Goal: Task Accomplishment & Management: Complete application form

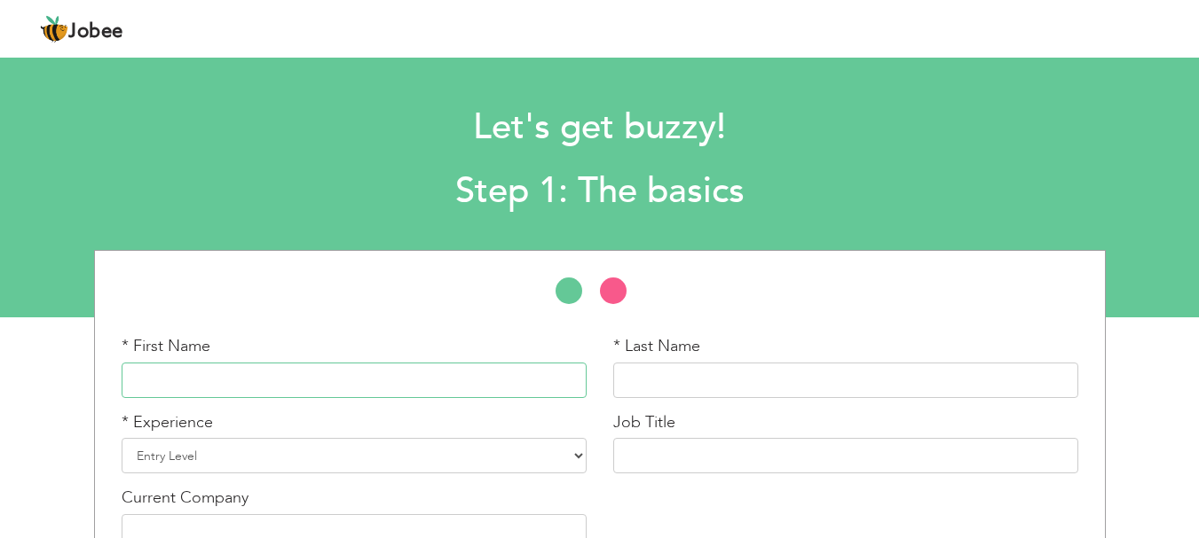
click at [352, 381] on input "text" at bounding box center [354, 380] width 465 height 35
type input "[PERSON_NAME]"
type input "Hameed"
click at [262, 454] on select "Entry Level Less than 1 Year 1 Year 2 Years 3 Years 4 Years 5 Years 6 Years 7 Y…" at bounding box center [354, 455] width 465 height 35
select select "5"
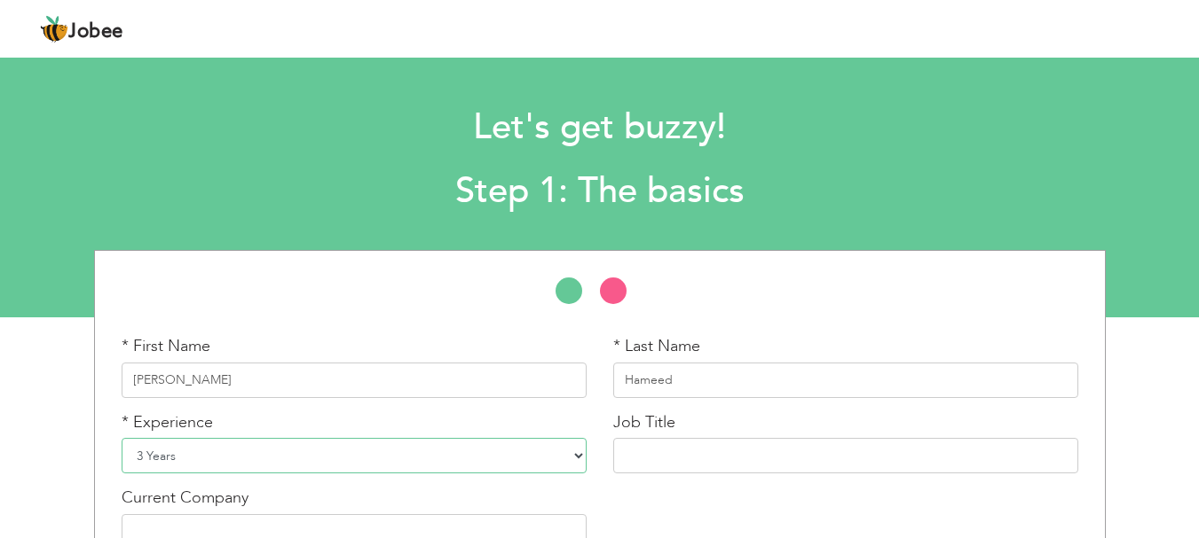
click at [122, 438] on select "Entry Level Less than 1 Year 1 Year 2 Years 3 Years 4 Years 5 Years 6 Years 7 Y…" at bounding box center [354, 455] width 465 height 35
click at [638, 452] on input "text" at bounding box center [845, 455] width 465 height 35
click at [659, 458] on input "Quran Teacher" at bounding box center [845, 455] width 465 height 35
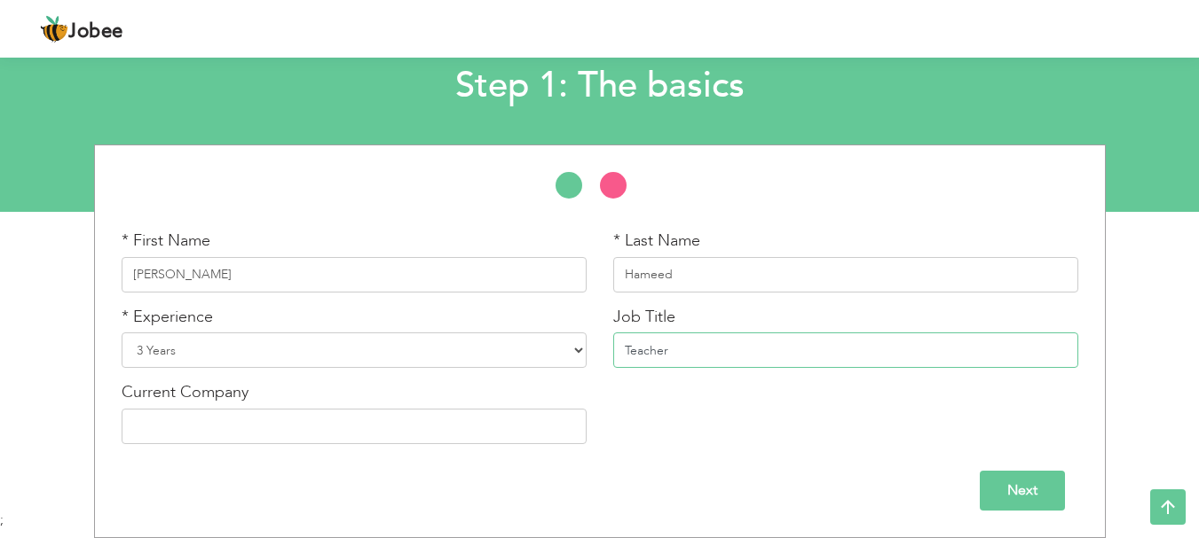
type input "Teacher"
click at [1000, 482] on input "Next" at bounding box center [1021, 491] width 85 height 40
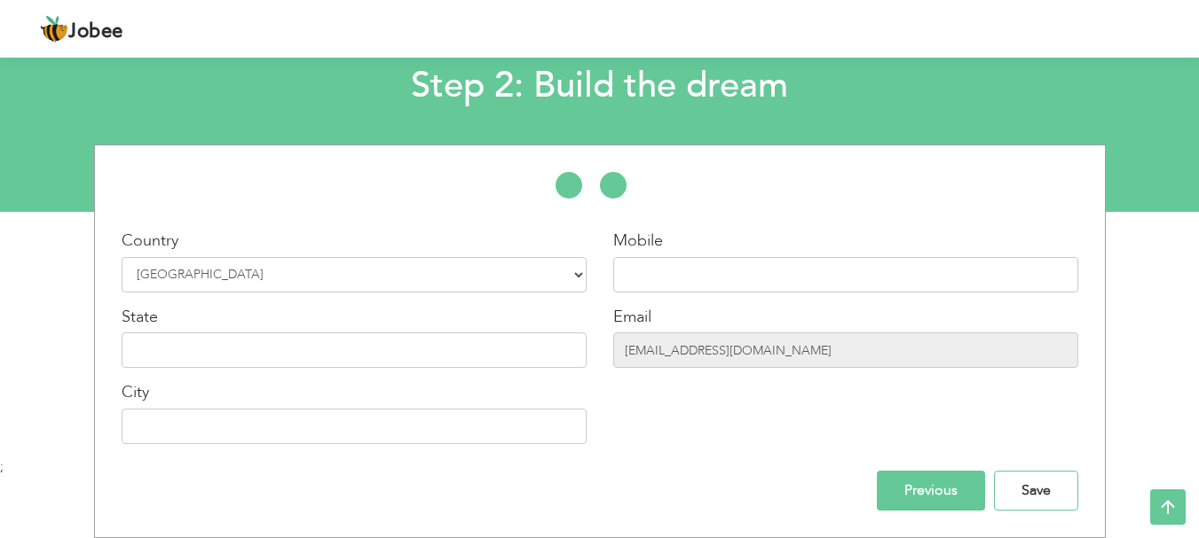
click at [1000, 482] on input "Save" at bounding box center [1036, 491] width 84 height 40
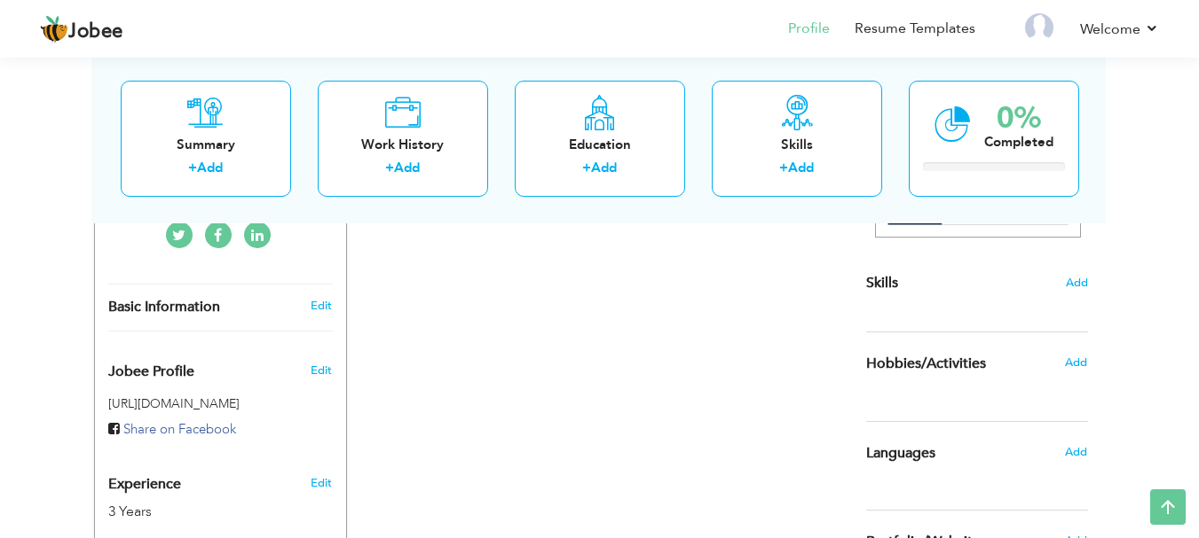
scroll to position [407, 0]
click at [464, 416] on div "CV Import Profile Strength 0% Select an Item from right menu Work History * Job…" at bounding box center [600, 352] width 506 height 850
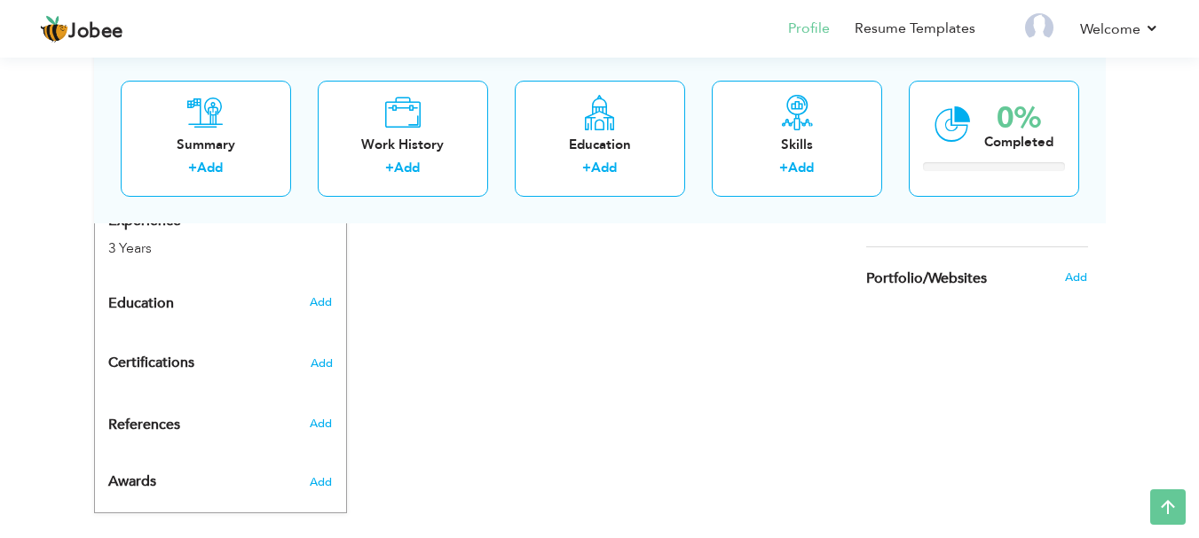
scroll to position [690, 0]
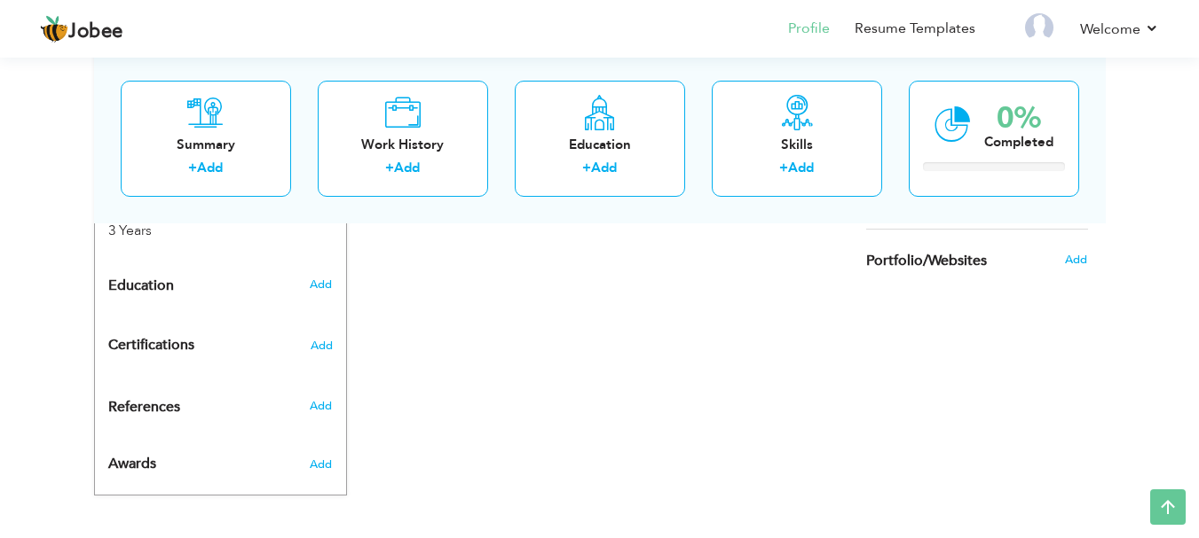
click at [334, 286] on div "Add" at bounding box center [324, 285] width 42 height 34
radio input "true"
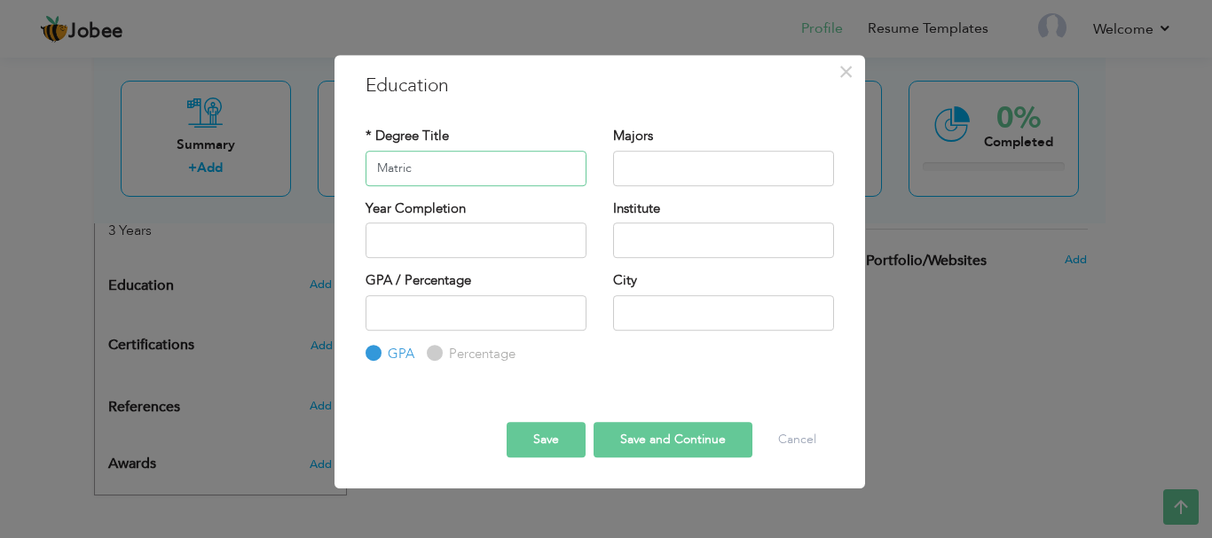
type input "Matric"
click at [629, 164] on input "text" at bounding box center [723, 168] width 221 height 35
click at [652, 173] on input "scieknce" at bounding box center [723, 168] width 221 height 35
type input "science"
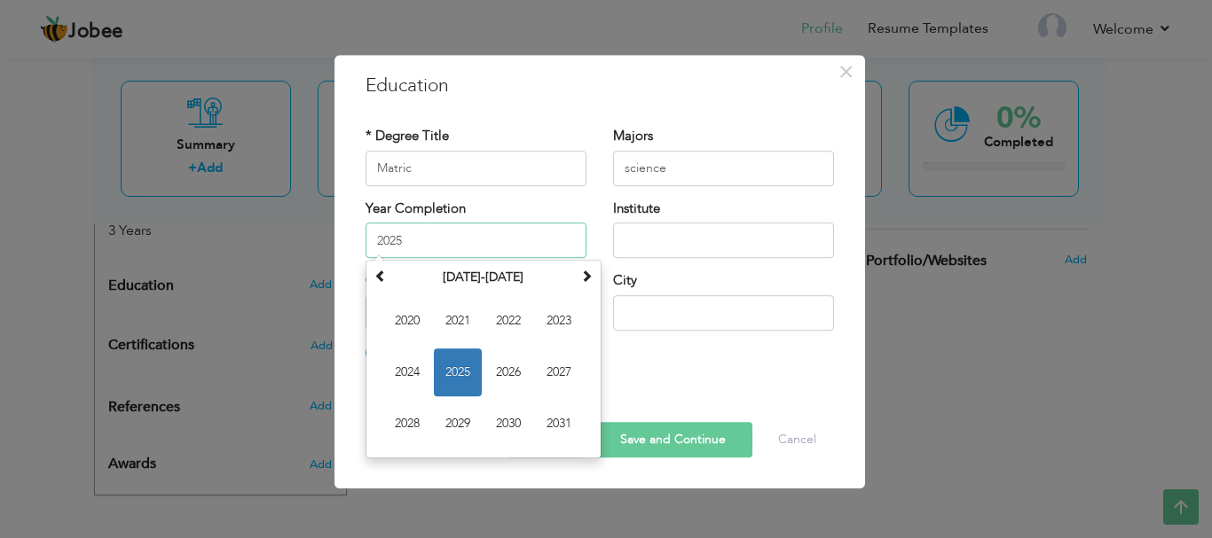
click at [494, 248] on input "2025" at bounding box center [475, 240] width 221 height 35
click at [379, 270] on span at bounding box center [380, 276] width 12 height 12
click at [504, 378] on span "2016" at bounding box center [508, 373] width 48 height 48
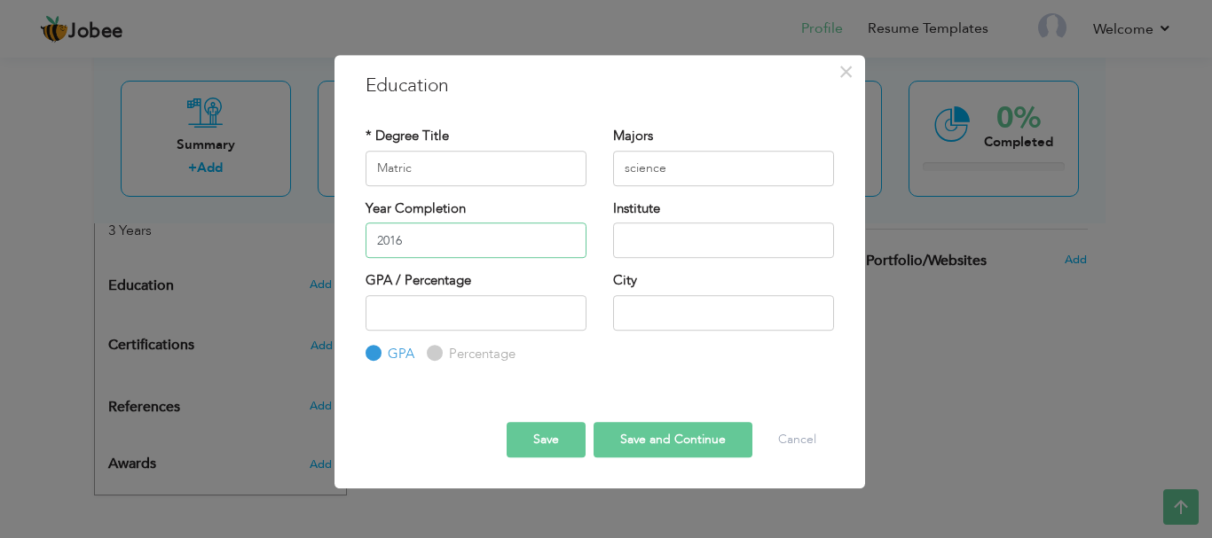
click at [510, 244] on input "2016" at bounding box center [475, 240] width 221 height 35
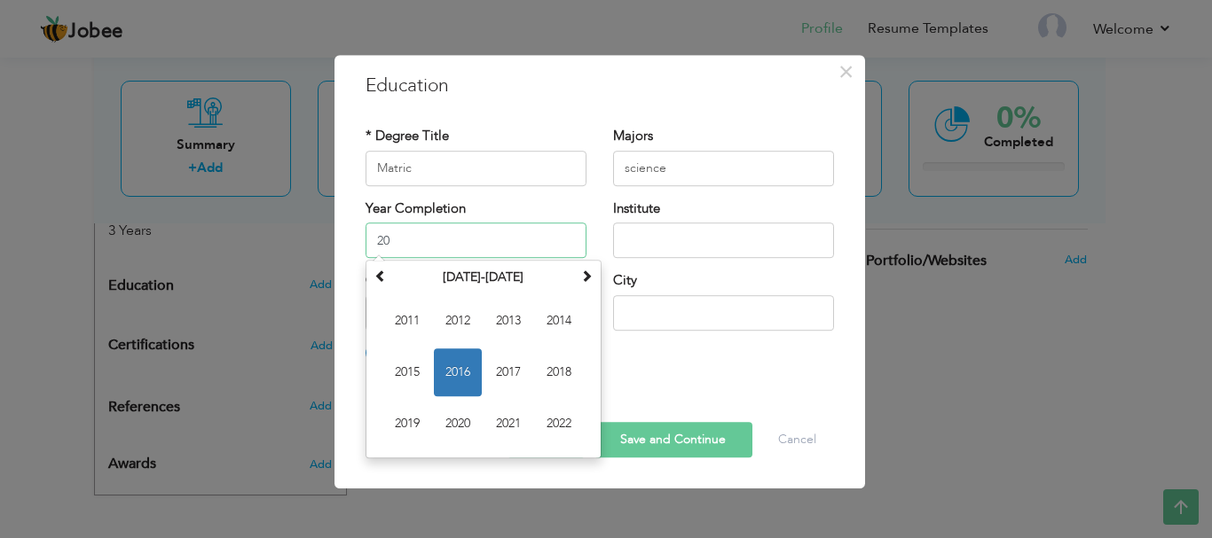
type input "2"
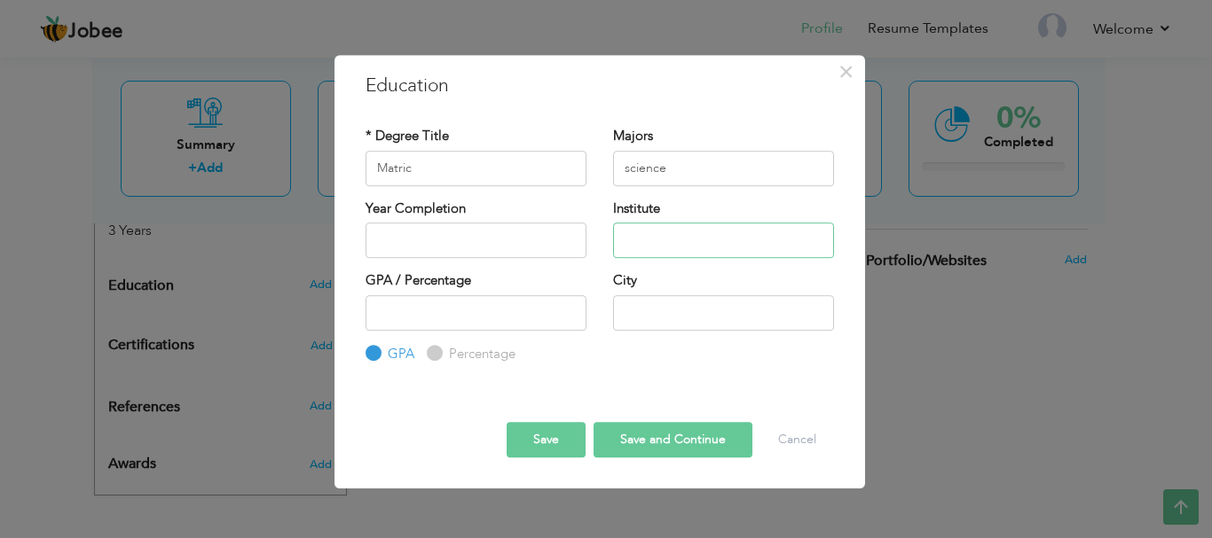
click at [681, 226] on input "text" at bounding box center [723, 240] width 221 height 35
click at [745, 240] on input "Govt. Girls Secondary School" at bounding box center [723, 240] width 221 height 35
click at [745, 240] on input "Govt. Girls School" at bounding box center [723, 240] width 221 height 35
type input "Govt. [GEOGRAPHIC_DATA]"
click at [632, 314] on input "text" at bounding box center [723, 312] width 221 height 35
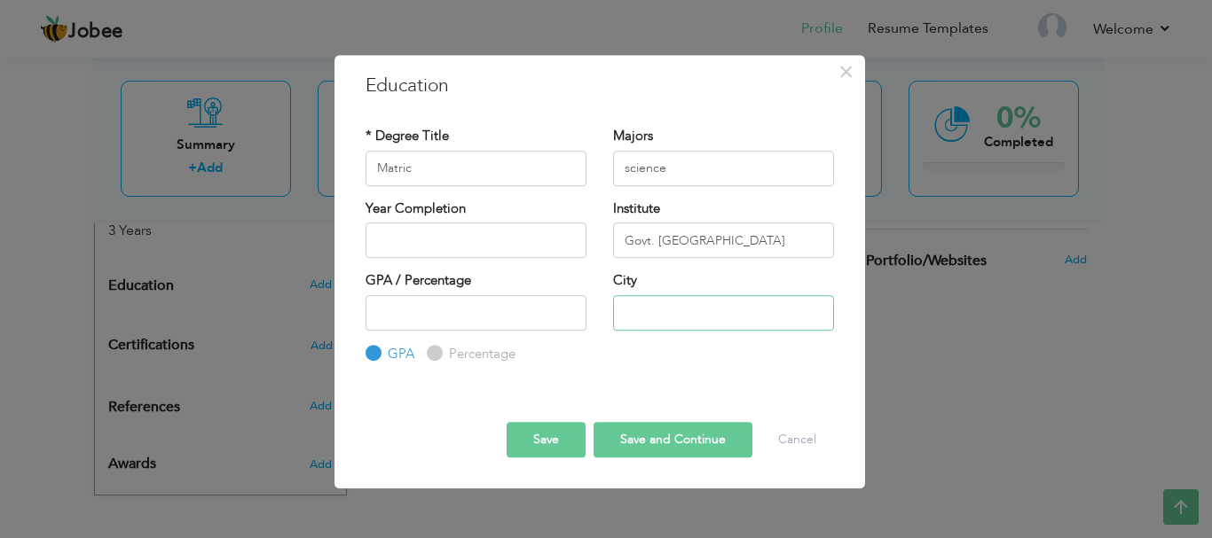
type input "[PERSON_NAME]"
click at [617, 440] on button "Save and Continue" at bounding box center [672, 439] width 159 height 35
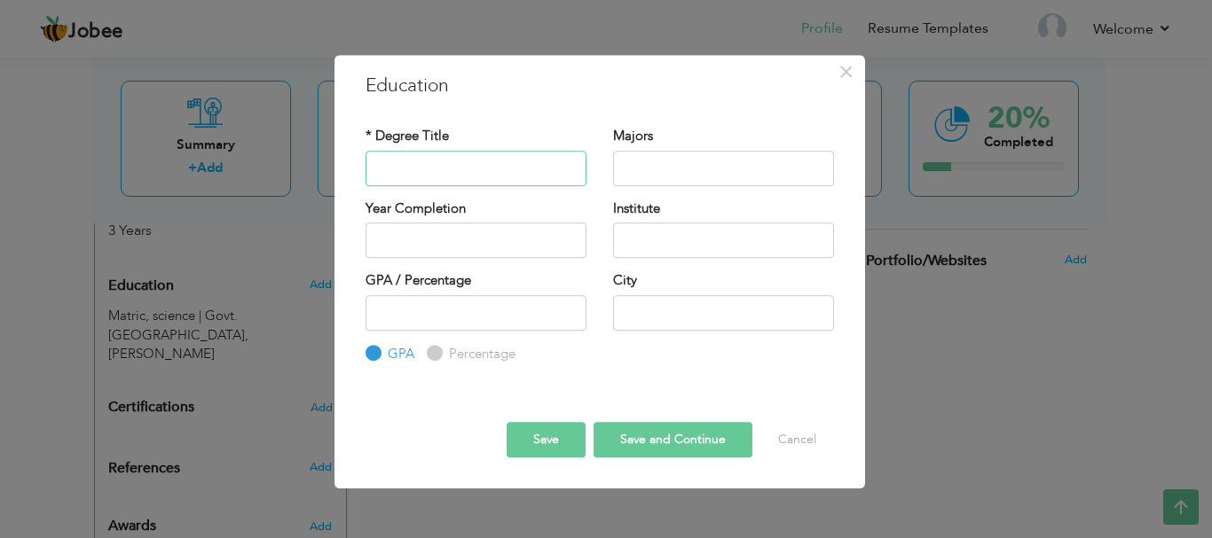
click at [501, 173] on input "text" at bounding box center [475, 168] width 221 height 35
type input "Intermediate"
click at [650, 170] on input "text" at bounding box center [723, 168] width 221 height 35
type input "p"
click at [674, 168] on input "Engineerng" at bounding box center [723, 168] width 221 height 35
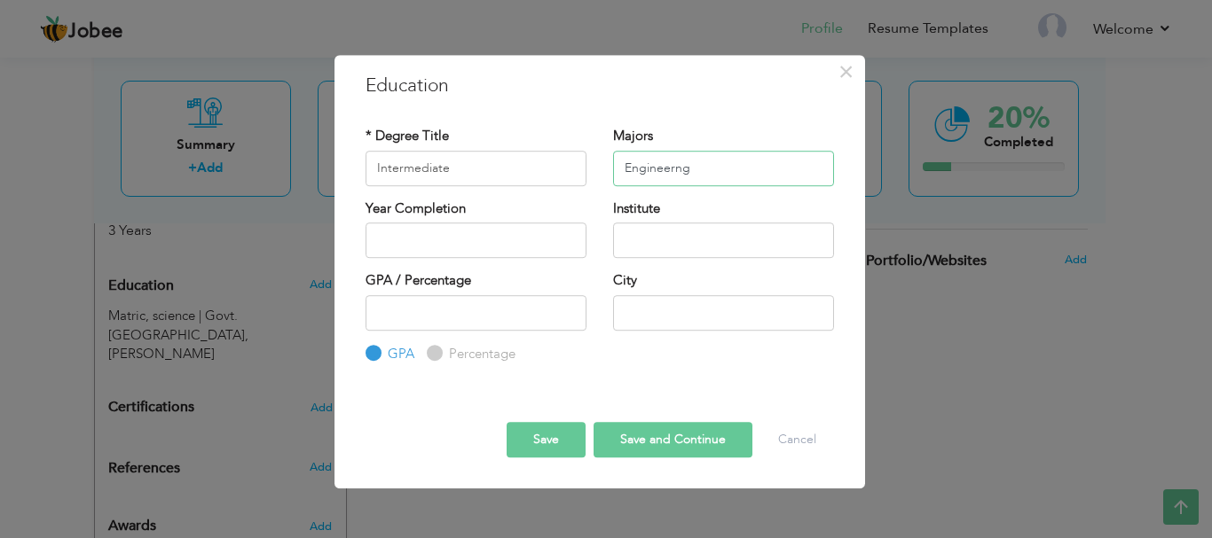
click at [674, 168] on input "Engineerng" at bounding box center [723, 168] width 221 height 35
type input "Engineering"
type input "2025"
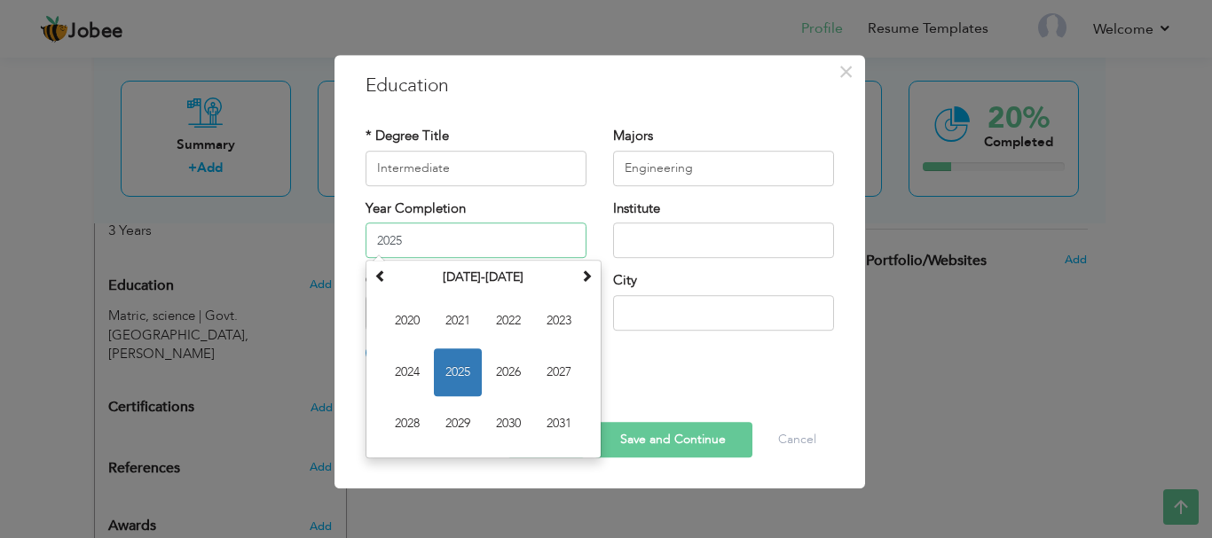
click at [517, 240] on input "2025" at bounding box center [475, 240] width 221 height 35
click at [690, 240] on input "text" at bounding box center [723, 240] width 221 height 35
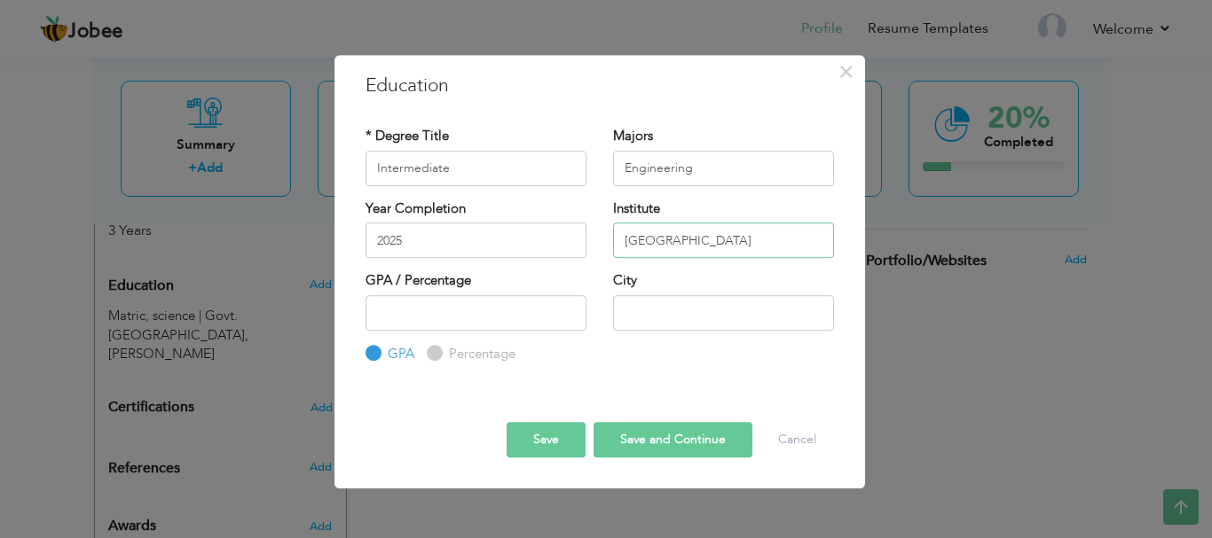
type input "[GEOGRAPHIC_DATA]"
click at [672, 312] on input "text" at bounding box center [723, 312] width 221 height 35
type input "[PERSON_NAME]"
click at [520, 246] on input "2025" at bounding box center [475, 240] width 221 height 35
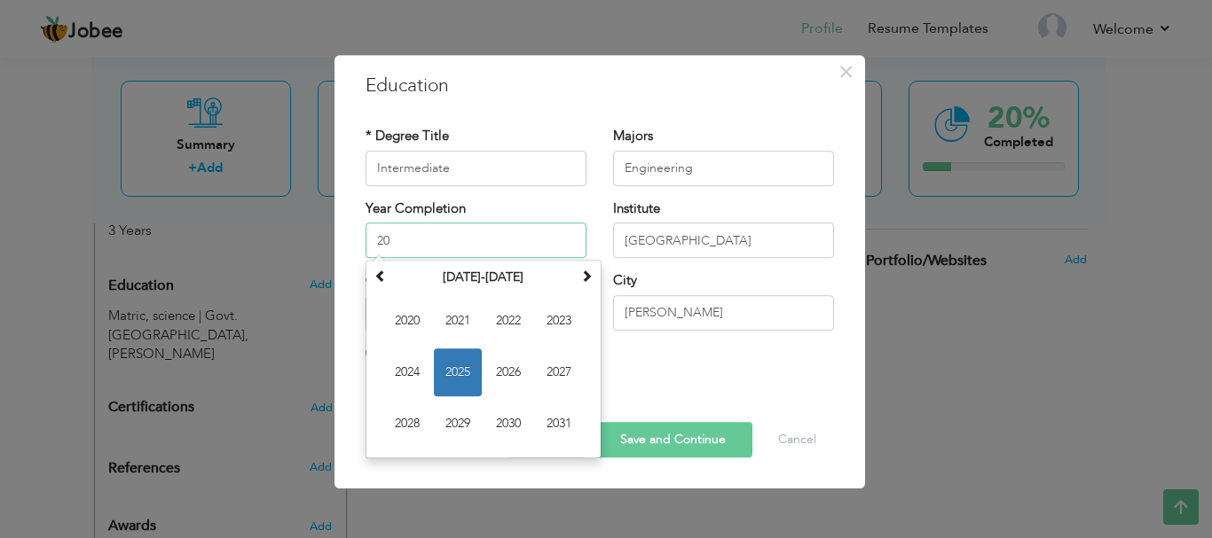
type input "2"
click at [658, 442] on button "Save and Continue" at bounding box center [672, 439] width 159 height 35
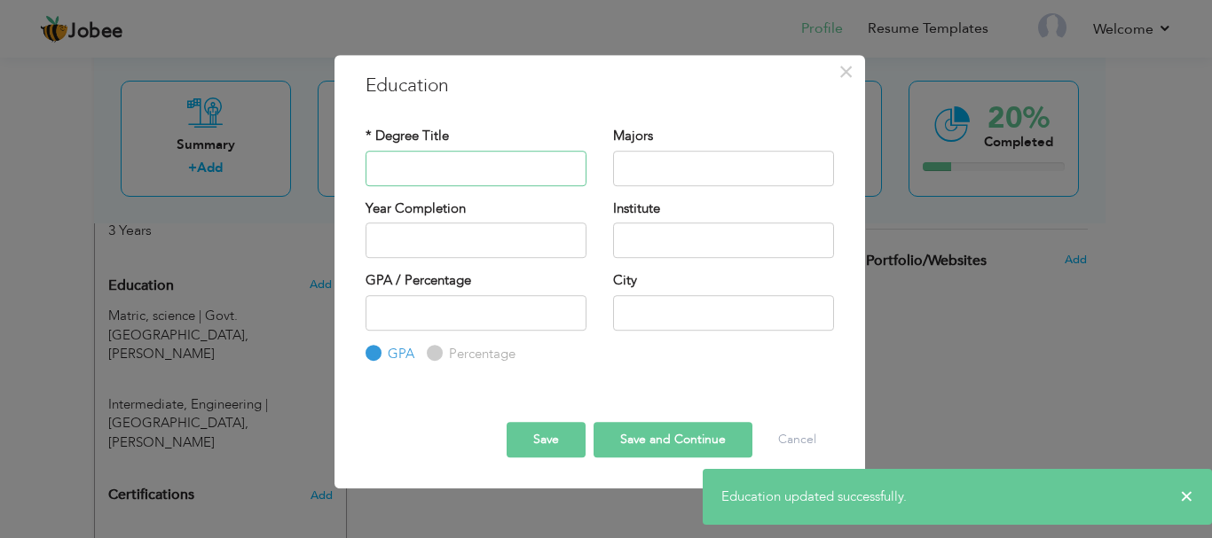
click at [538, 172] on input "text" at bounding box center [475, 168] width 221 height 35
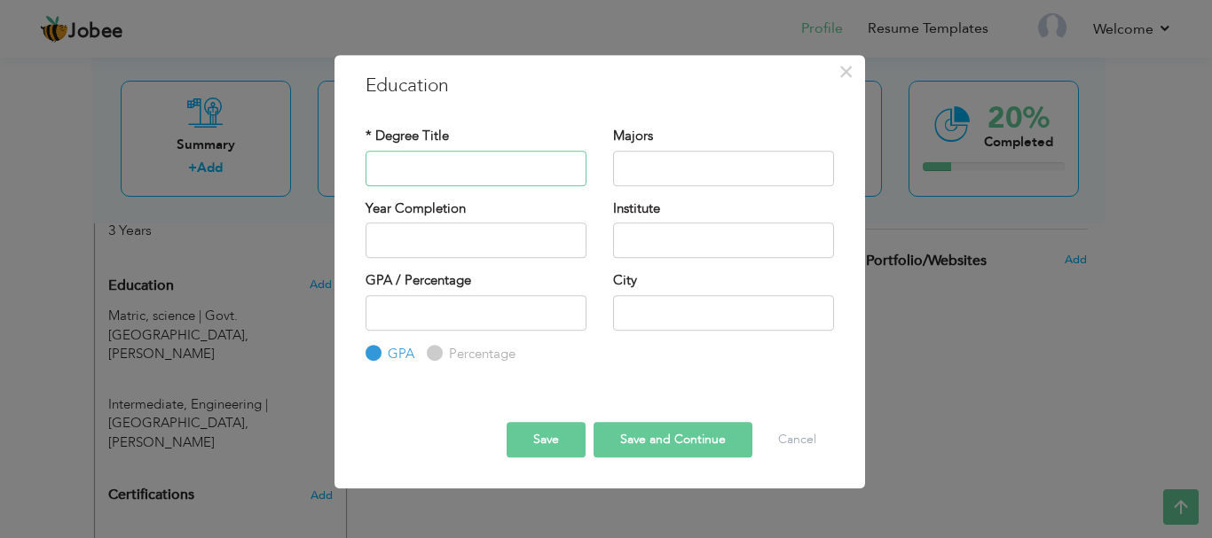
click at [536, 165] on input "text" at bounding box center [475, 168] width 221 height 35
type input "BS"
click at [632, 171] on input "text" at bounding box center [723, 168] width 221 height 35
type input "e"
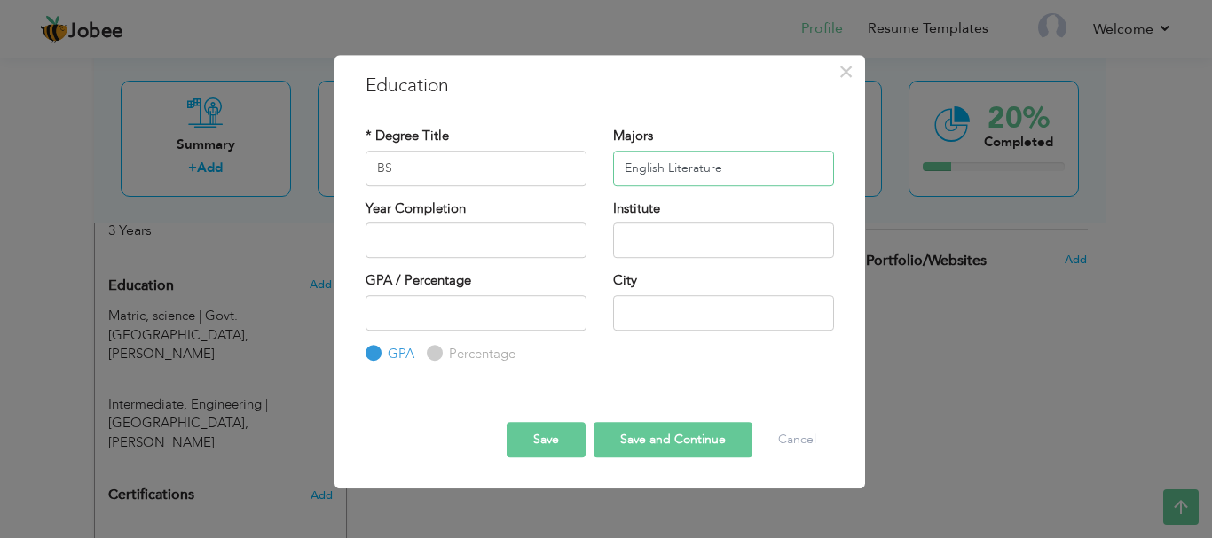
type input "English Literature"
click at [675, 240] on input "text" at bounding box center [723, 240] width 221 height 35
type input "[PERSON_NAME][GEOGRAPHIC_DATA]"
click at [693, 317] on input "text" at bounding box center [723, 312] width 221 height 35
type input "[PERSON_NAME]"
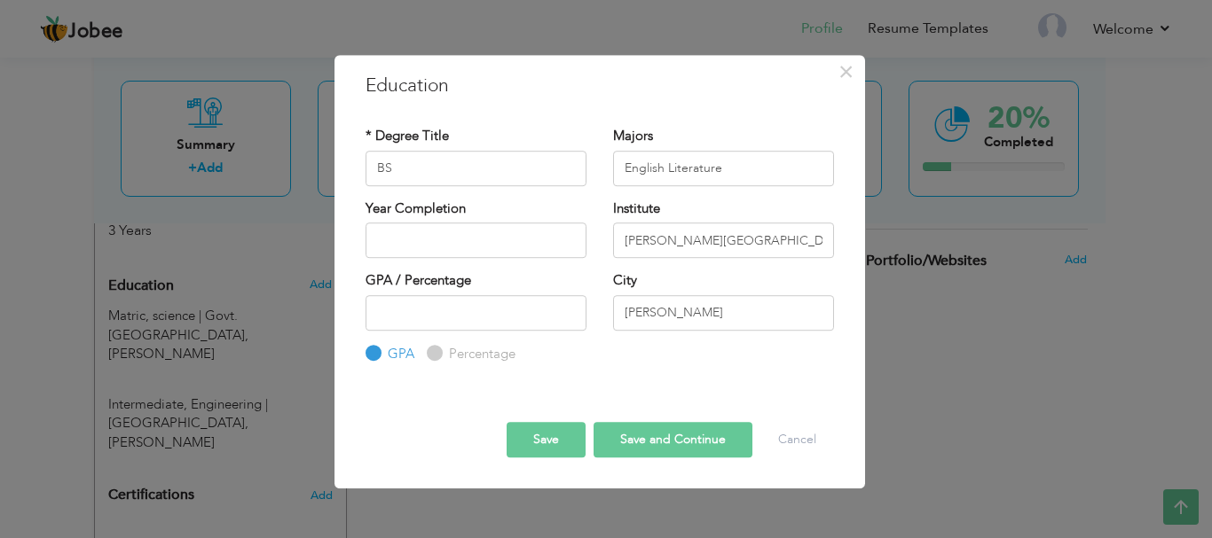
click at [568, 447] on button "Save" at bounding box center [546, 439] width 79 height 35
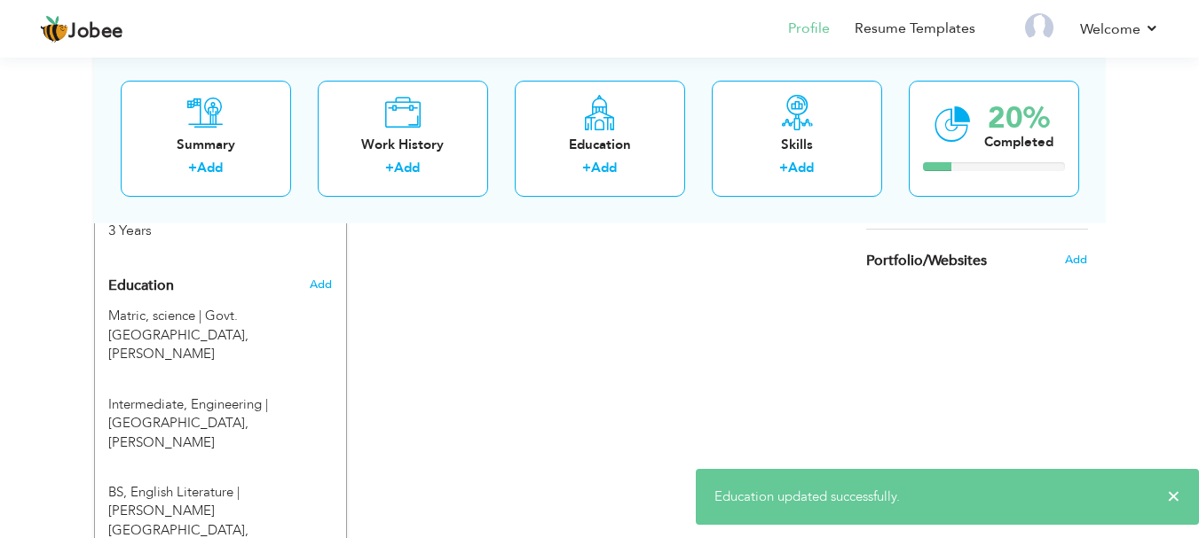
click at [479, 360] on div "CV Import Profile Strength 0% Select an Item from right menu Work History * Job…" at bounding box center [600, 178] width 506 height 1069
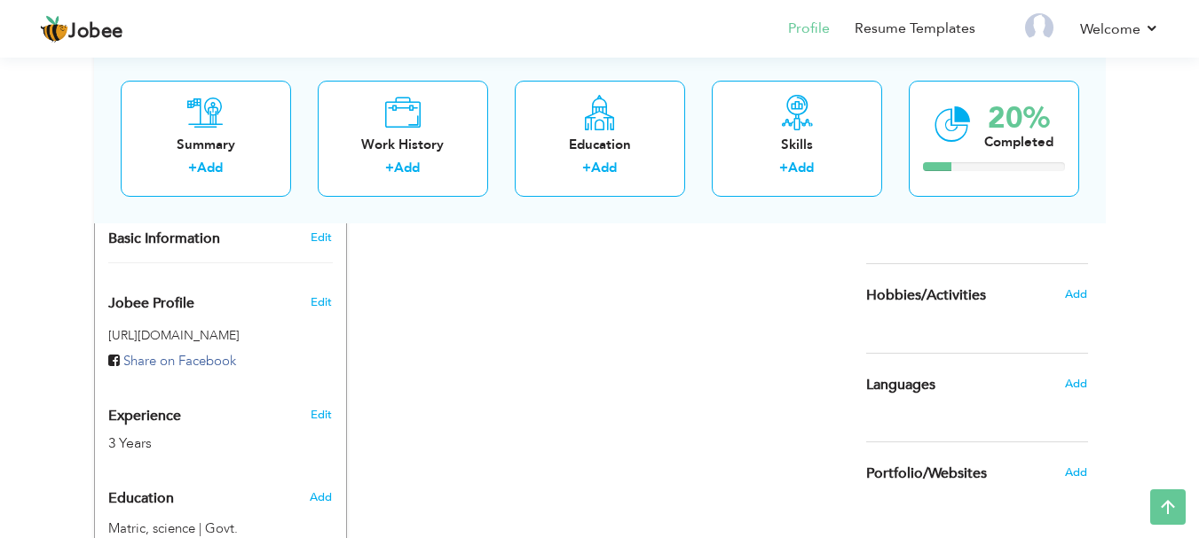
scroll to position [442, 0]
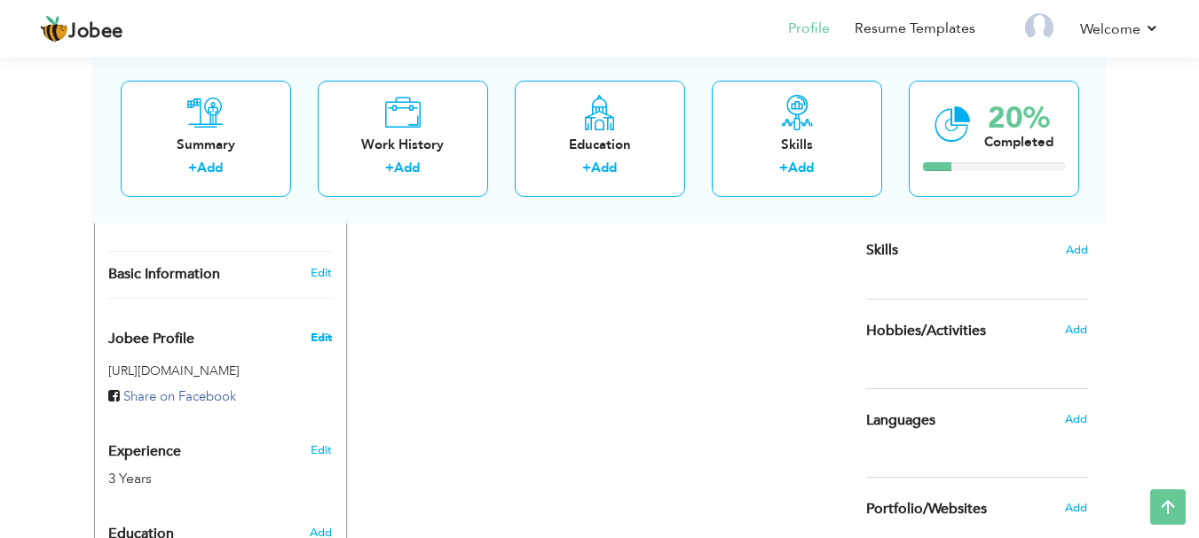
click at [315, 343] on span "Edit" at bounding box center [320, 338] width 21 height 16
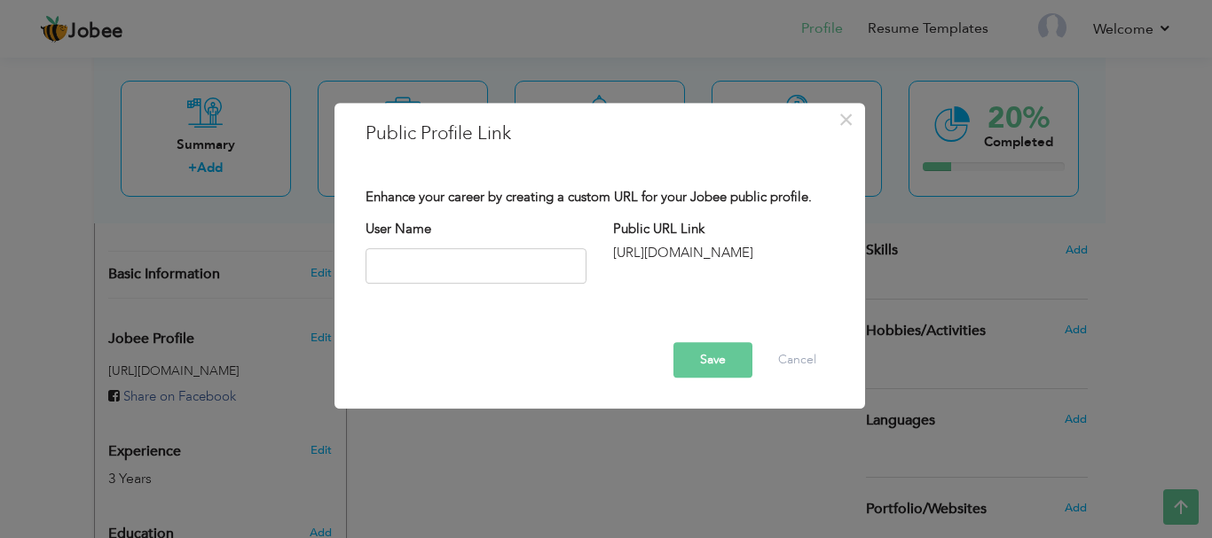
click at [693, 260] on div "http://jobee.io/profile/" at bounding box center [723, 253] width 221 height 19
click at [663, 246] on div "http://jobee.io/profile/" at bounding box center [723, 253] width 221 height 19
click at [847, 114] on span "×" at bounding box center [845, 120] width 15 height 32
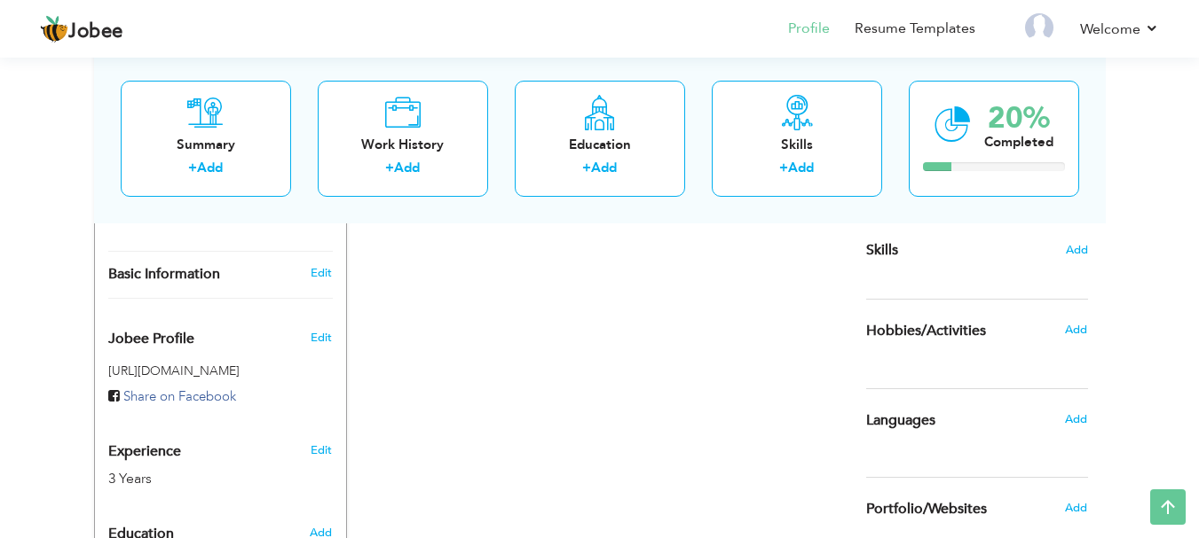
click at [456, 371] on div "CV Import Profile Strength 0% Select an Item from right menu Work History * Job…" at bounding box center [600, 427] width 506 height 1069
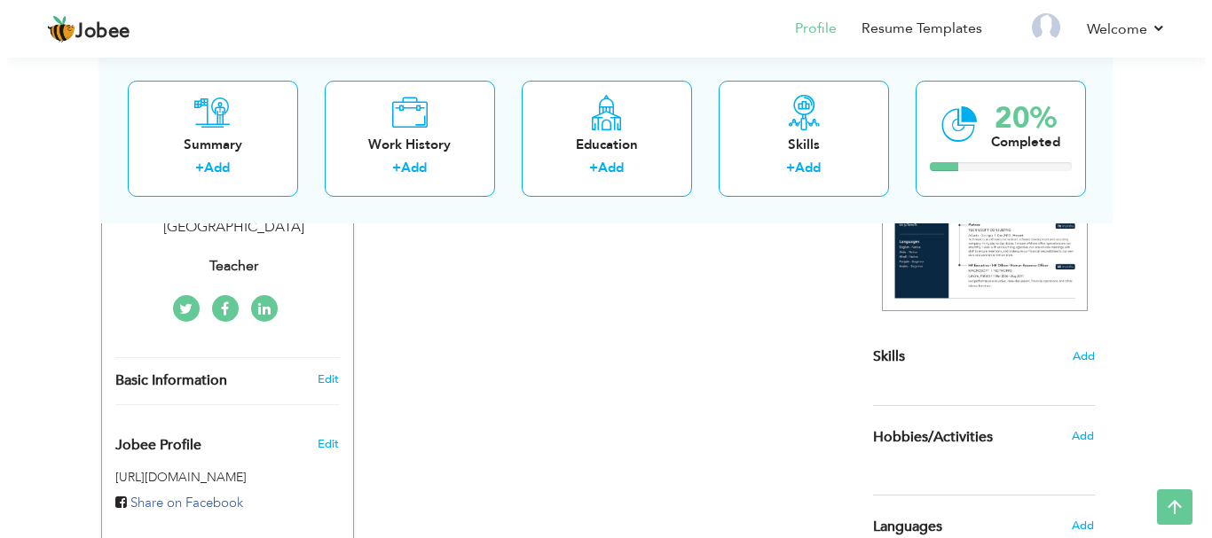
scroll to position [300, 0]
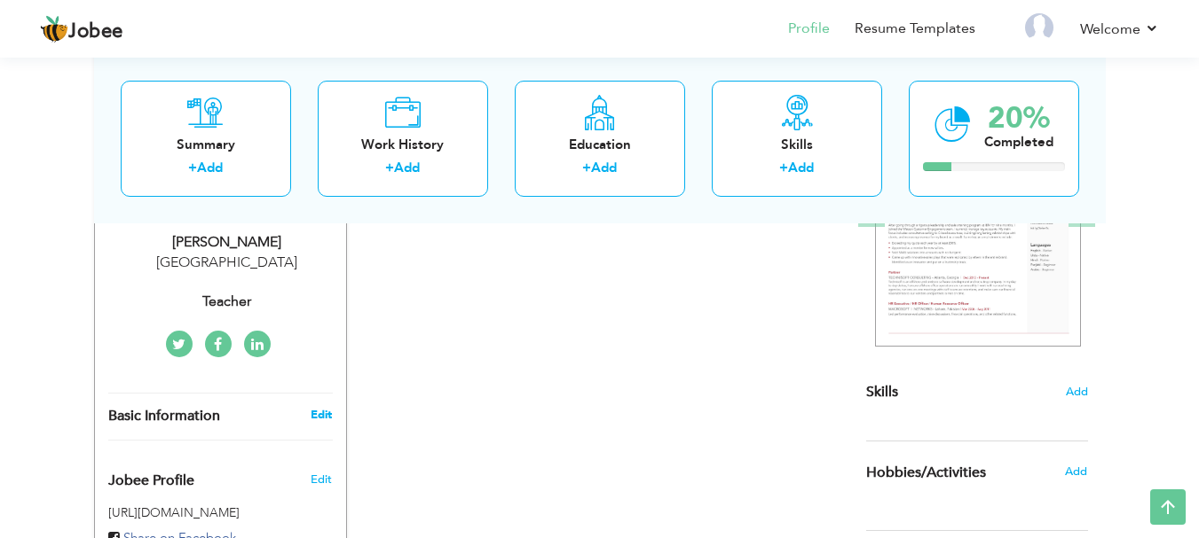
click at [314, 417] on link "Edit" at bounding box center [320, 415] width 21 height 16
type input "[PERSON_NAME]"
type input "Hameed"
select select "number:166"
select select "number:5"
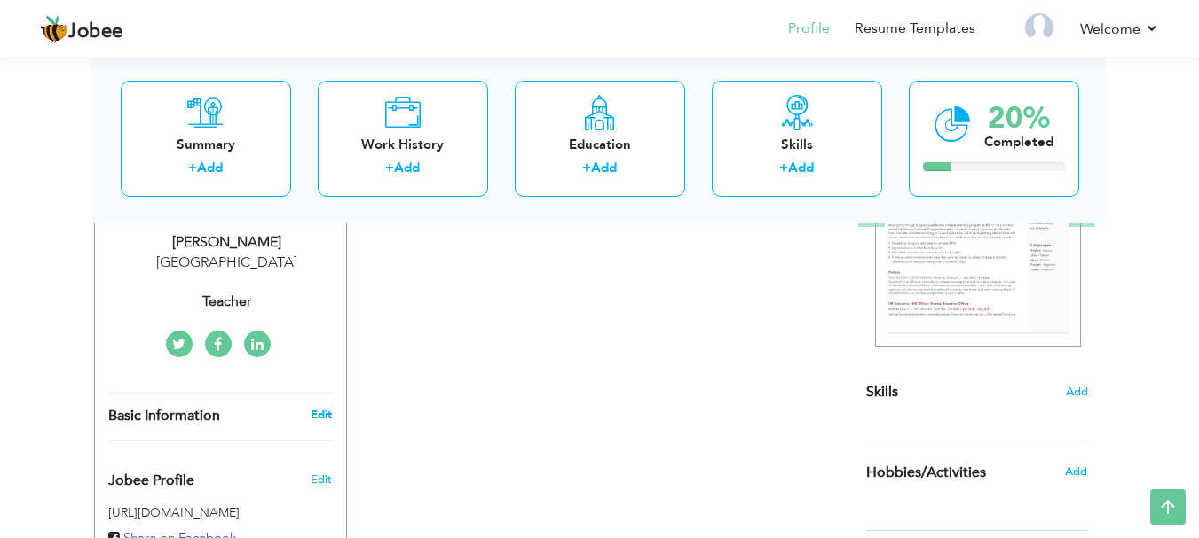
type input "Teacher"
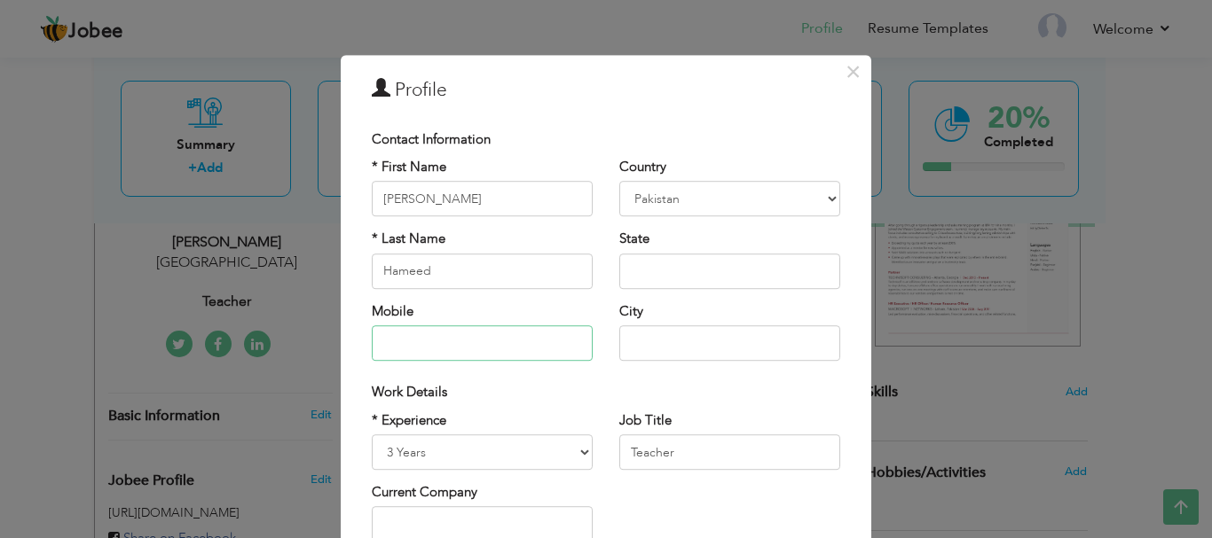
click at [505, 350] on input "text" at bounding box center [482, 343] width 221 height 35
type input "03267076577"
type input "[PERSON_NAME]"
click at [560, 397] on div "Work Details" at bounding box center [606, 392] width 468 height 19
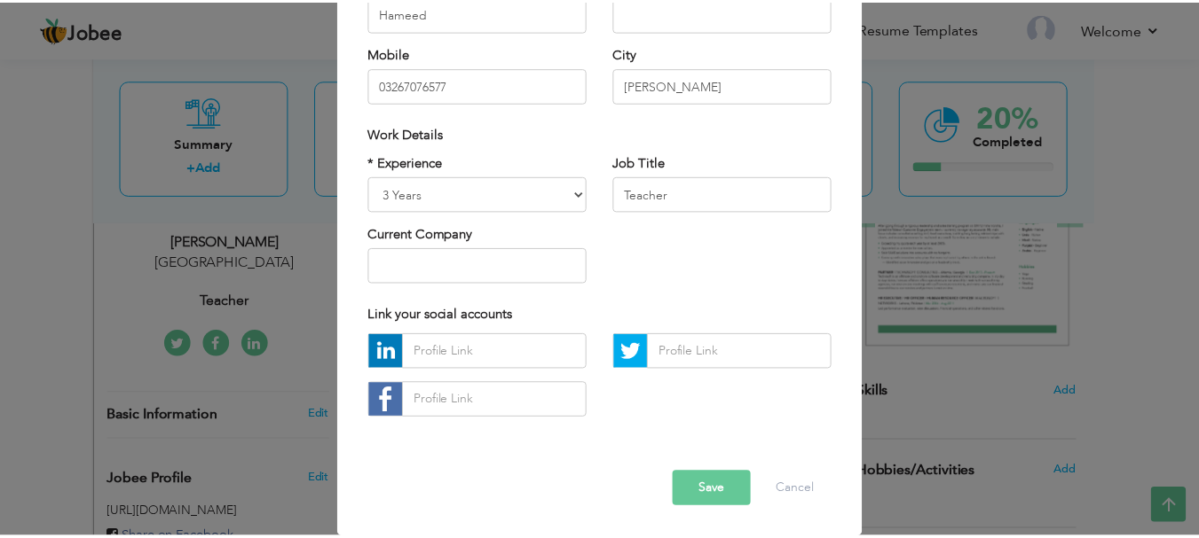
scroll to position [259, 0]
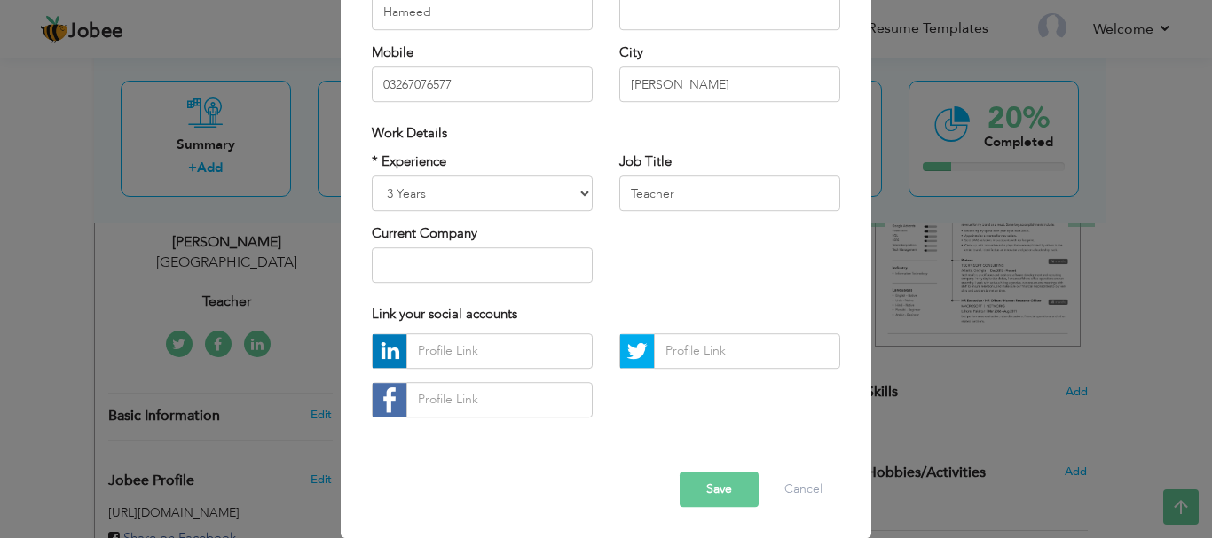
click at [734, 481] on button "Save" at bounding box center [719, 489] width 79 height 35
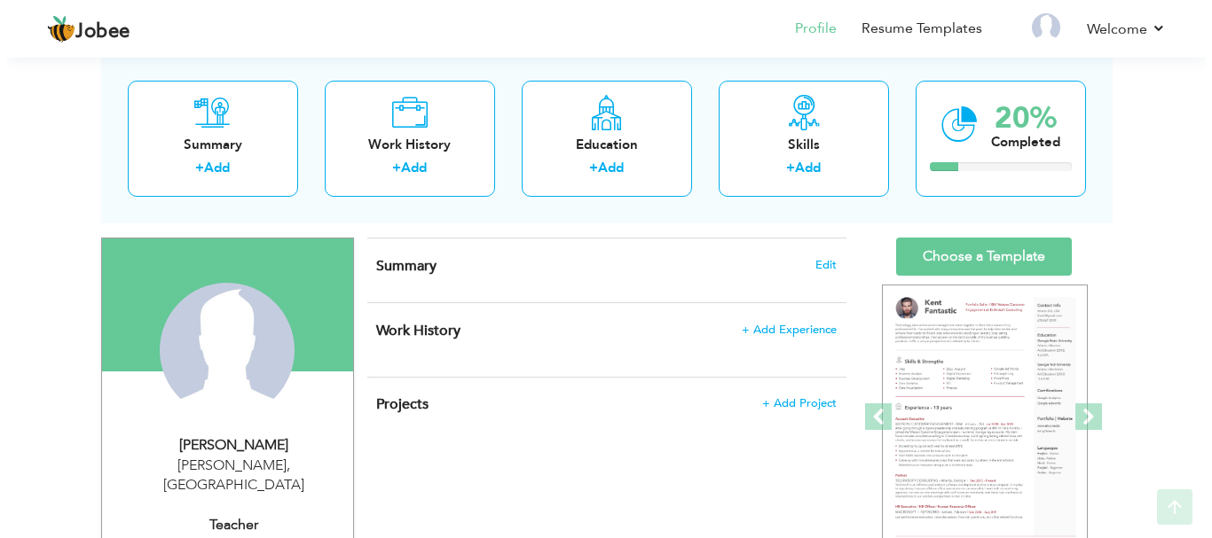
scroll to position [98, 0]
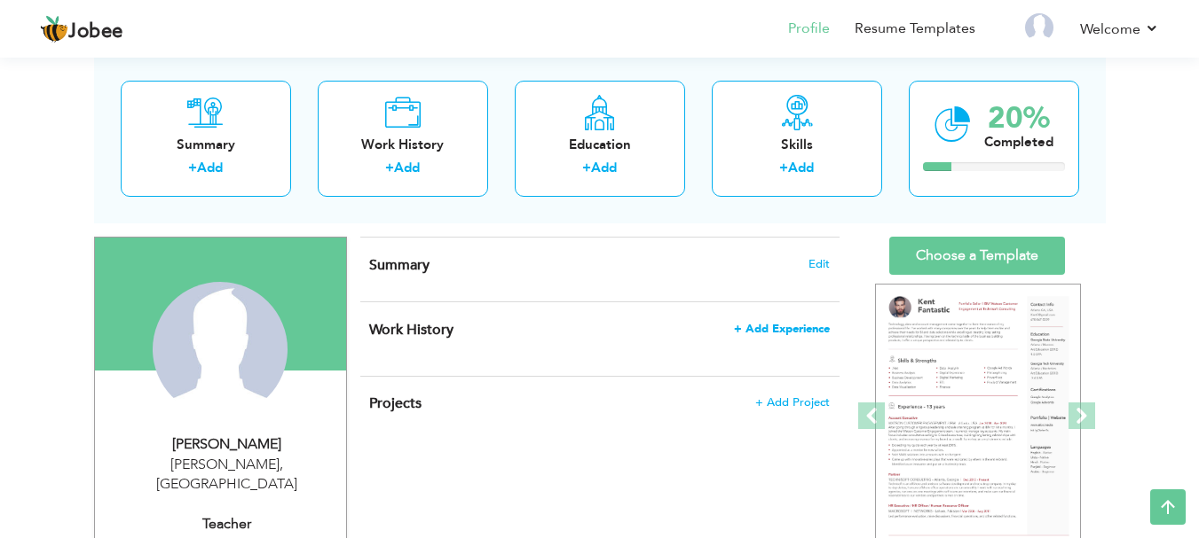
click at [807, 326] on span "+ Add Experience" at bounding box center [782, 329] width 96 height 12
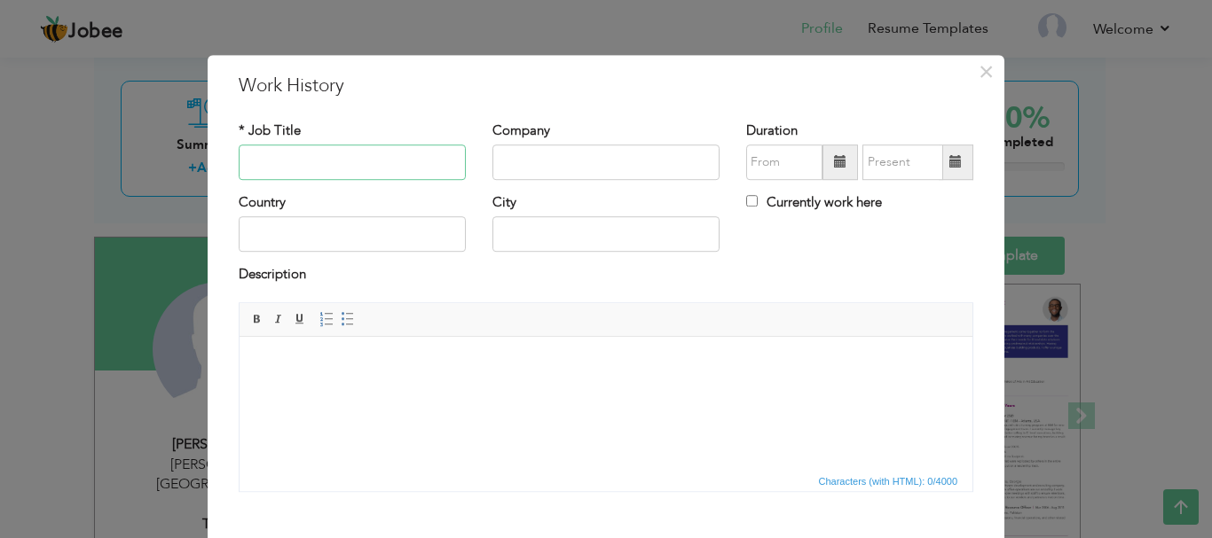
click at [418, 164] on input "text" at bounding box center [352, 162] width 227 height 35
type input "t"
type input "The Next Bridge School System"
click at [768, 159] on input "text" at bounding box center [784, 162] width 76 height 35
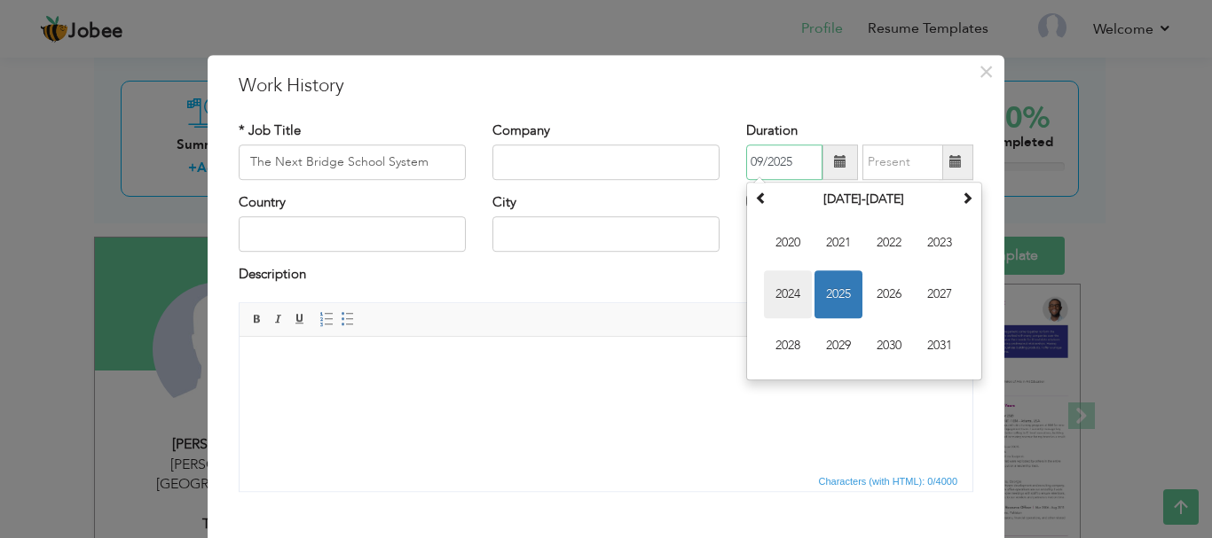
click at [786, 296] on span "2024" at bounding box center [788, 295] width 48 height 48
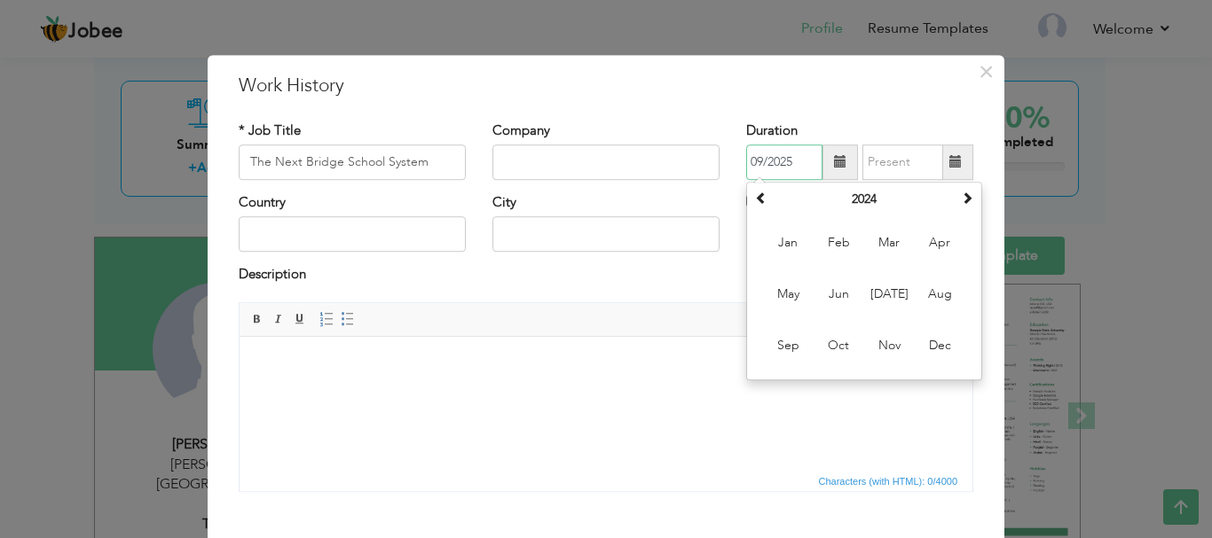
click at [758, 167] on input "09/2025" at bounding box center [784, 162] width 76 height 35
type input "08/2025"
click at [909, 160] on input "text" at bounding box center [902, 162] width 81 height 35
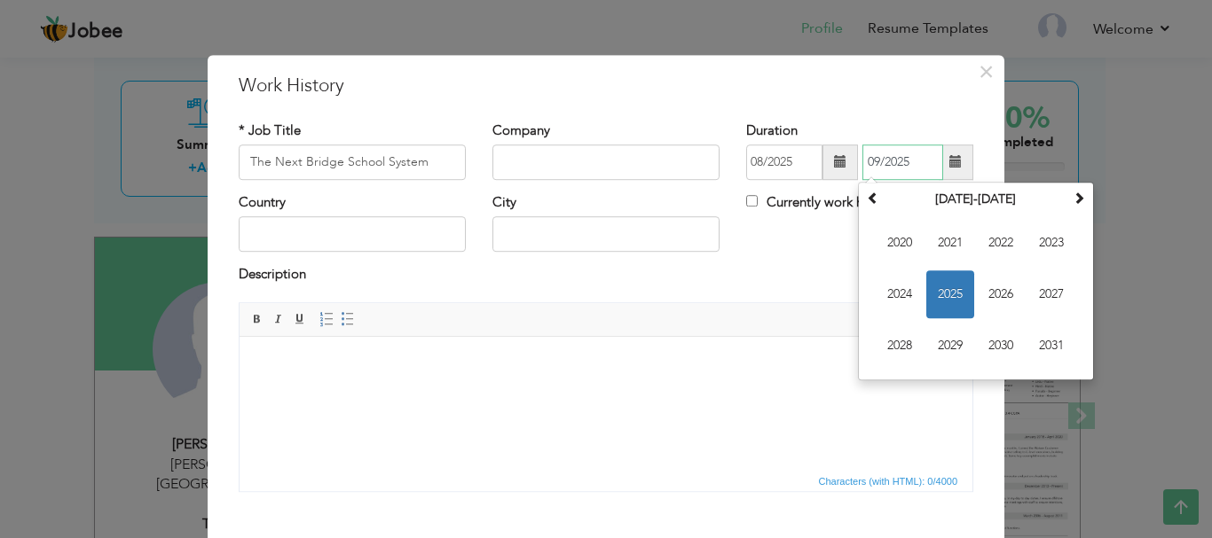
click at [873, 160] on input "09/2025" at bounding box center [902, 162] width 81 height 35
type input "04/2025"
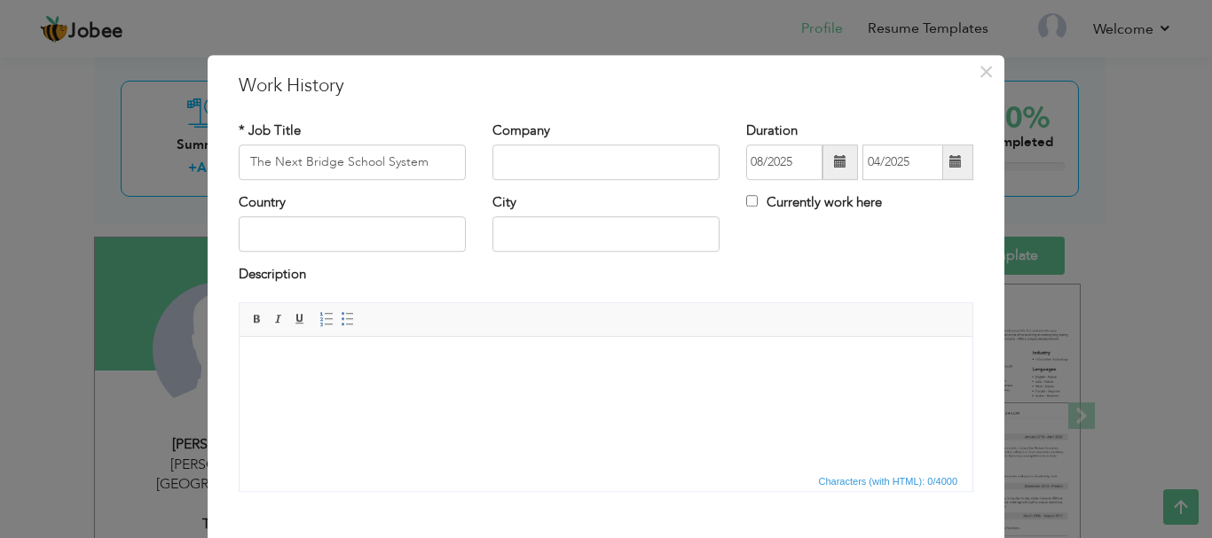
click at [768, 287] on div "Description" at bounding box center [606, 277] width 735 height 23
click at [348, 251] on input "text" at bounding box center [352, 234] width 227 height 35
type input "[GEOGRAPHIC_DATA]"
type input "[PERSON_NAME]"
click at [409, 165] on input "The Next Bridge School System" at bounding box center [352, 162] width 227 height 35
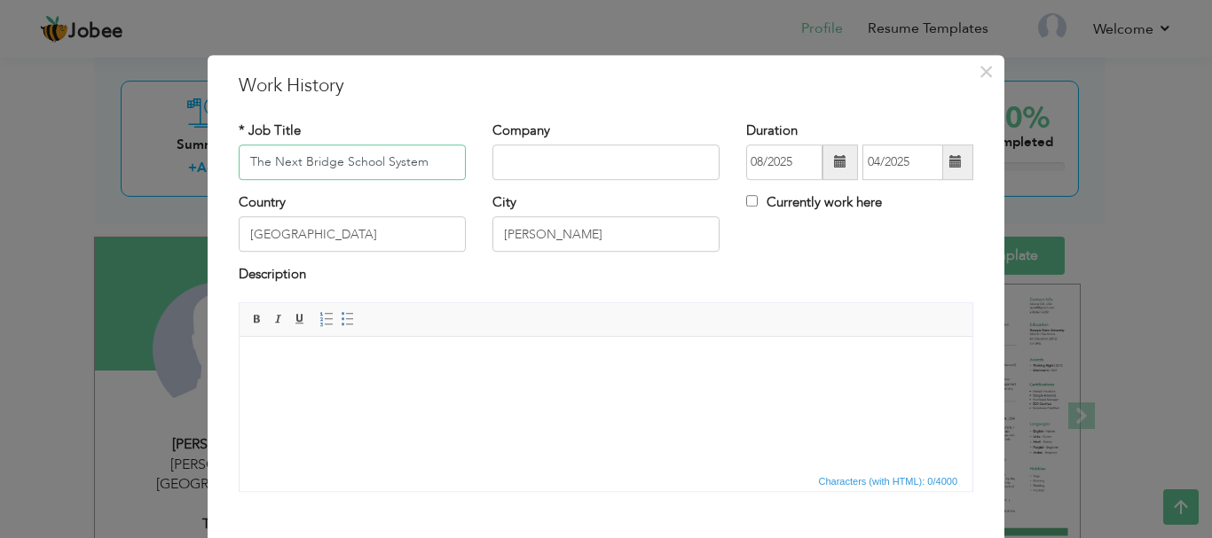
click at [409, 165] on input "The Next Bridge School System" at bounding box center [352, 162] width 227 height 35
click at [562, 173] on input "text" at bounding box center [605, 162] width 227 height 35
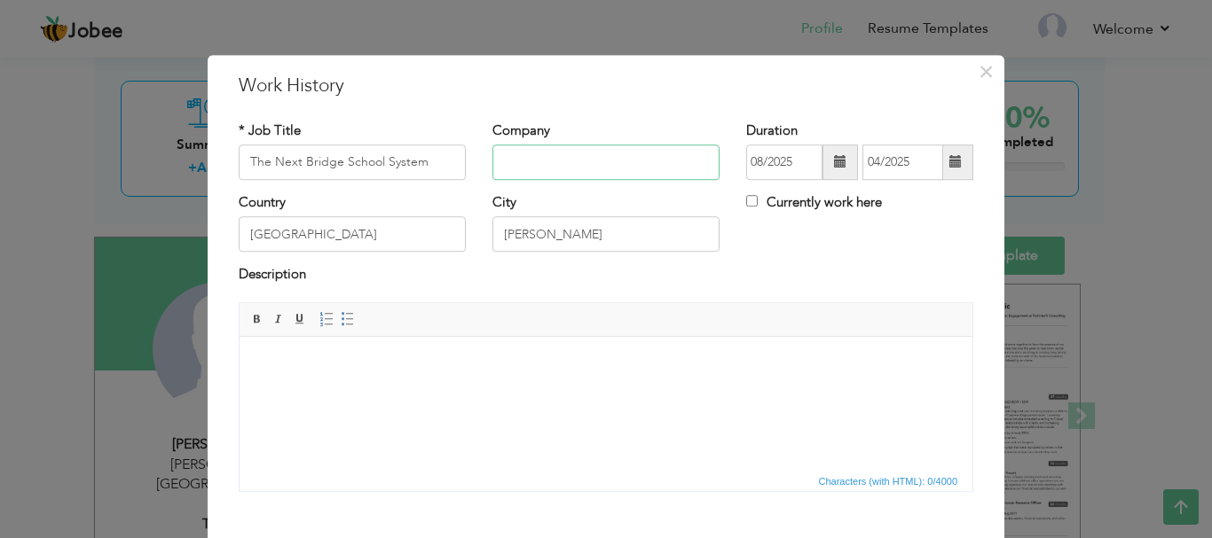
paste input "The Next Bridge School System"
type input "The Next Bridge School System"
click at [391, 153] on input "The Next Bridge School System" at bounding box center [352, 162] width 227 height 35
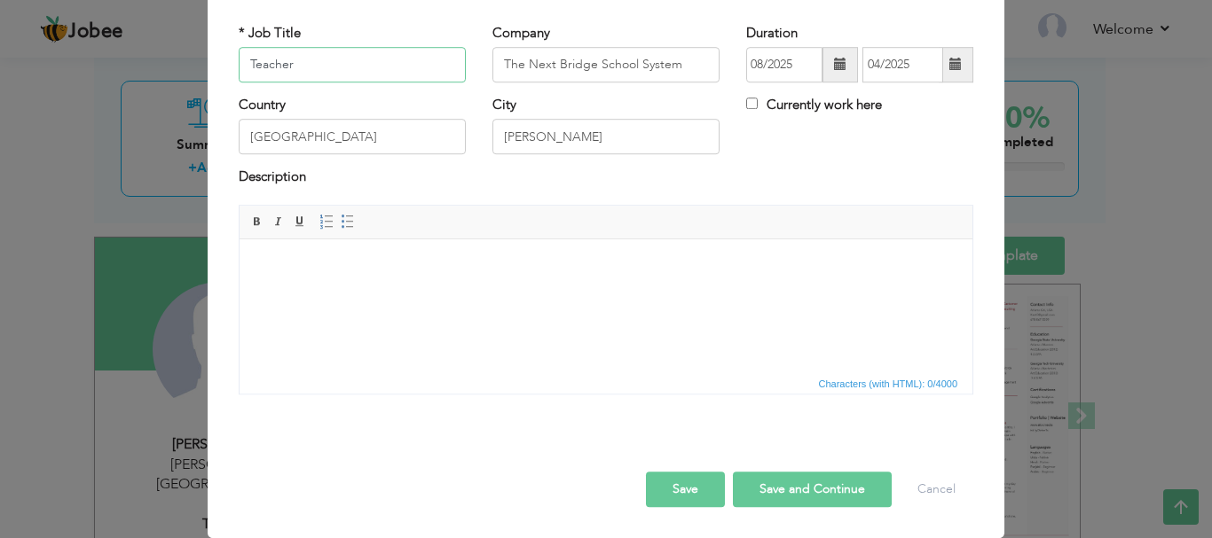
scroll to position [90, 0]
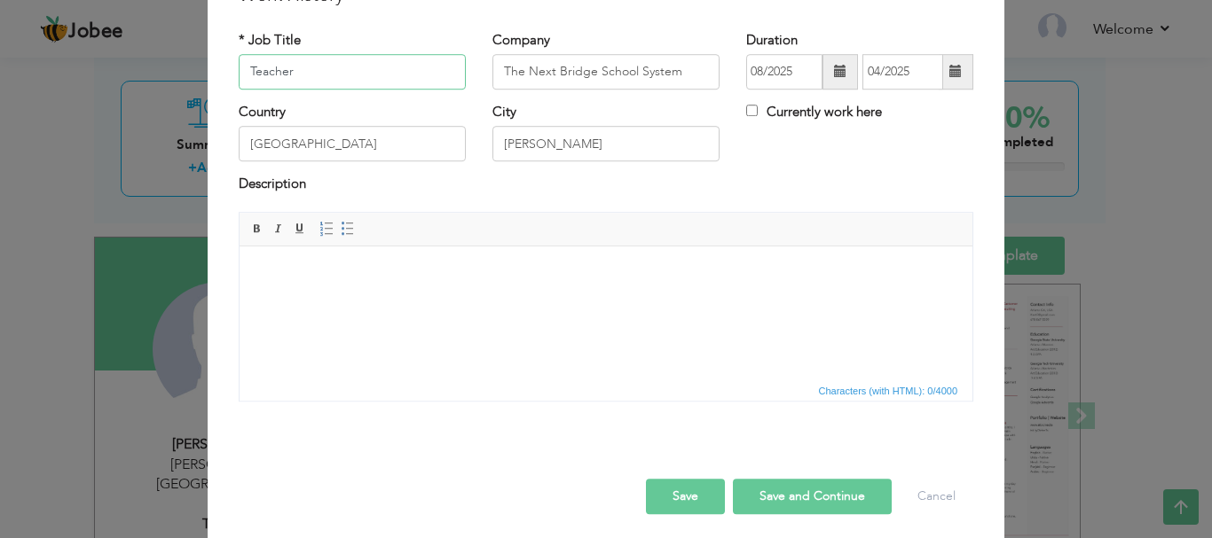
type input "Teacher"
click at [783, 495] on button "Save and Continue" at bounding box center [812, 496] width 159 height 35
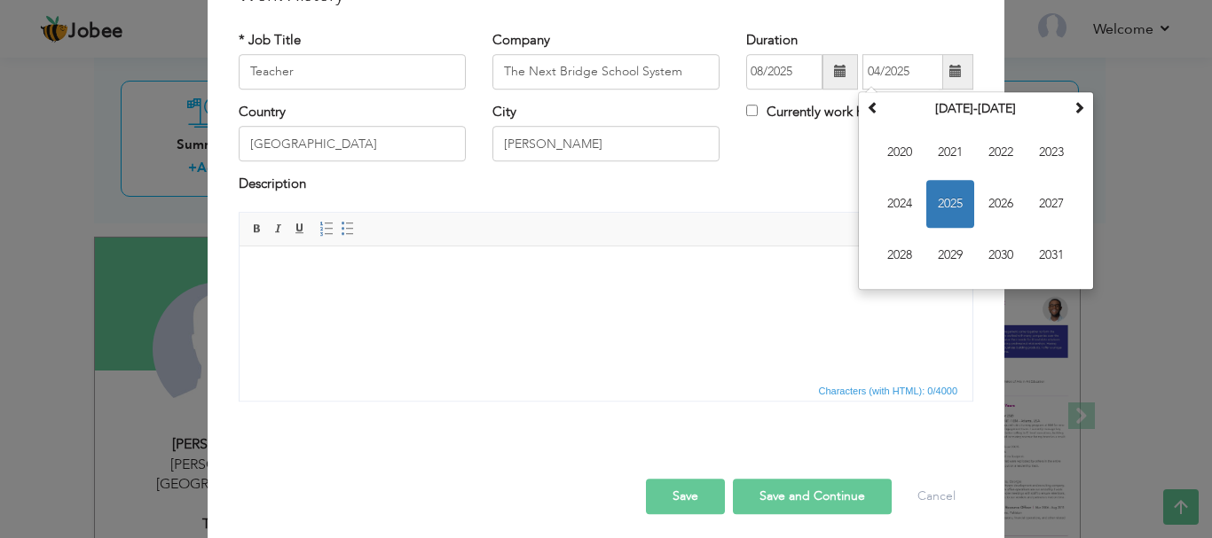
click at [830, 489] on button "Save and Continue" at bounding box center [812, 496] width 159 height 35
click at [955, 207] on span "2025" at bounding box center [950, 204] width 48 height 48
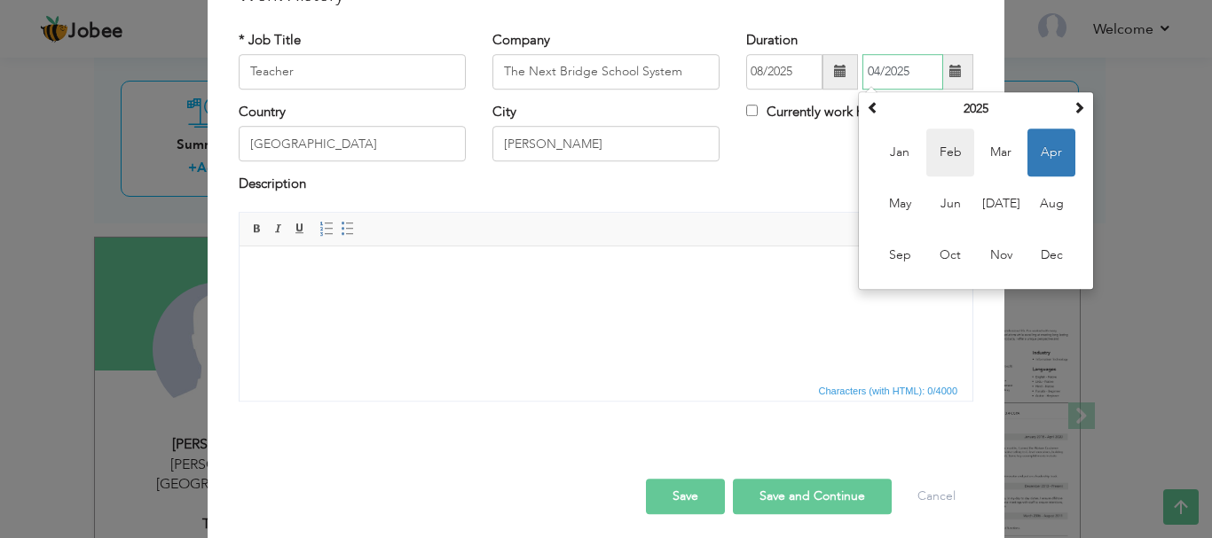
click at [947, 148] on span "Feb" at bounding box center [950, 153] width 48 height 48
type input "02/2025"
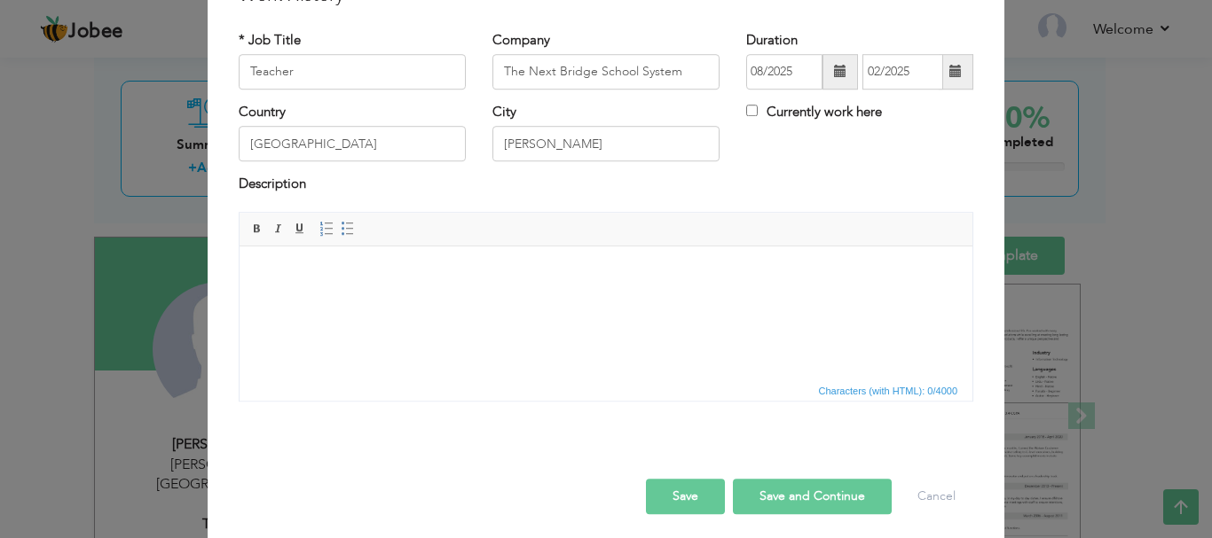
click at [762, 509] on button "Save and Continue" at bounding box center [812, 496] width 159 height 35
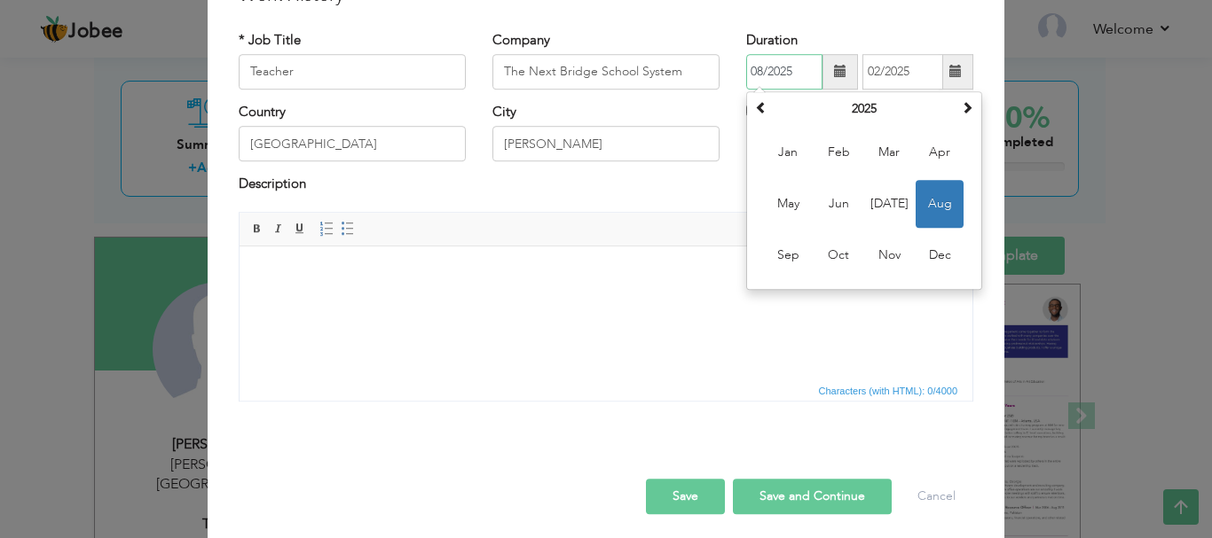
click at [797, 75] on input "08/2025" at bounding box center [784, 71] width 76 height 35
type input "08/2024"
click at [781, 492] on button "Save and Continue" at bounding box center [812, 496] width 159 height 35
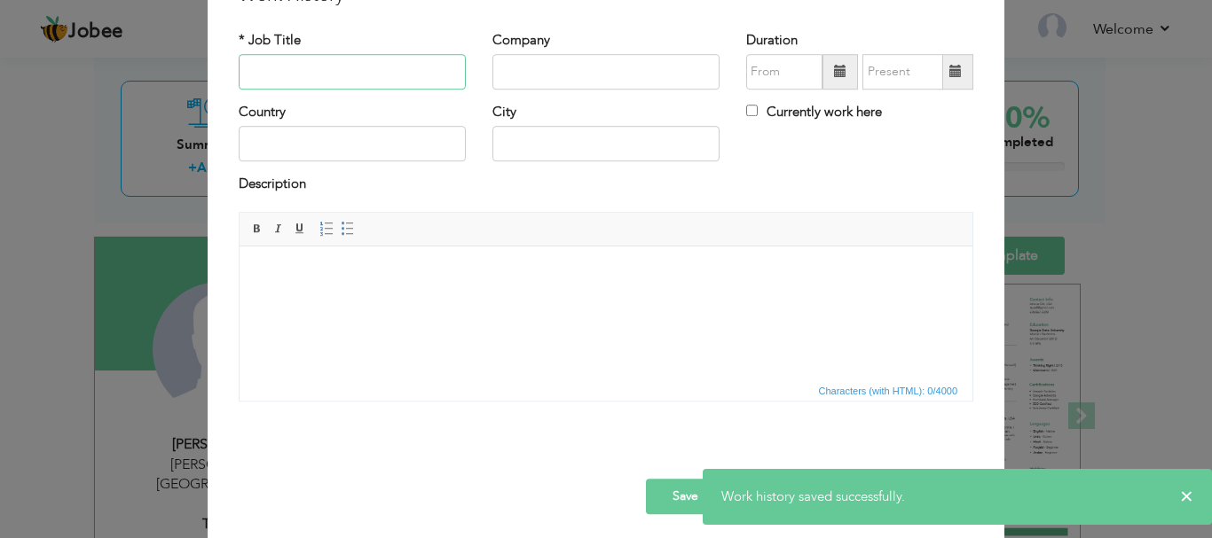
click at [430, 67] on input "text" at bounding box center [352, 71] width 227 height 35
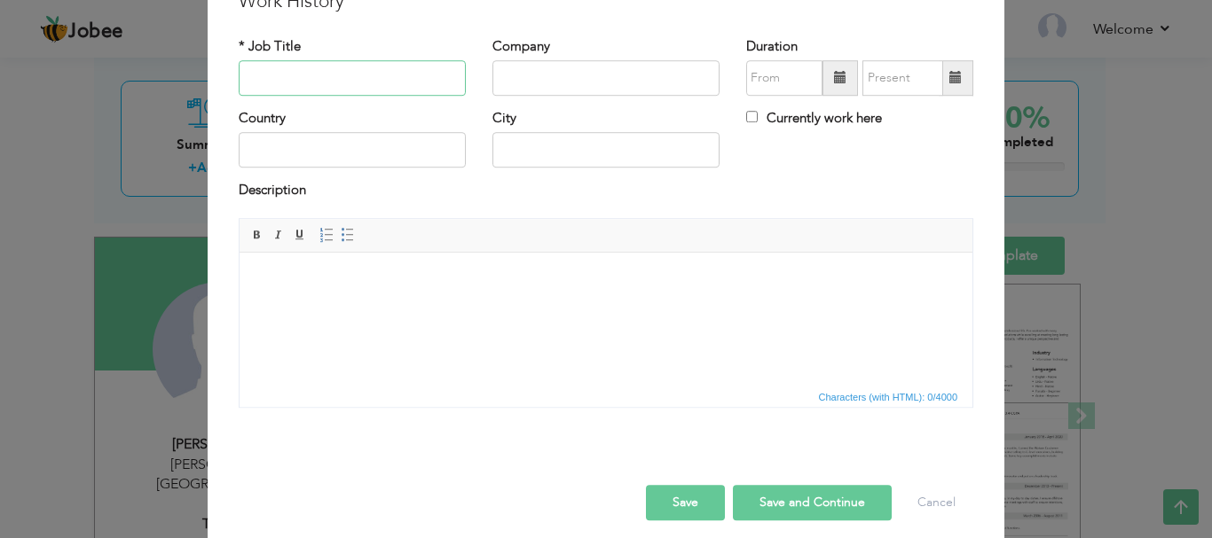
scroll to position [98, 0]
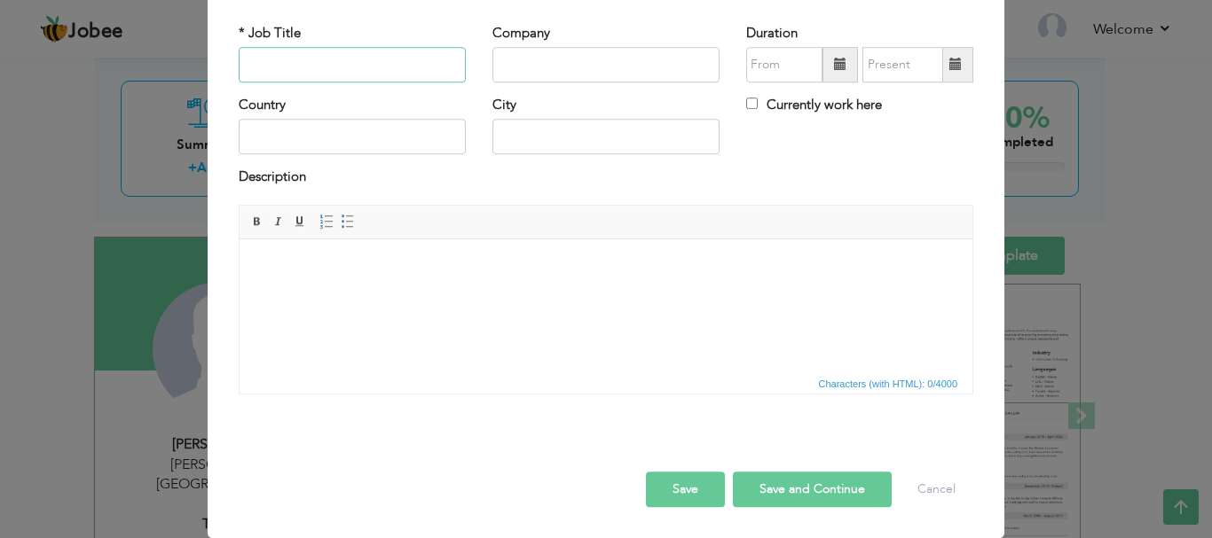
type input "t"
click at [255, 66] on input "Techer" at bounding box center [352, 64] width 227 height 35
type input "Teacher"
click at [528, 66] on input "text" at bounding box center [605, 64] width 227 height 35
type input "[GEOGRAPHIC_DATA][PERSON_NAME]"
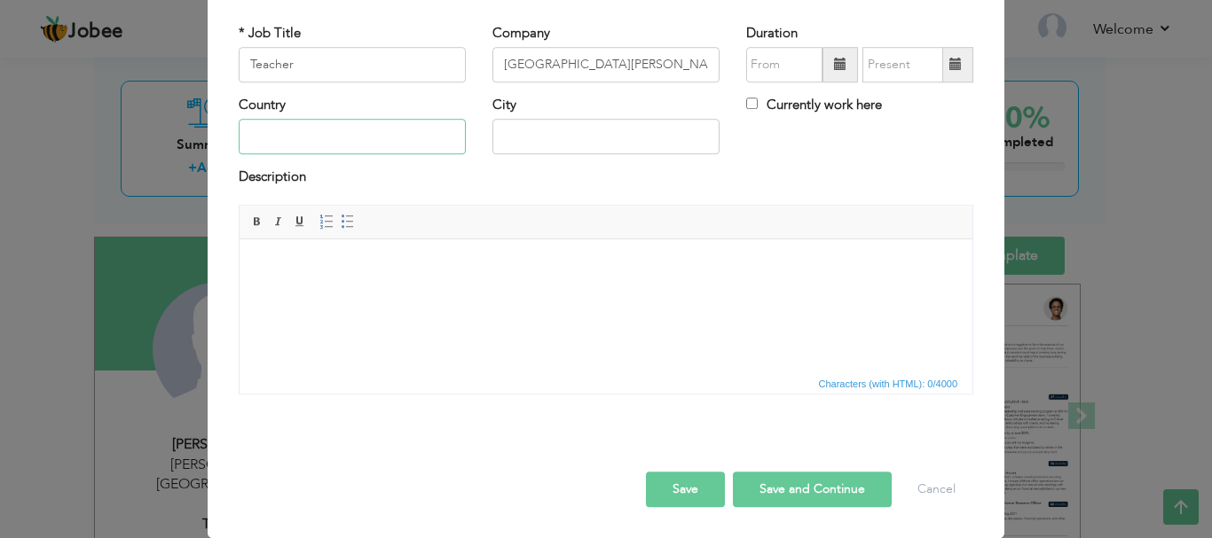
click at [374, 139] on input "text" at bounding box center [352, 137] width 227 height 35
type input "[GEOGRAPHIC_DATA]"
type input "[PERSON_NAME]"
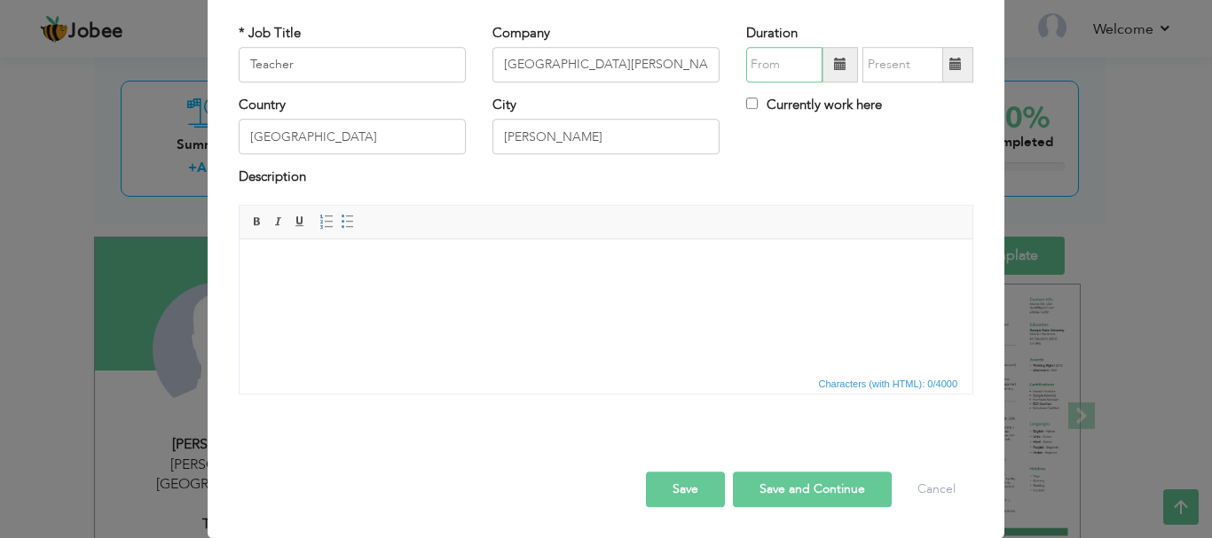
click at [784, 73] on input "text" at bounding box center [784, 64] width 76 height 35
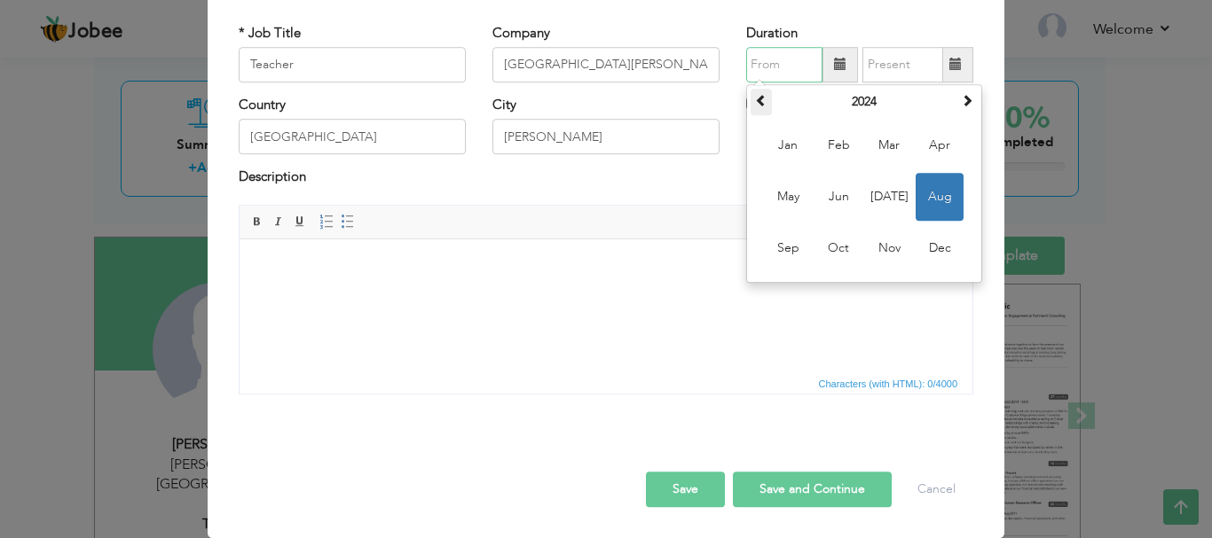
click at [757, 97] on span at bounding box center [761, 100] width 12 height 12
click at [895, 158] on span "Mar" at bounding box center [889, 146] width 48 height 48
type input "03/2022"
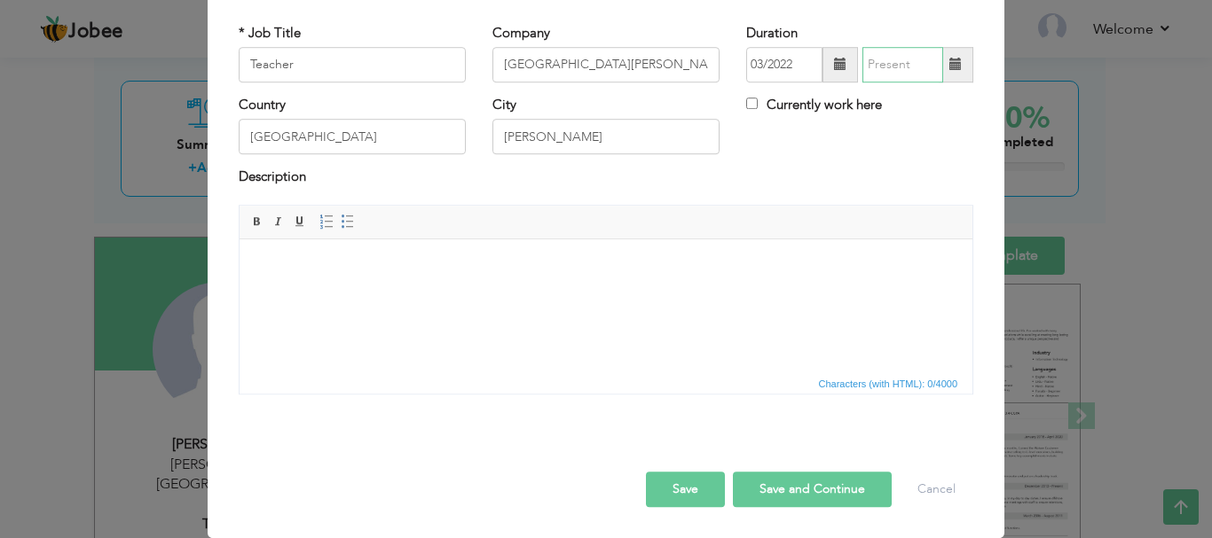
click at [912, 66] on input "text" at bounding box center [902, 64] width 81 height 35
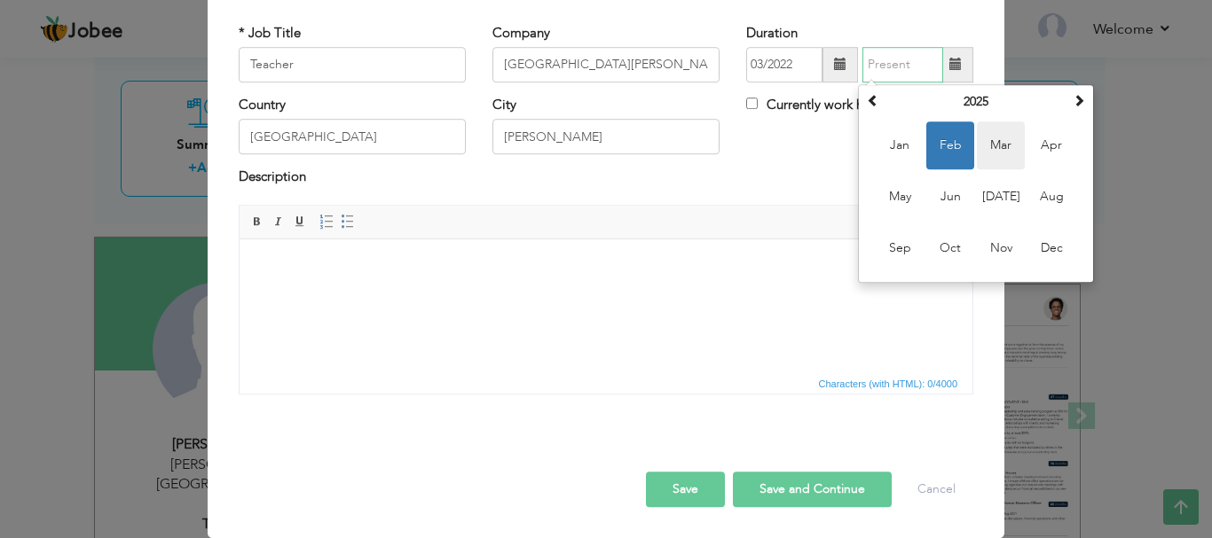
click at [993, 154] on span "Mar" at bounding box center [1001, 146] width 48 height 48
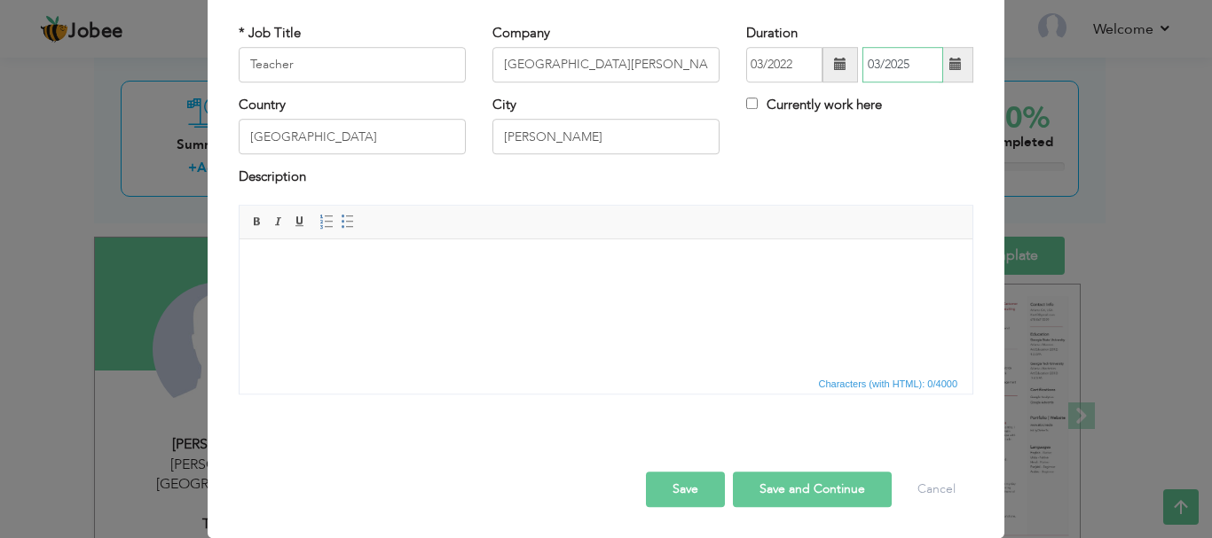
click at [917, 66] on input "03/2025" at bounding box center [902, 64] width 81 height 35
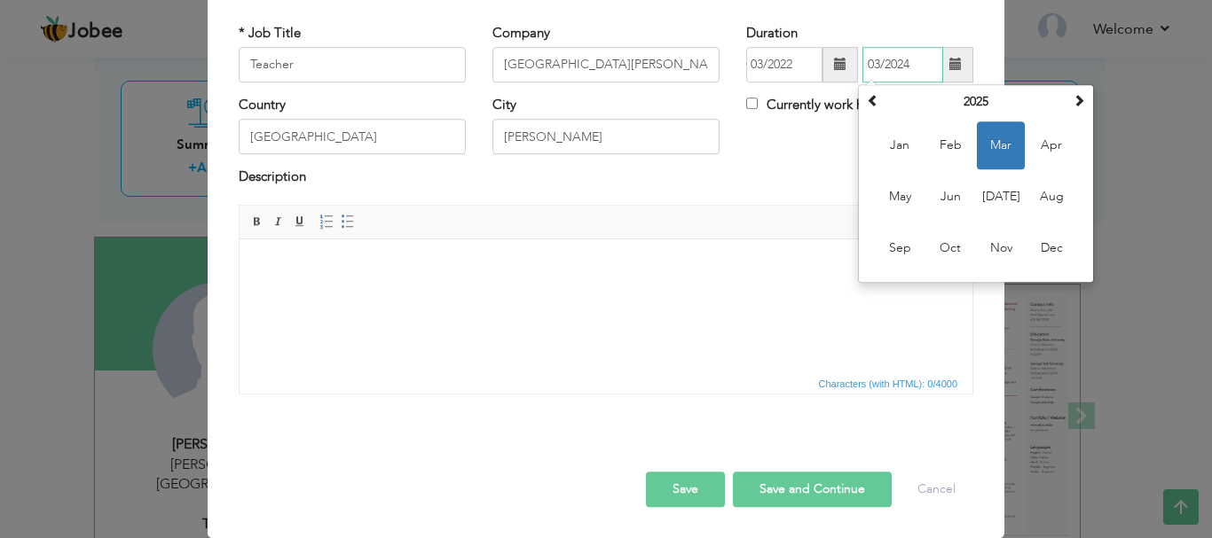
type input "03/2024"
click at [729, 177] on div "Description" at bounding box center [606, 180] width 735 height 23
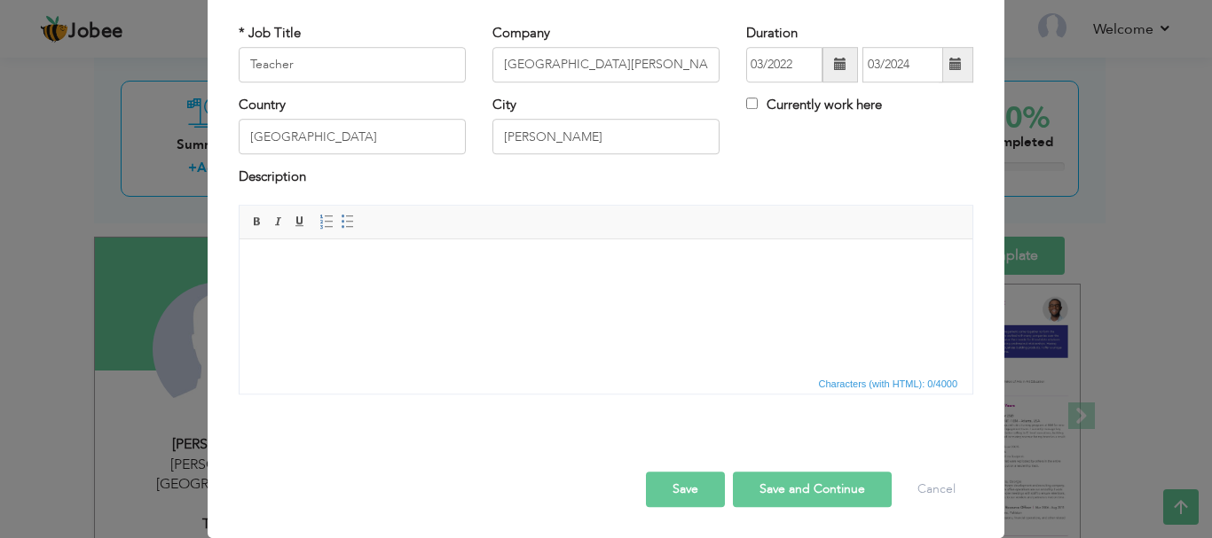
click at [782, 487] on button "Save and Continue" at bounding box center [812, 489] width 159 height 35
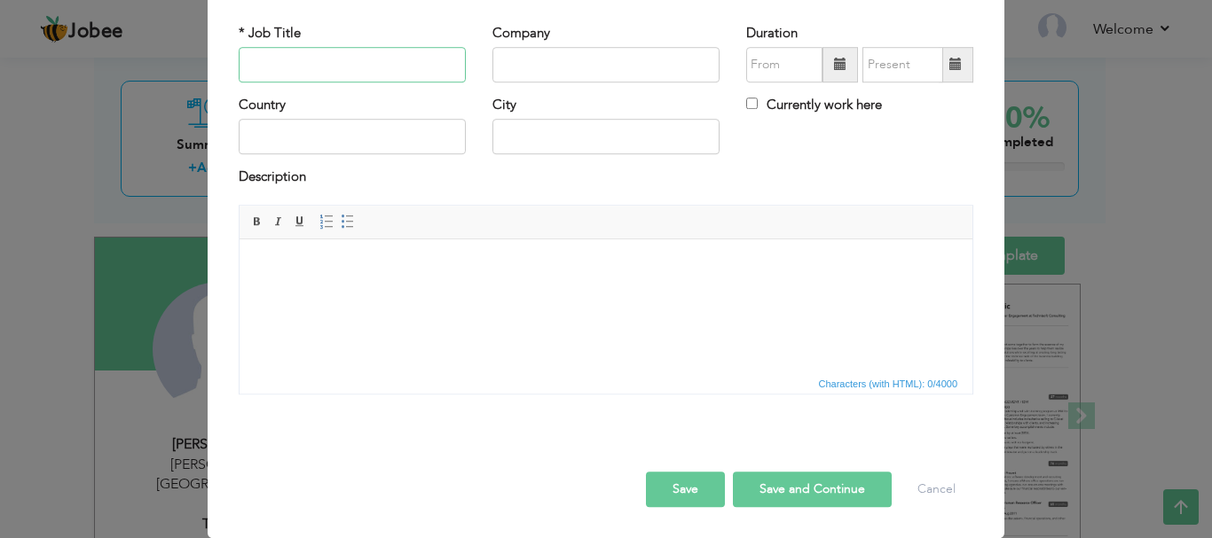
click at [326, 65] on input "text" at bounding box center [352, 64] width 227 height 35
type input "Teacher"
click at [495, 56] on input "text" at bounding box center [605, 64] width 227 height 35
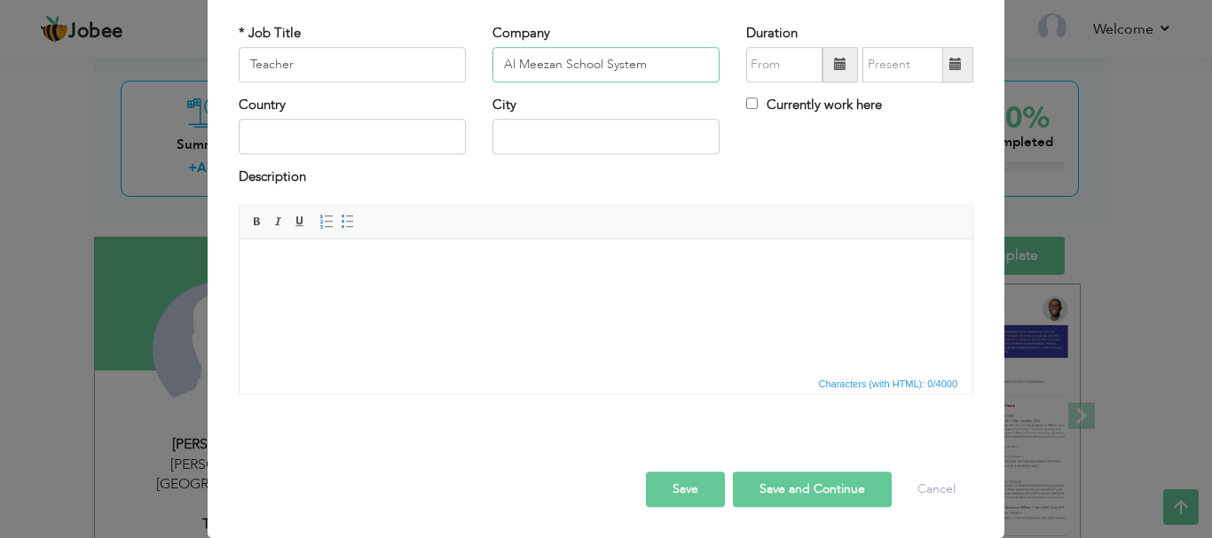
type input "Al Meezan School System"
click at [346, 151] on input "text" at bounding box center [352, 137] width 227 height 35
type input "[GEOGRAPHIC_DATA]"
type input "[PERSON_NAME]"
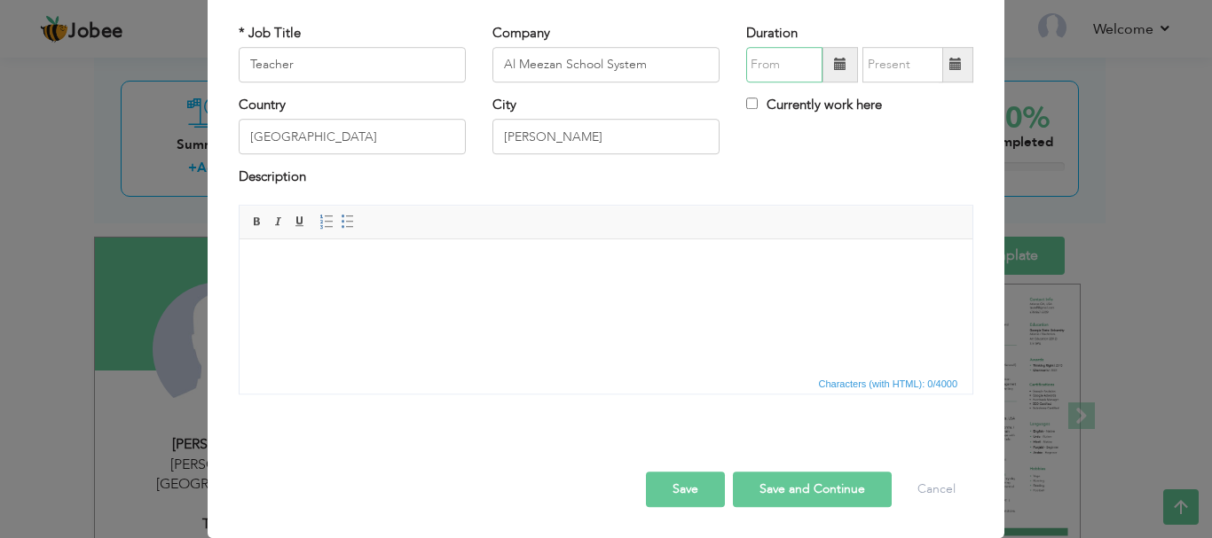
click at [808, 59] on input "text" at bounding box center [784, 64] width 76 height 35
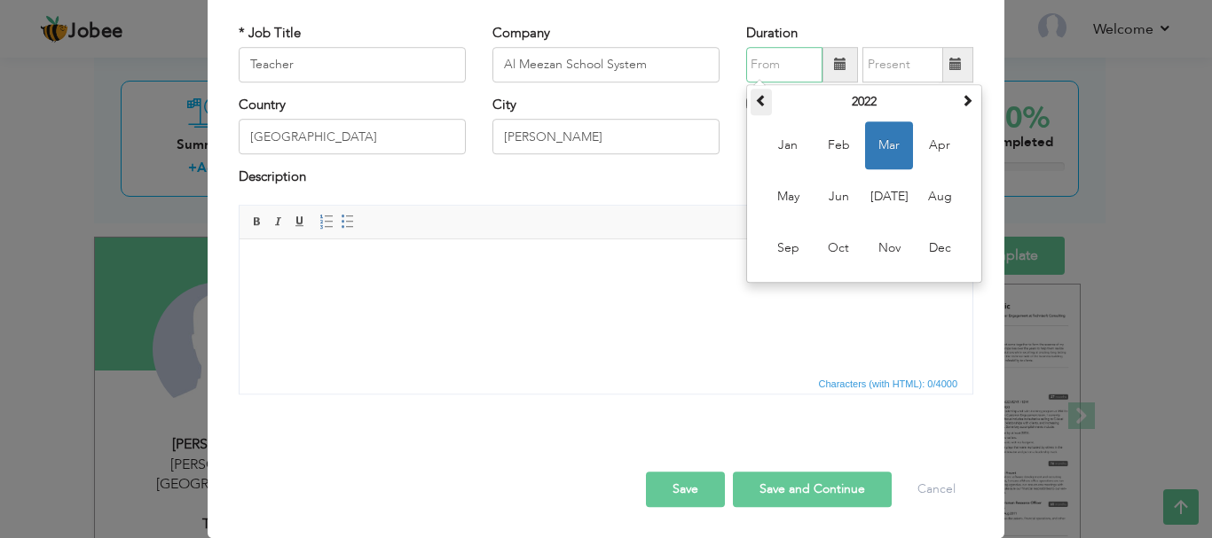
click at [756, 101] on span at bounding box center [761, 100] width 12 height 12
click at [790, 147] on span "Jan" at bounding box center [788, 146] width 48 height 48
type input "01/2021"
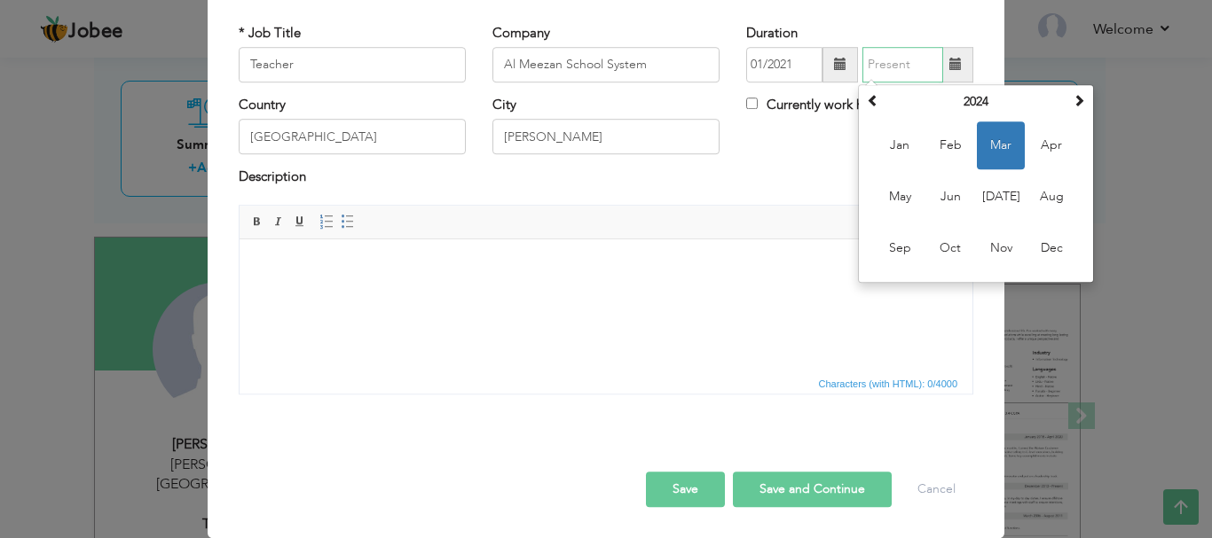
click at [903, 73] on input "text" at bounding box center [902, 64] width 81 height 35
click at [867, 100] on span at bounding box center [873, 100] width 12 height 12
click at [1054, 256] on span "Dec" at bounding box center [1051, 248] width 48 height 48
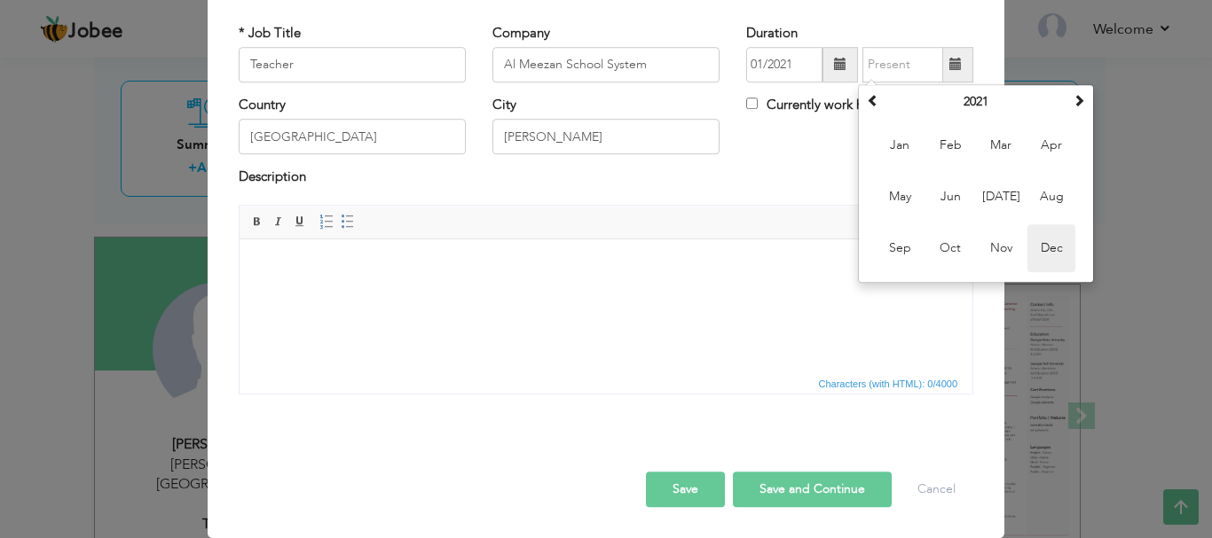
type input "12/2021"
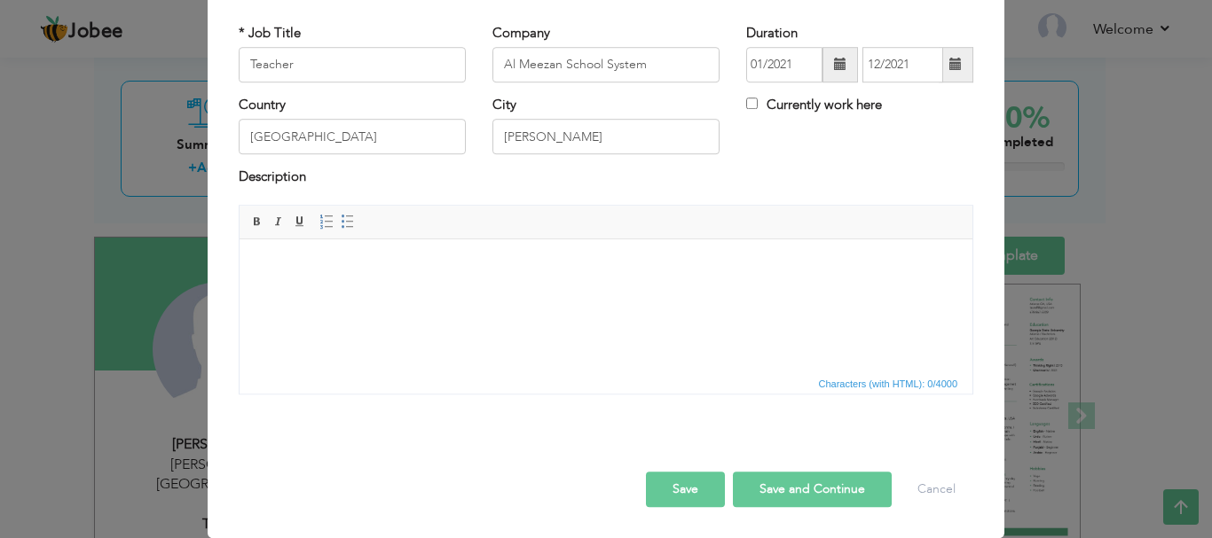
click at [683, 485] on button "Save" at bounding box center [685, 489] width 79 height 35
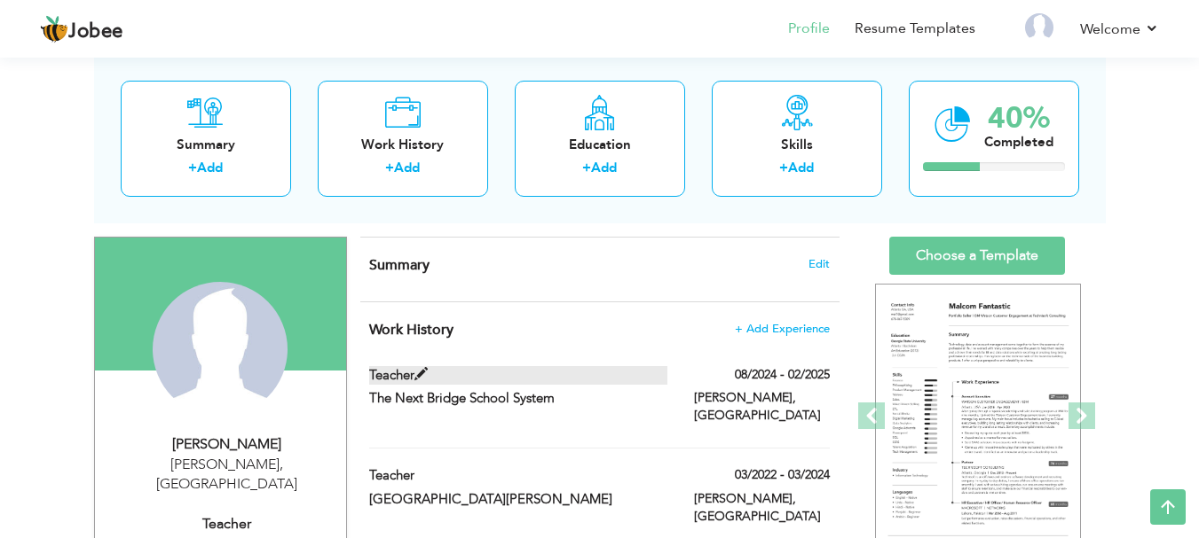
click at [426, 374] on span at bounding box center [420, 374] width 13 height 13
type input "The Next Bridge School System"
type input "08/2024"
type input "02/2025"
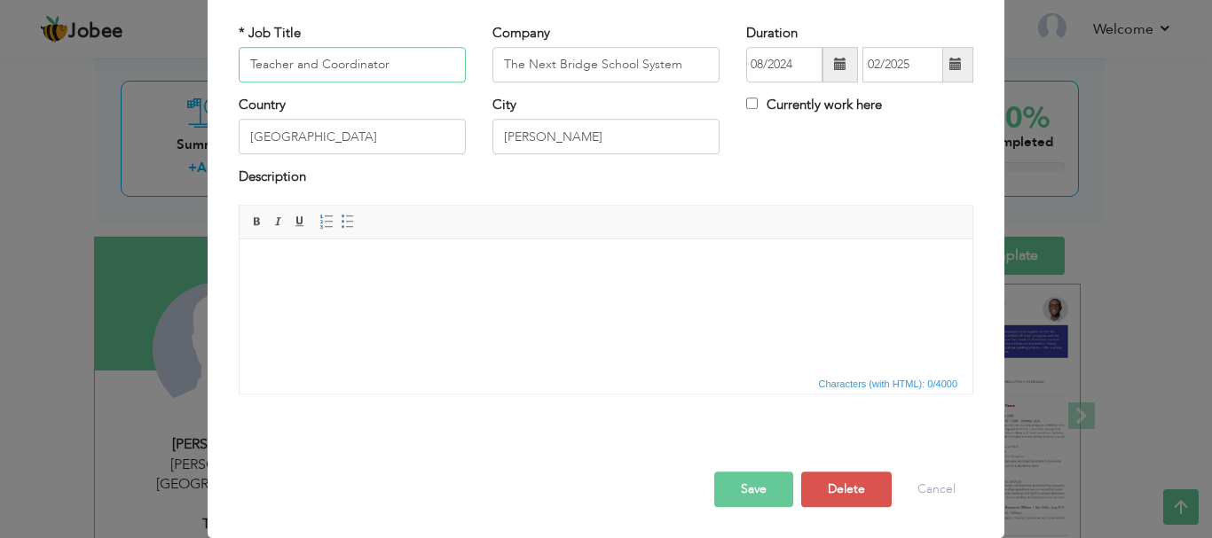
type input "Teacher and Coordinator"
click at [739, 482] on button "Save" at bounding box center [753, 489] width 79 height 35
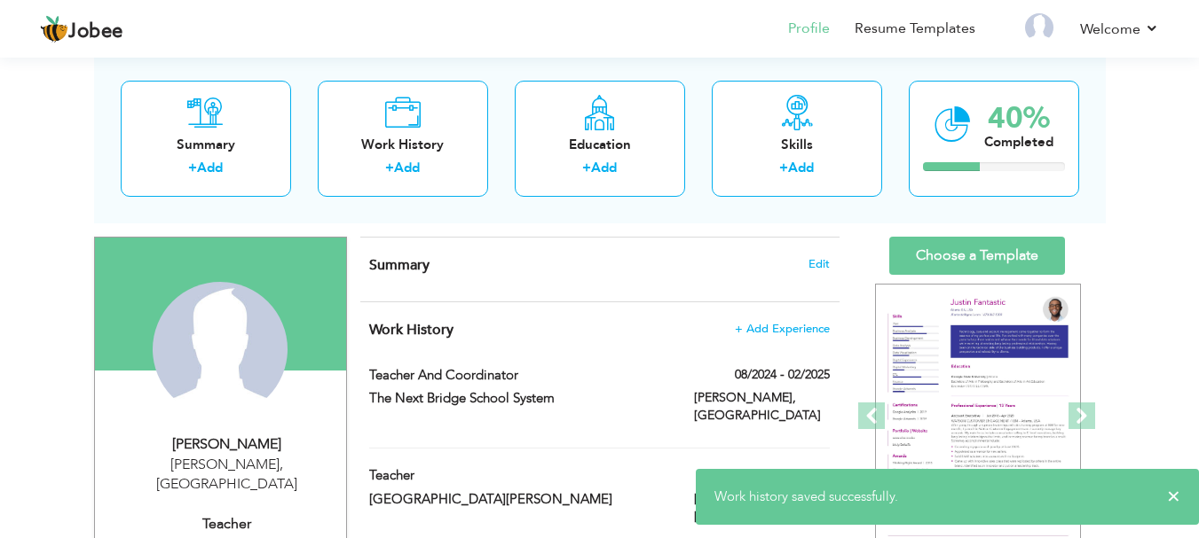
click at [591, 305] on div "Work History + Add Experience Teacher and Coordinator 08/2024 - 02/2025 Teacher…" at bounding box center [599, 472] width 479 height 339
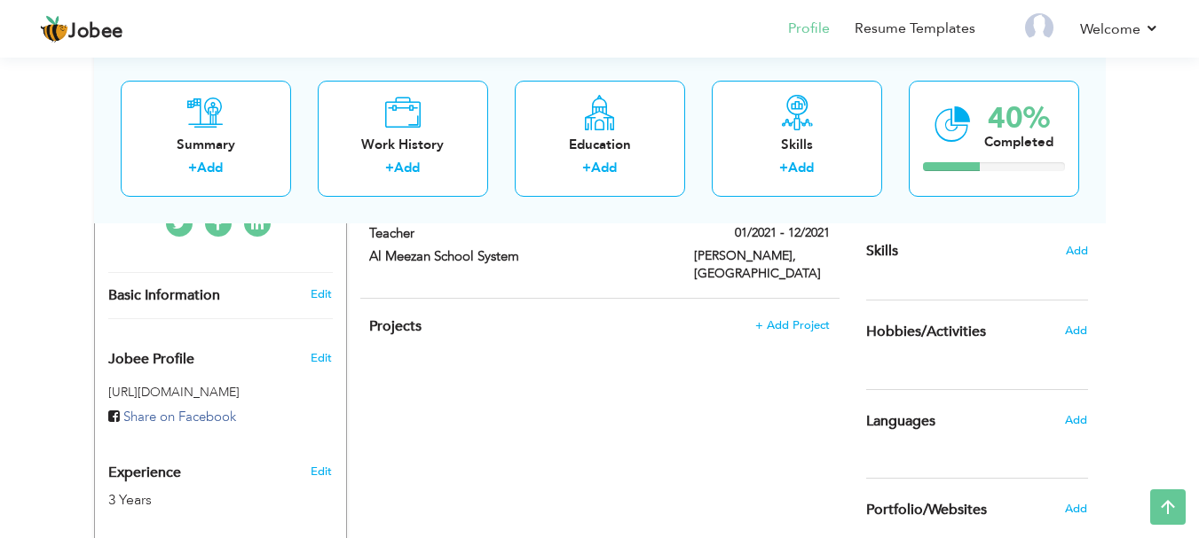
scroll to position [450, 0]
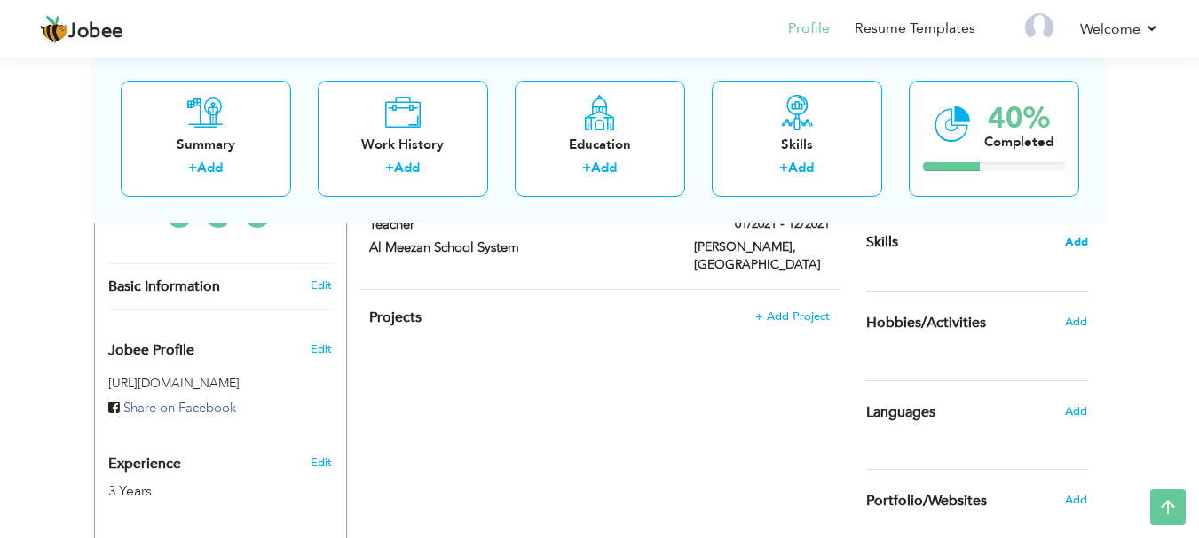
click at [1069, 240] on span "Add" at bounding box center [1076, 242] width 23 height 17
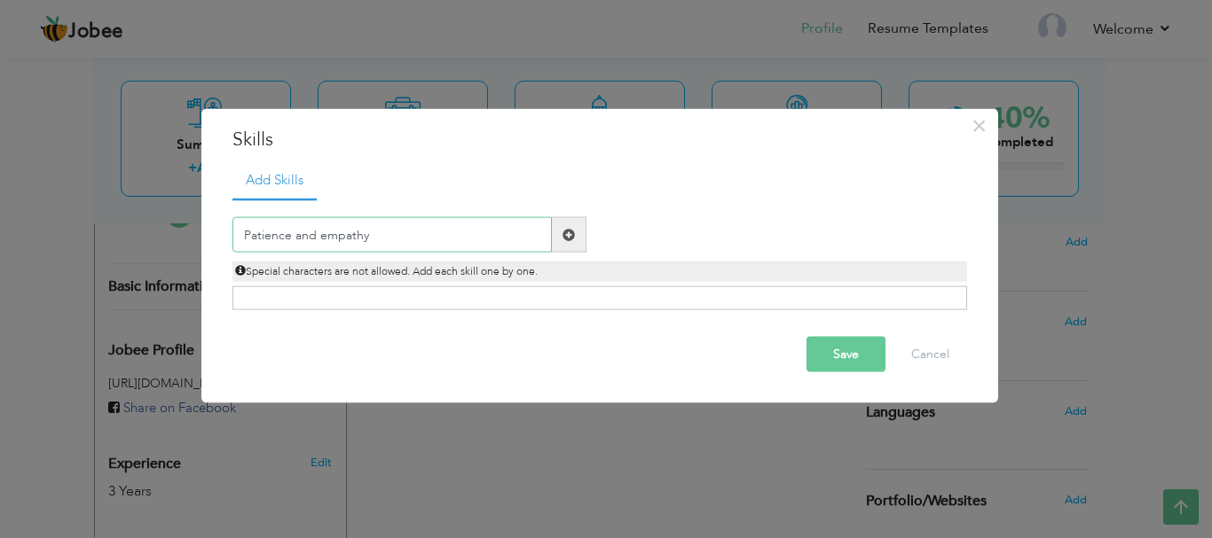
type input "Patience and empathy"
click at [569, 237] on span at bounding box center [568, 234] width 12 height 12
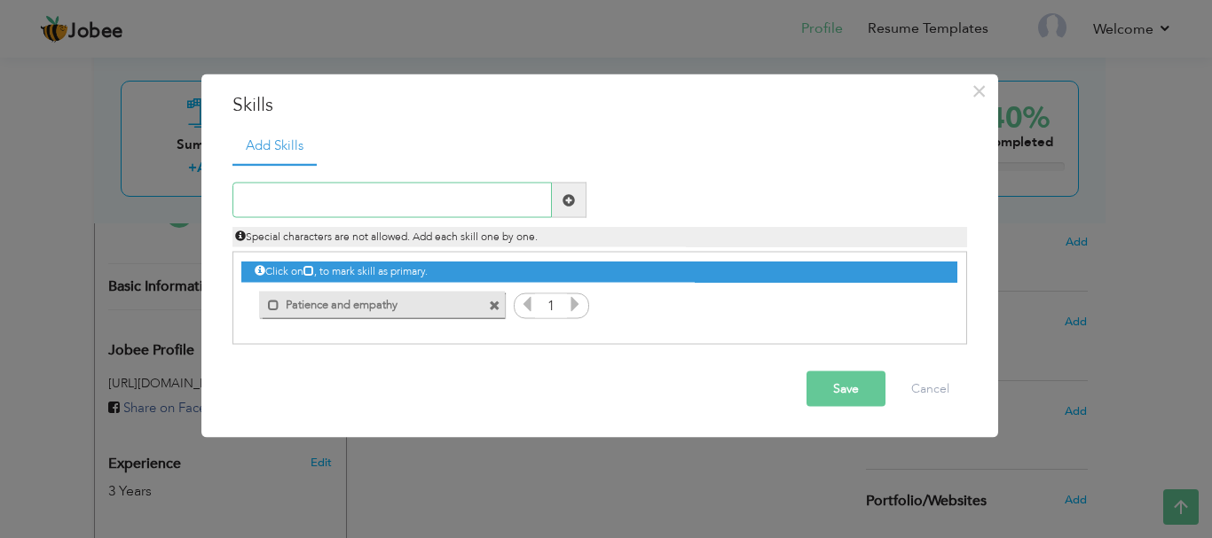
click at [510, 200] on input "text" at bounding box center [391, 200] width 319 height 35
type input "Creativity in lesson delivery"
click at [571, 200] on span at bounding box center [568, 199] width 12 height 12
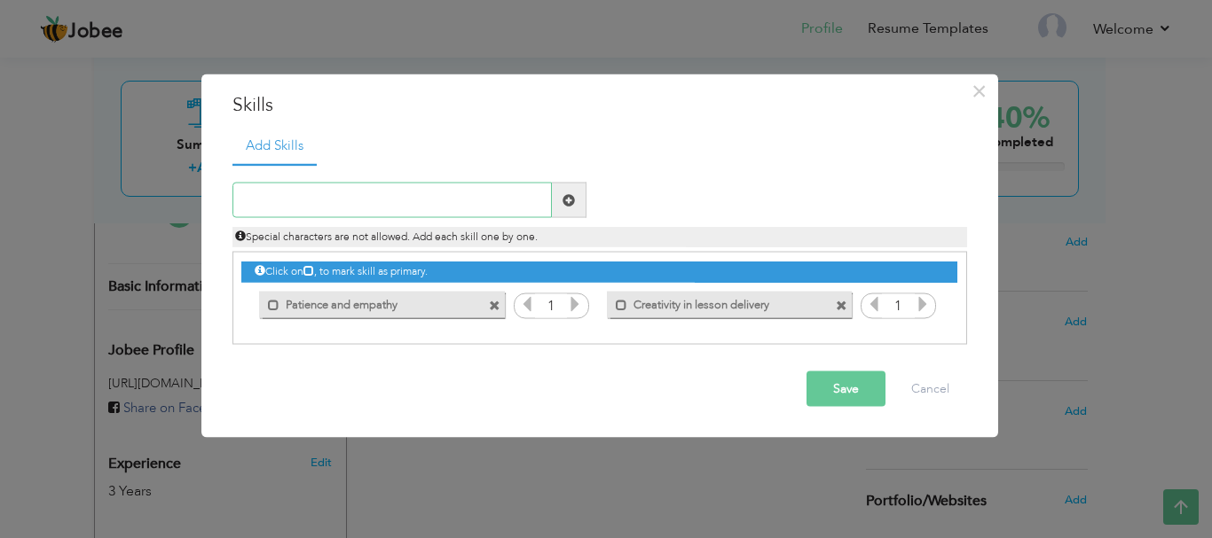
click at [456, 200] on input "text" at bounding box center [391, 200] width 319 height 35
type input "Problem- solving"
click at [574, 193] on span at bounding box center [568, 199] width 12 height 12
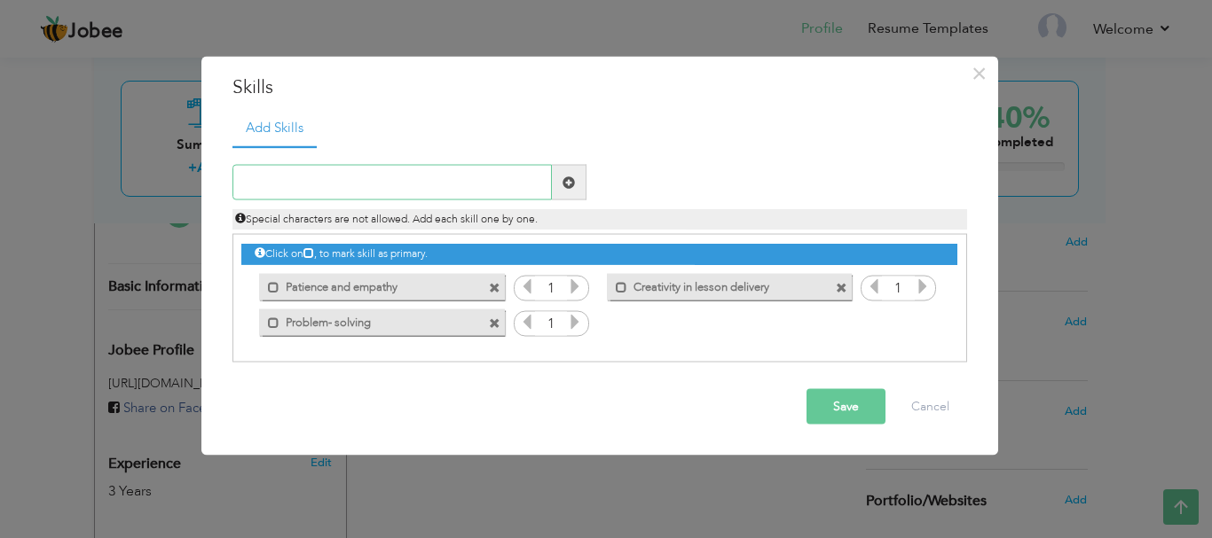
click at [439, 167] on input "text" at bounding box center [391, 182] width 319 height 35
type input "Time management"
click at [562, 178] on span at bounding box center [568, 182] width 12 height 12
click at [379, 177] on input "text" at bounding box center [391, 182] width 319 height 35
type input "Adaptability and flexibility"
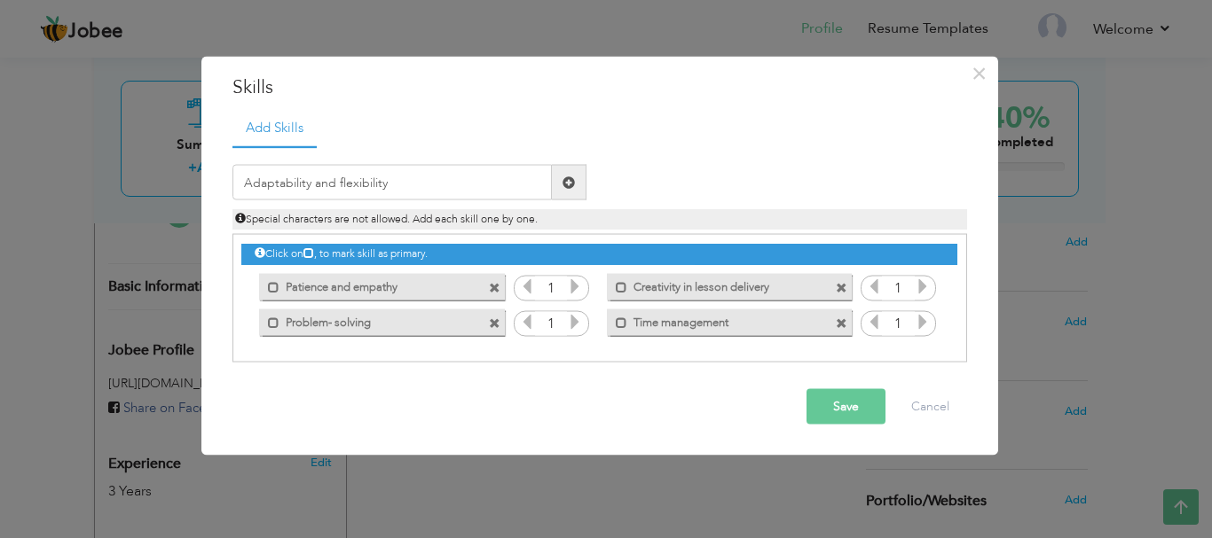
click at [835, 412] on button "Save" at bounding box center [845, 406] width 79 height 35
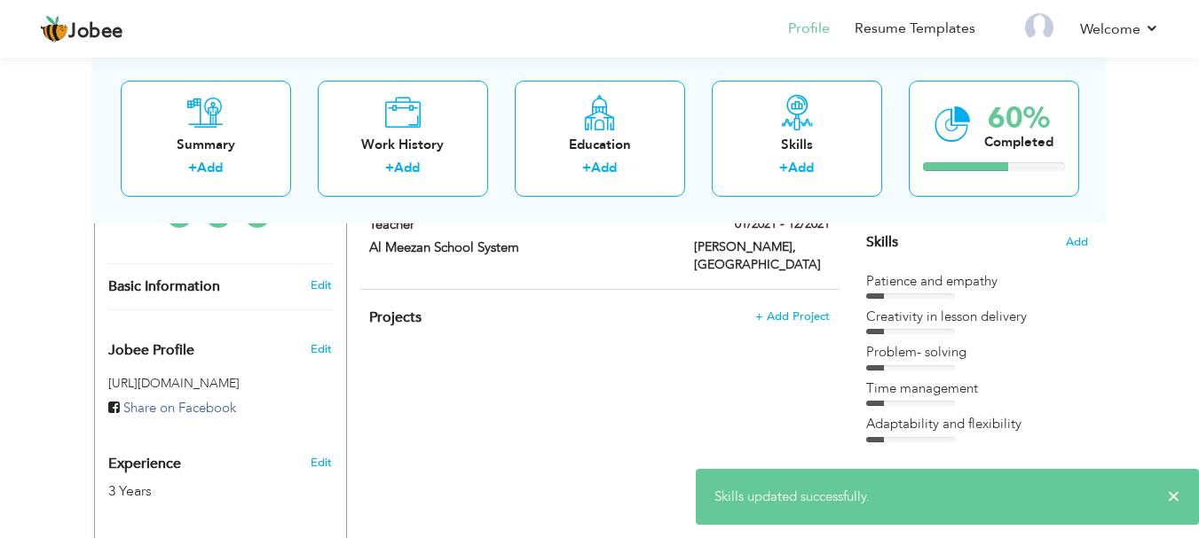
click at [780, 413] on div "CV Import Profile Strength 0% Select an Item from right menu Work History * Job…" at bounding box center [600, 419] width 506 height 1069
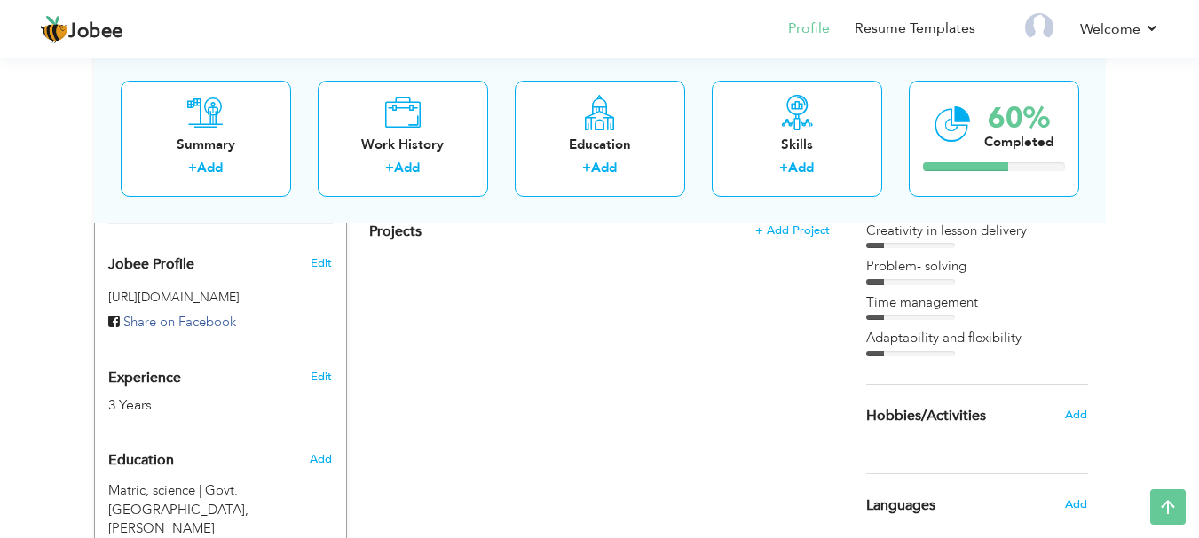
scroll to position [592, 0]
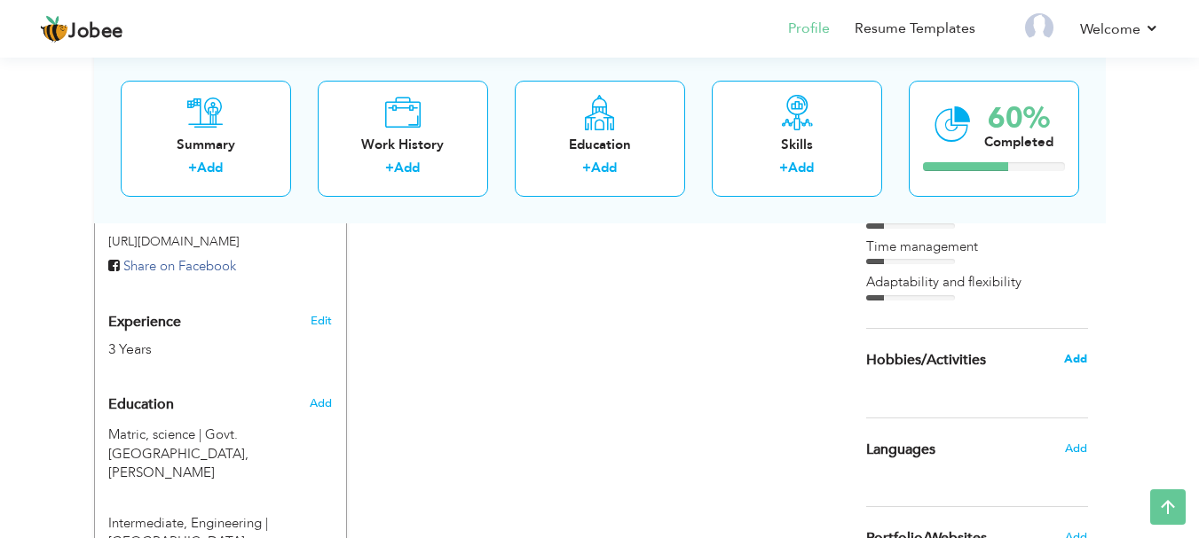
click at [1076, 359] on span "Add" at bounding box center [1075, 359] width 23 height 16
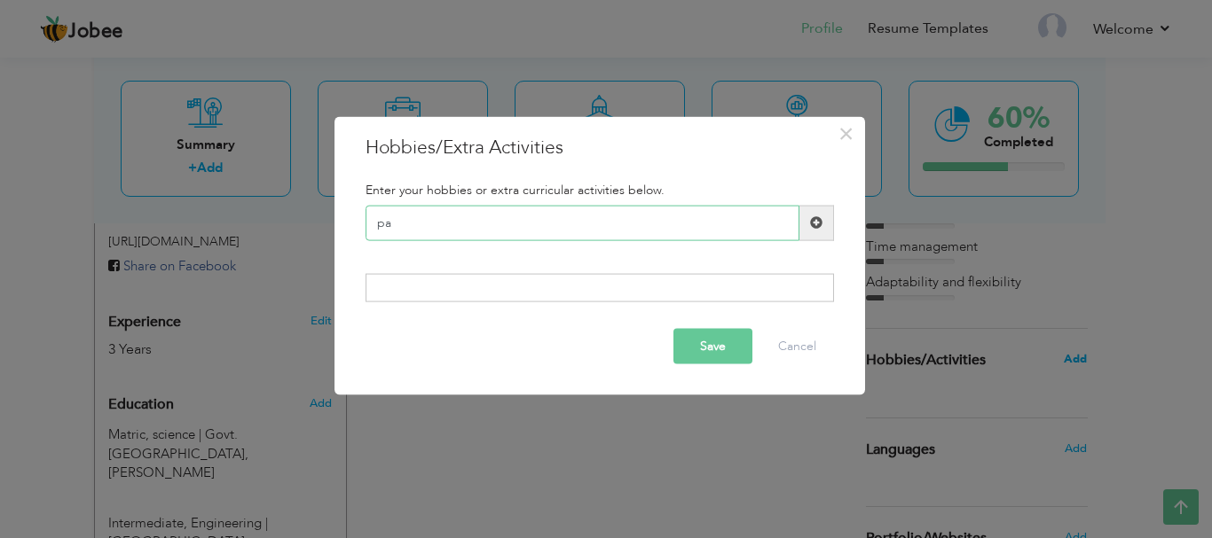
type input "p"
click at [523, 229] on input "Painting drawing" at bounding box center [582, 222] width 434 height 35
type input "Painting"
click at [806, 222] on span at bounding box center [816, 222] width 35 height 35
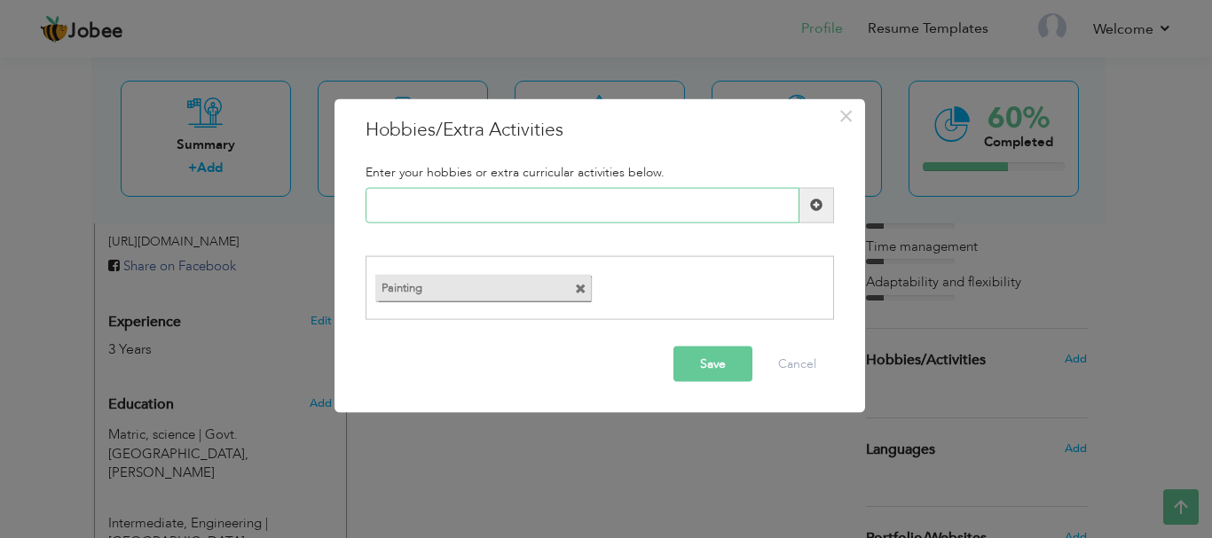
click at [627, 202] on input "text" at bounding box center [582, 204] width 434 height 35
click at [463, 291] on label "Painting" at bounding box center [467, 286] width 184 height 22
click at [443, 204] on input "drawing and crafts" at bounding box center [582, 204] width 434 height 35
click at [417, 205] on input "drawing and crafts" at bounding box center [582, 204] width 434 height 35
click at [420, 207] on input "drawing and crafts" at bounding box center [582, 204] width 434 height 35
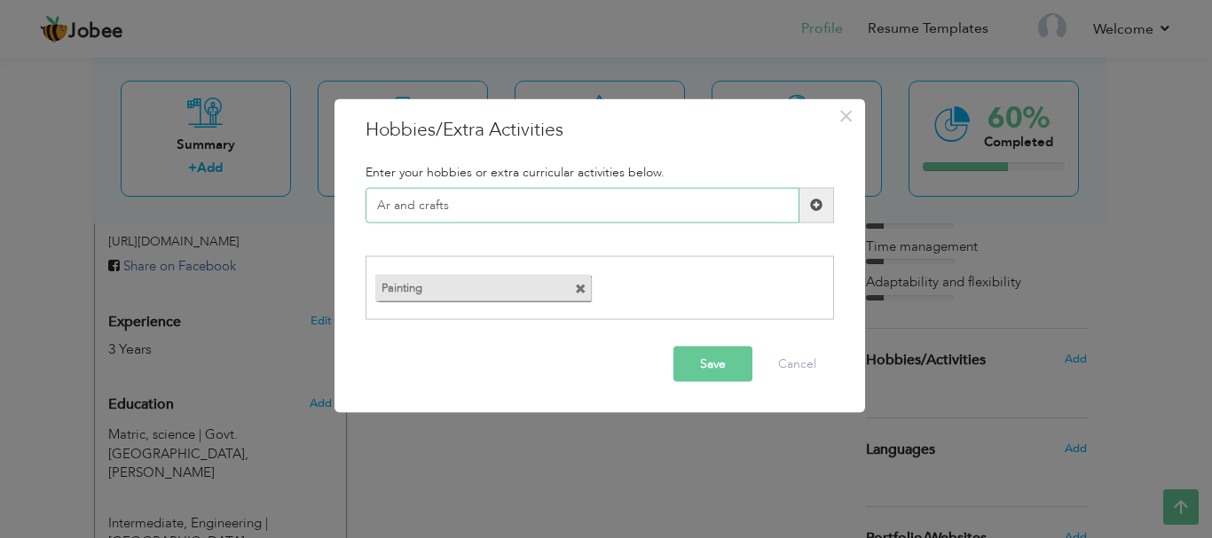
type input "Art and crafts"
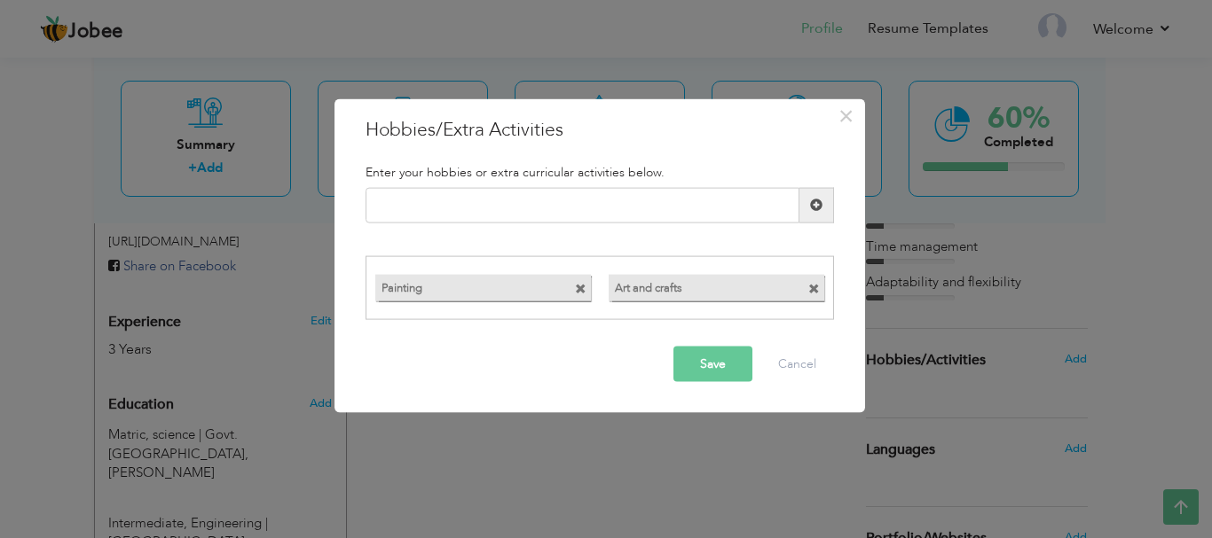
click at [578, 290] on span at bounding box center [581, 290] width 12 height 12
click at [547, 213] on input "text" at bounding box center [582, 204] width 434 height 35
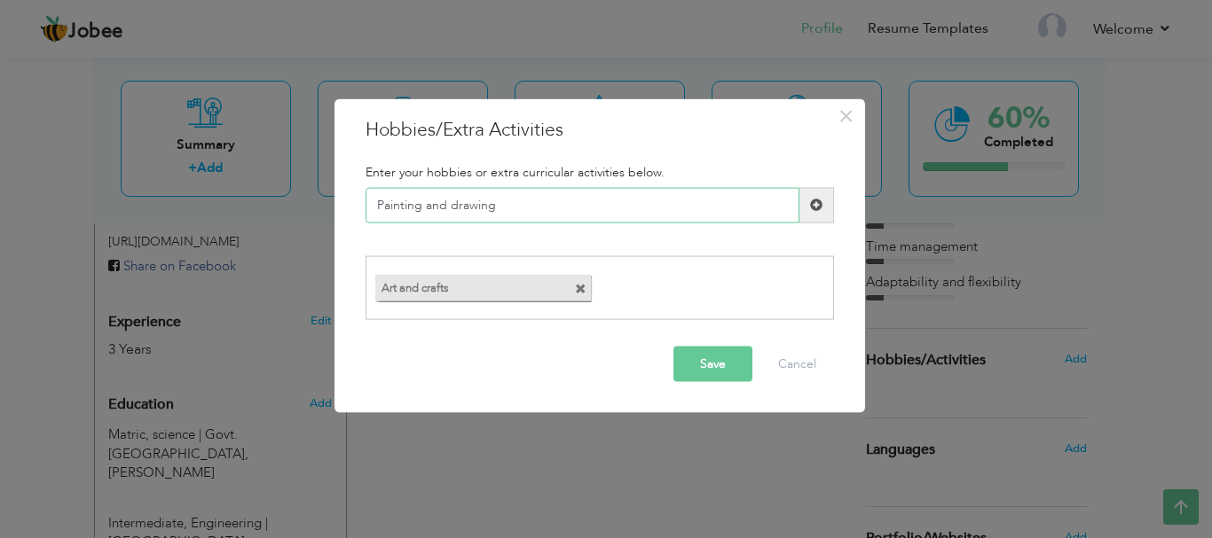
type input "Painting and drawing"
click at [814, 210] on span at bounding box center [816, 205] width 12 height 12
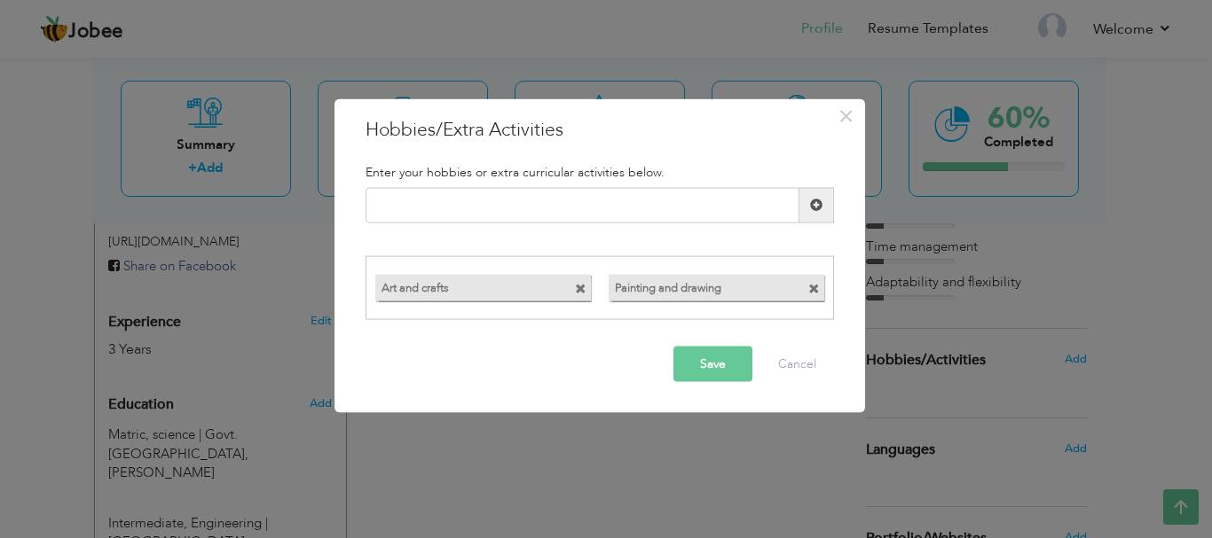
click at [719, 362] on button "Save" at bounding box center [712, 364] width 79 height 35
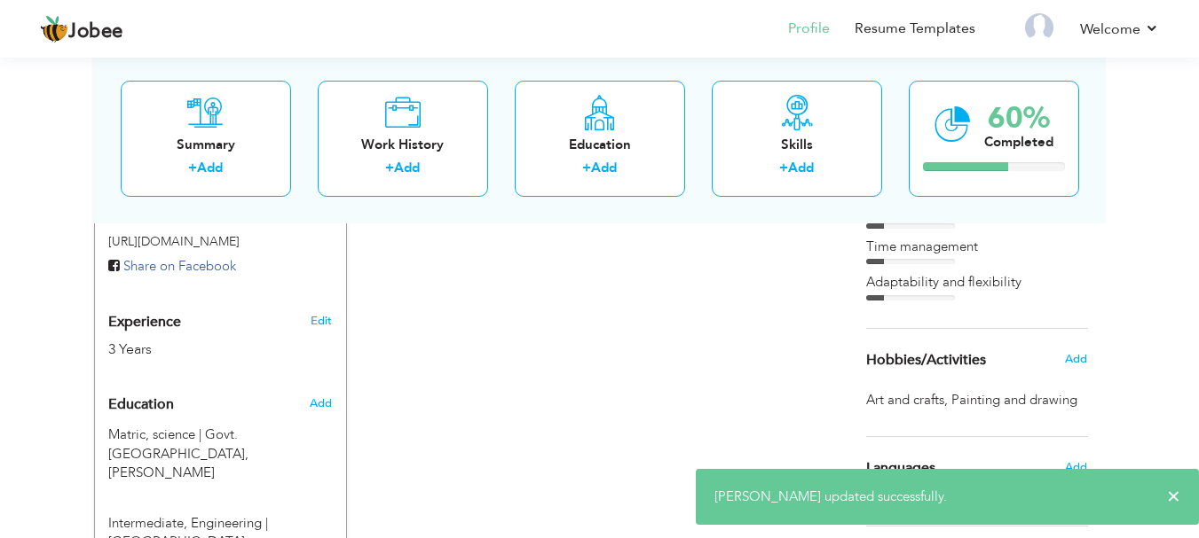
click at [760, 378] on div "CV Import Profile Strength 0% Select an Item from right menu Work History * Job…" at bounding box center [600, 277] width 506 height 1069
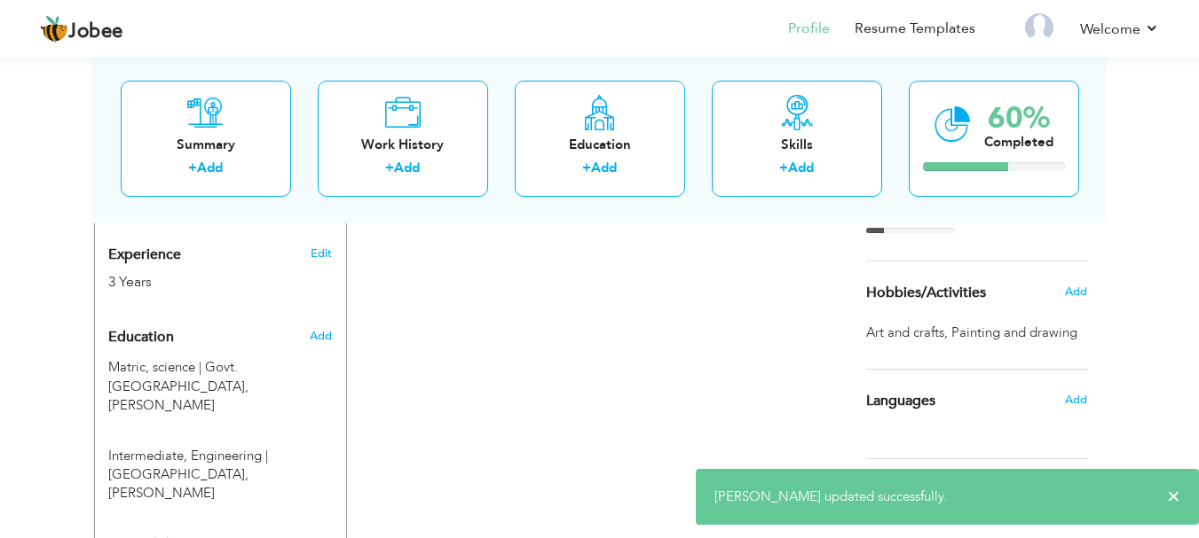
scroll to position [663, 0]
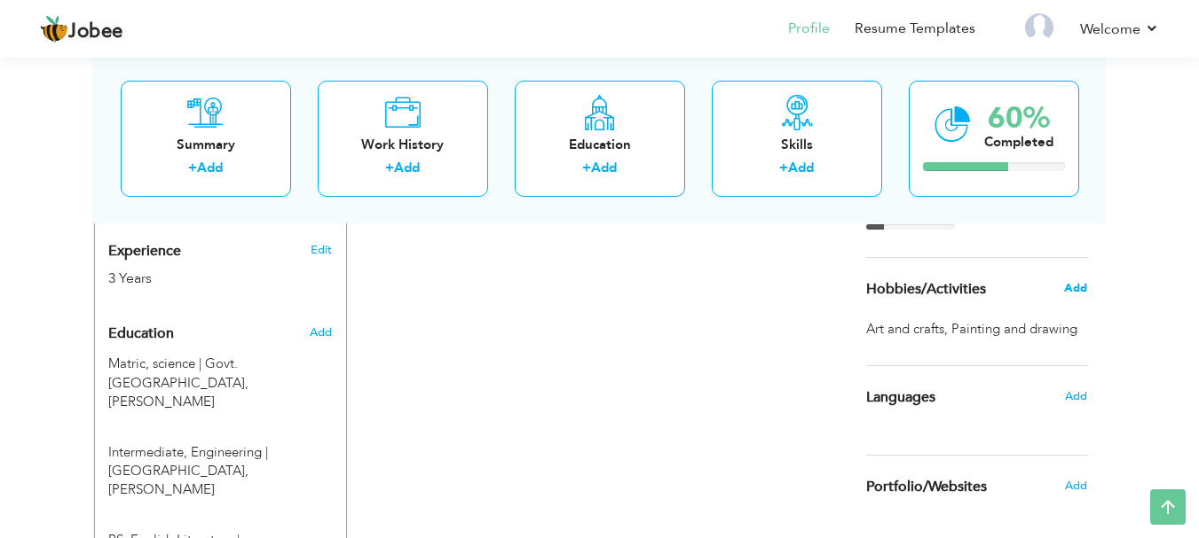
click at [1073, 289] on span "Add" at bounding box center [1075, 288] width 23 height 16
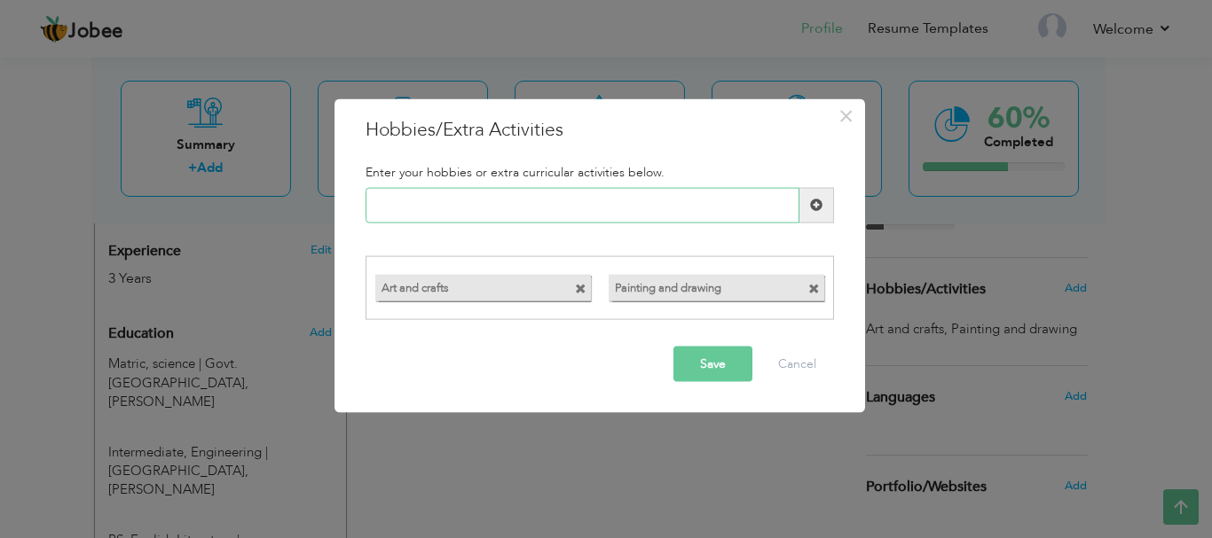
click at [657, 209] on input "text" at bounding box center [582, 204] width 434 height 35
click at [380, 206] on input "teaching" at bounding box center [582, 204] width 434 height 35
type input "Teaching"
click at [696, 347] on button "Save" at bounding box center [712, 364] width 79 height 35
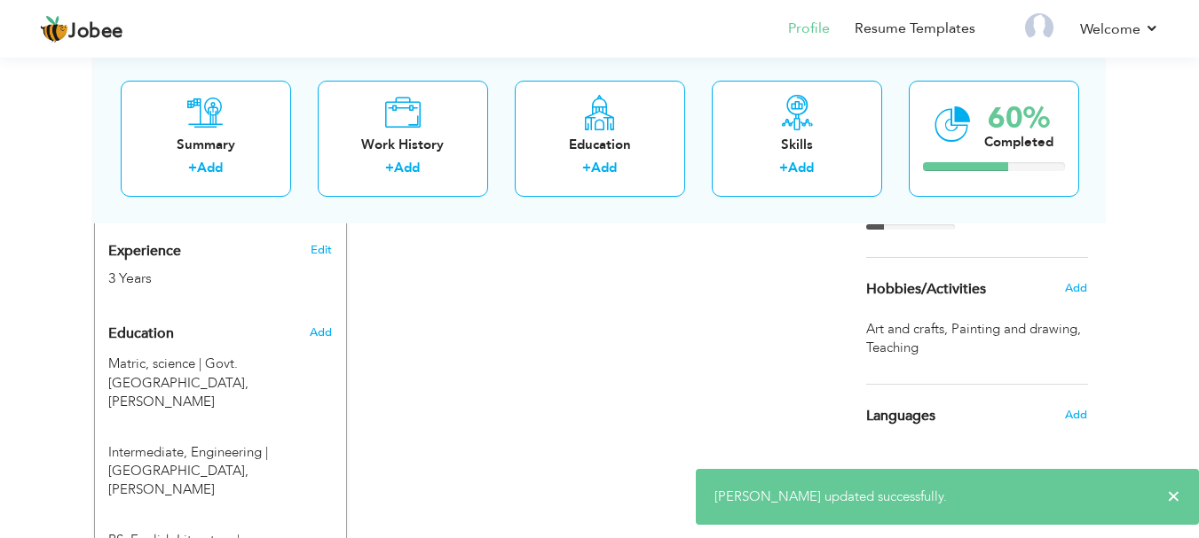
click at [763, 311] on div "CV Import Profile Strength 0% Select an Item from right menu Work History * Job…" at bounding box center [600, 206] width 506 height 1069
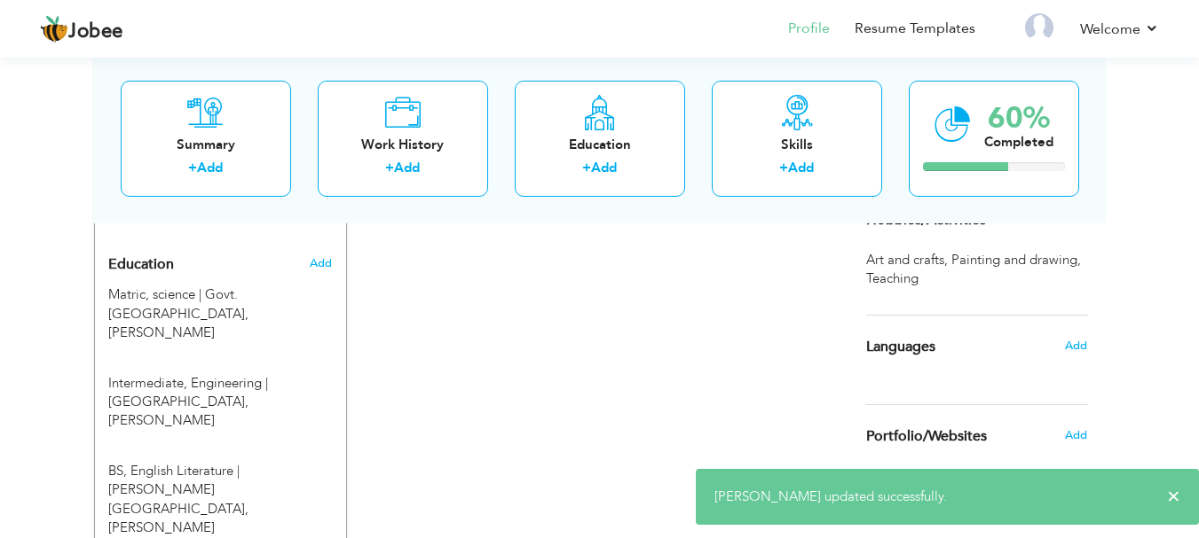
scroll to position [734, 0]
click at [1069, 343] on span "Add" at bounding box center [1075, 344] width 23 height 16
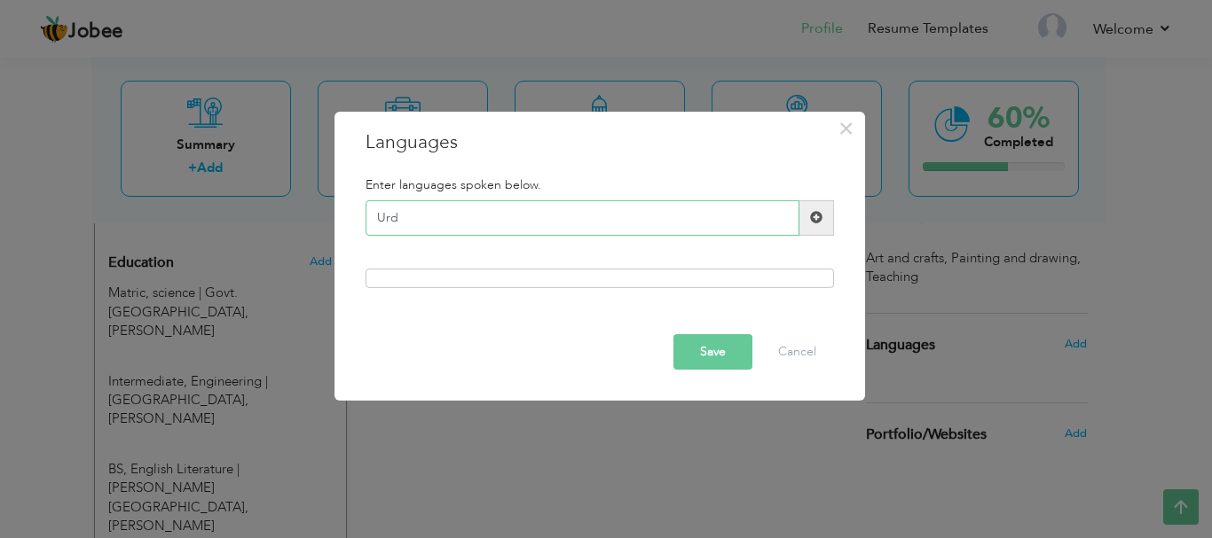
type input "Urdu"
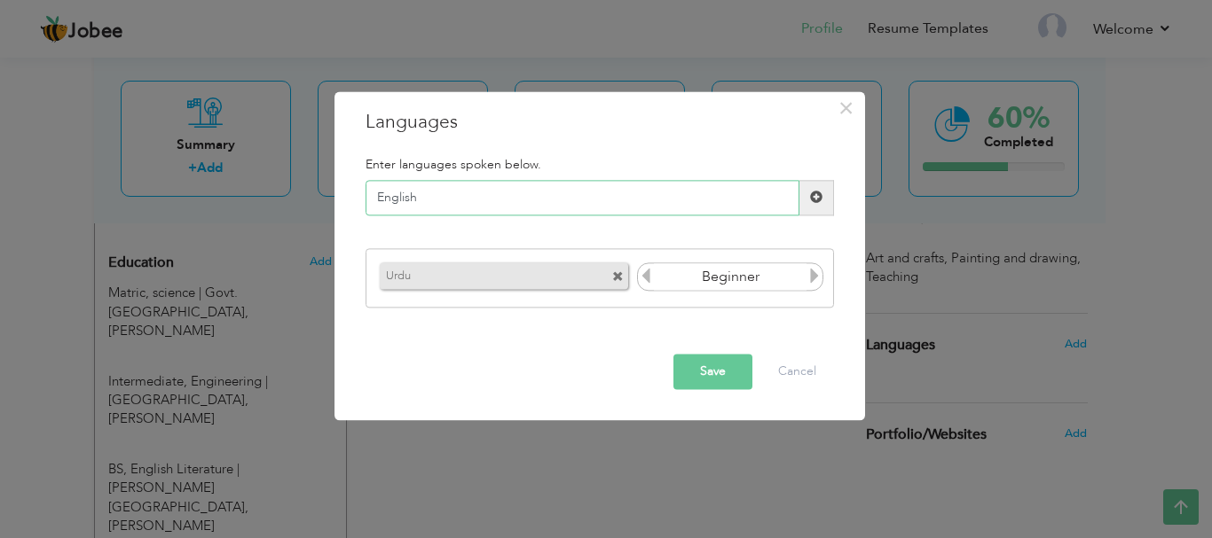
type input "English"
click at [723, 365] on button "Save" at bounding box center [712, 371] width 79 height 35
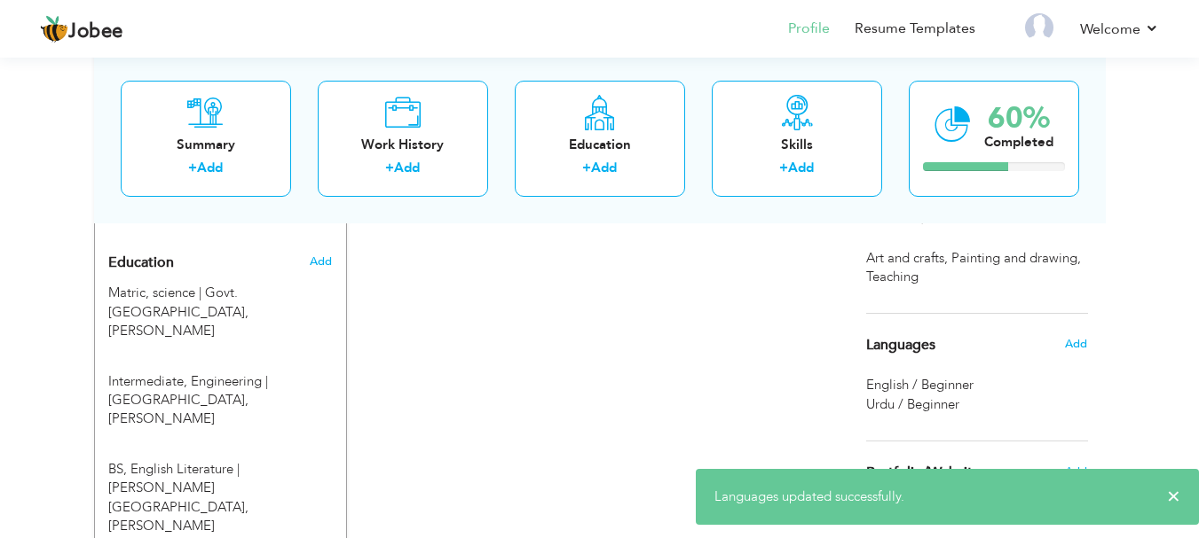
click at [733, 365] on div "CV Import Profile Strength 0% Select an Item from right menu Work History * Job…" at bounding box center [600, 135] width 506 height 1069
click at [1069, 347] on span "Add" at bounding box center [1075, 344] width 23 height 16
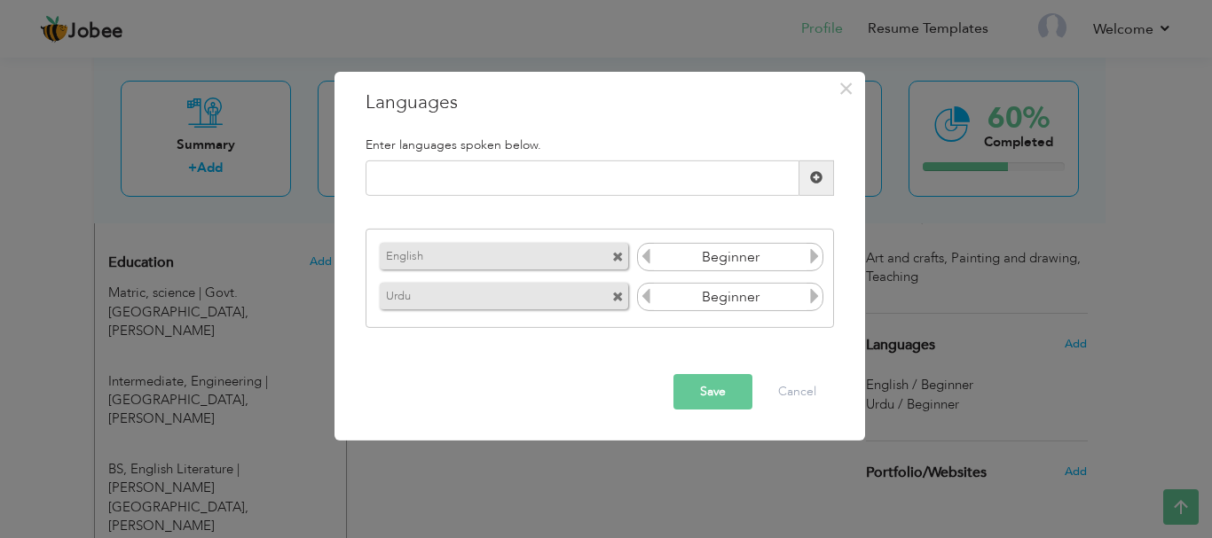
click at [814, 303] on icon at bounding box center [814, 296] width 16 height 16
click at [813, 256] on icon at bounding box center [814, 256] width 16 height 16
click at [815, 258] on icon at bounding box center [814, 256] width 16 height 16
click at [727, 388] on button "Save" at bounding box center [712, 391] width 79 height 35
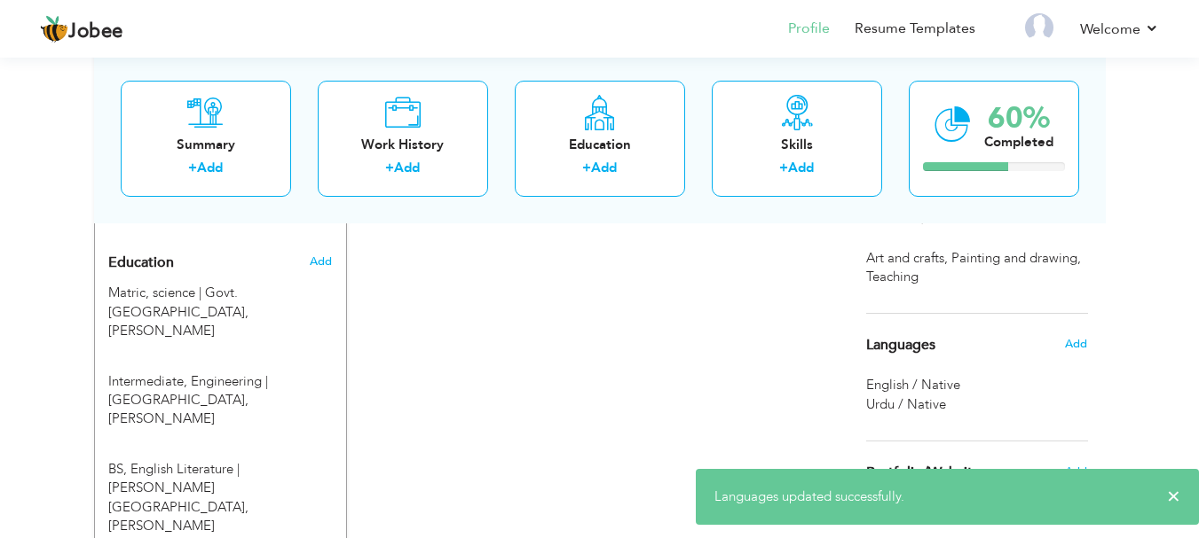
click at [626, 378] on div "CV Import Profile Strength 0% Select an Item from right menu Work History * Job…" at bounding box center [600, 135] width 506 height 1069
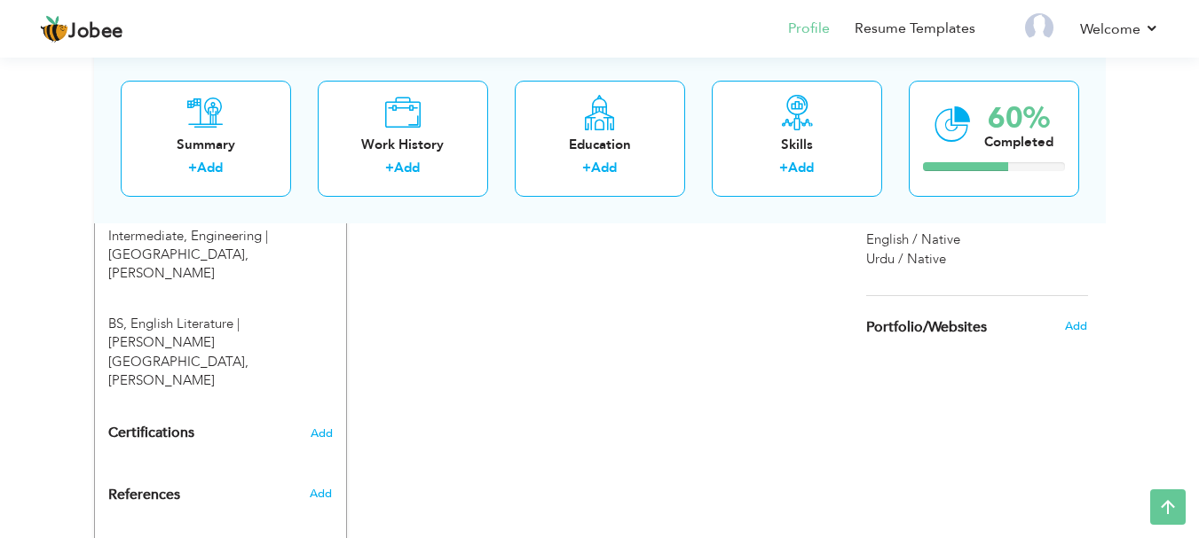
scroll to position [878, 0]
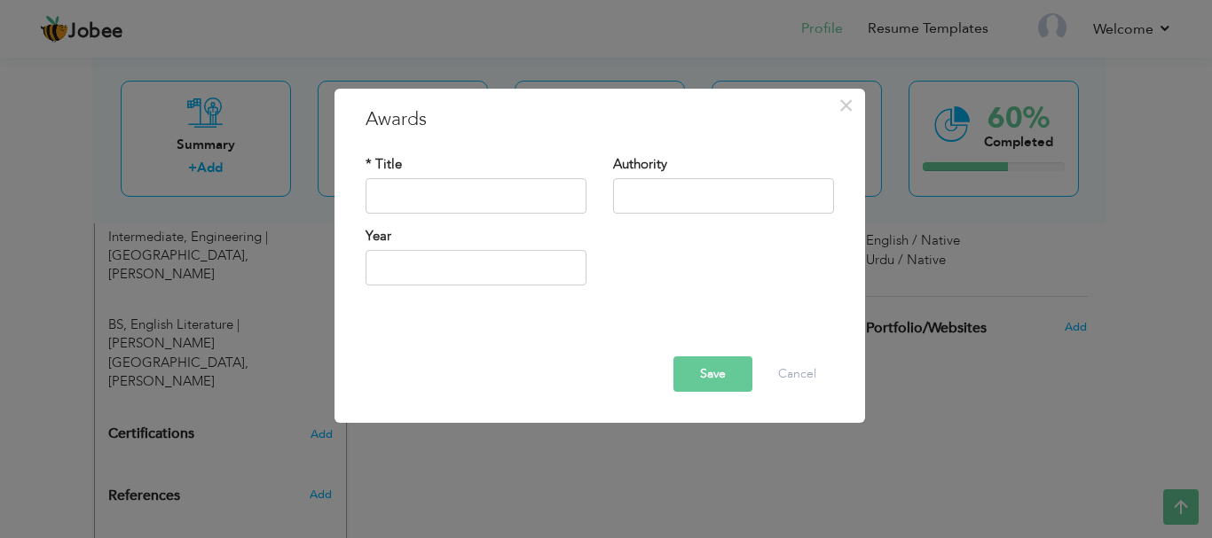
drag, startPoint x: 424, startPoint y: 93, endPoint x: 417, endPoint y: 117, distance: 25.0
click at [417, 117] on div "× Awards * Title Authority Year Save Delete Cancel" at bounding box center [599, 256] width 531 height 335
click at [417, 117] on h3 "Awards" at bounding box center [599, 119] width 468 height 27
click at [411, 202] on input "text" at bounding box center [475, 195] width 221 height 35
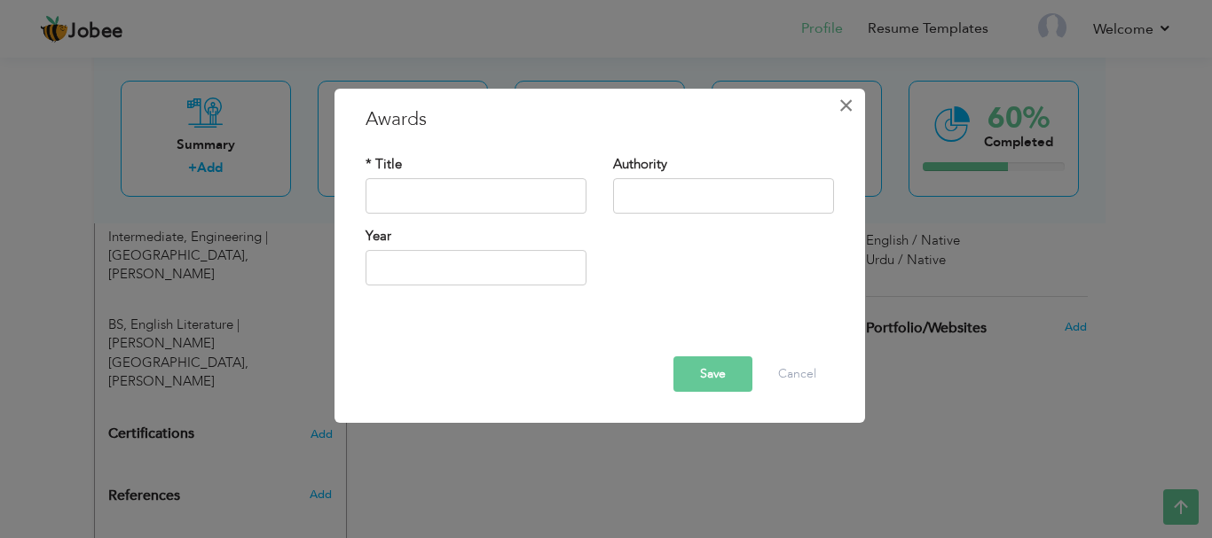
click at [851, 97] on span "×" at bounding box center [845, 106] width 15 height 32
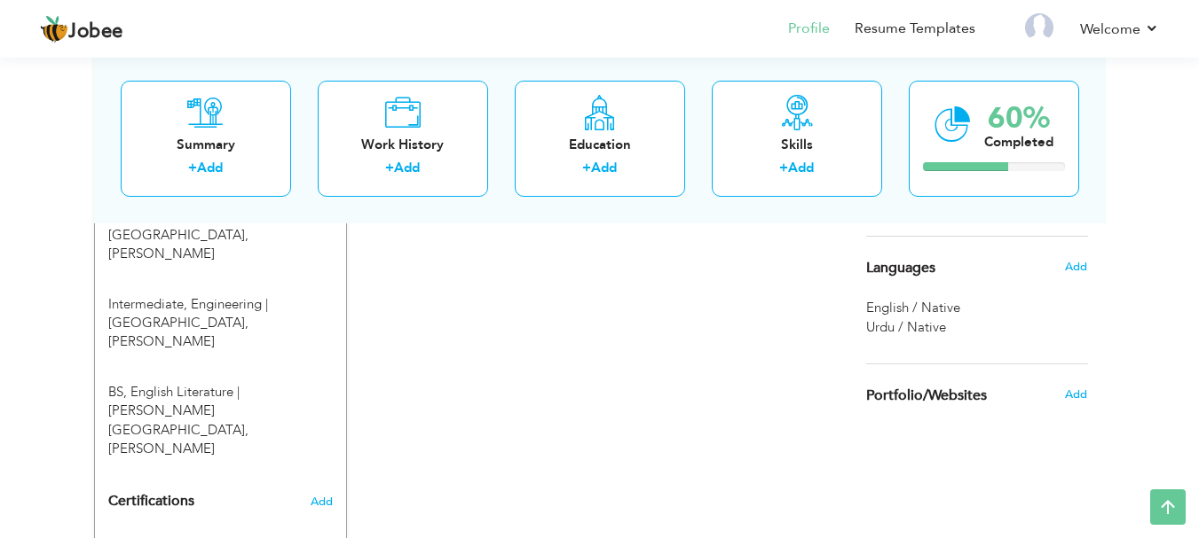
scroll to position [807, 0]
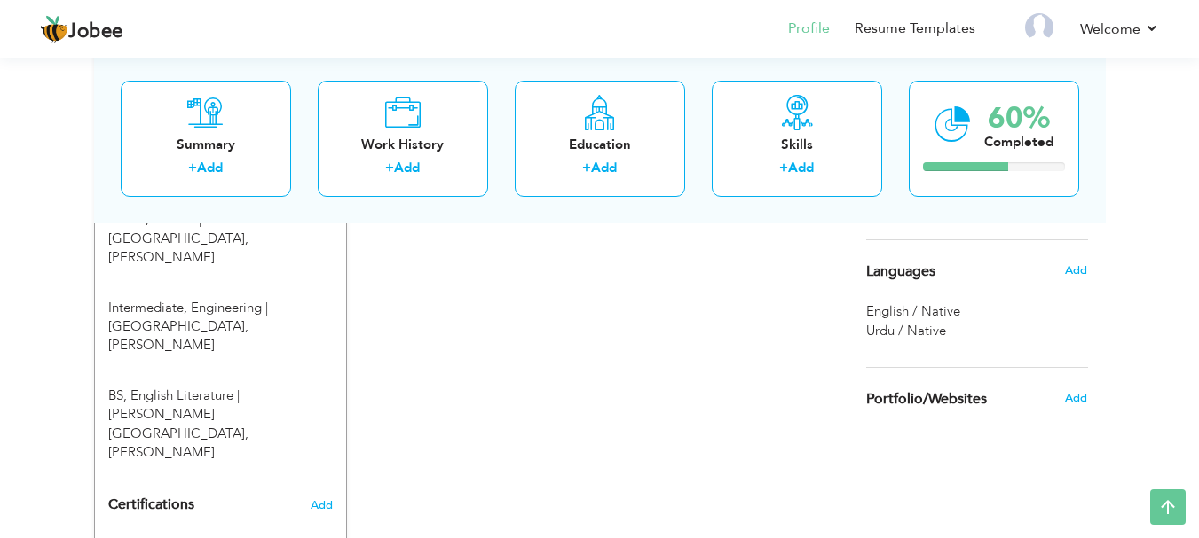
click at [458, 360] on div "CV Import Profile Strength 0% Select an Item from right menu Work History * Job…" at bounding box center [600, 61] width 506 height 1069
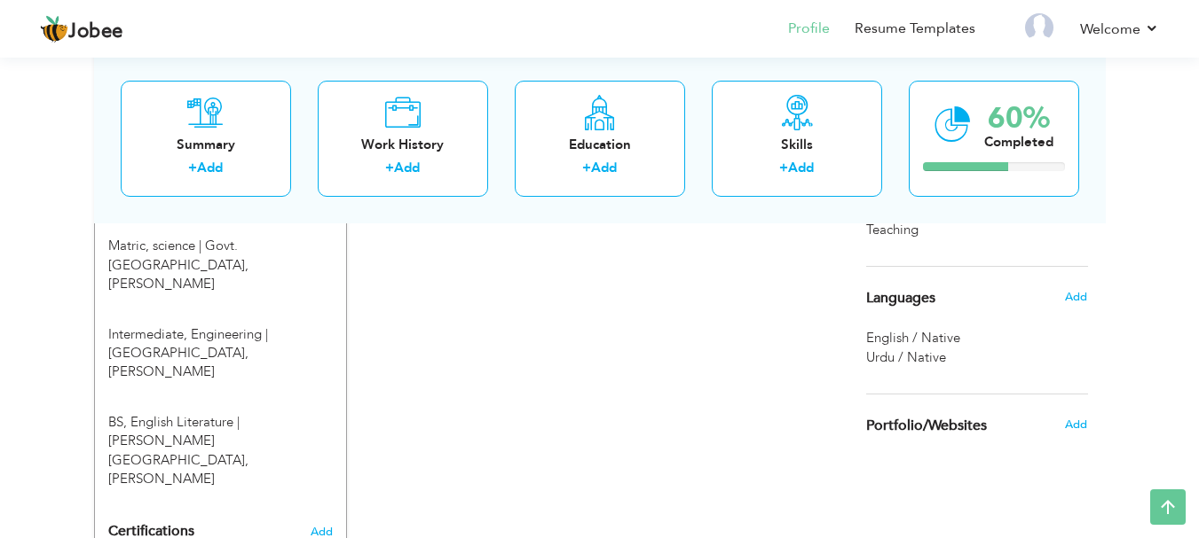
scroll to position [816, 0]
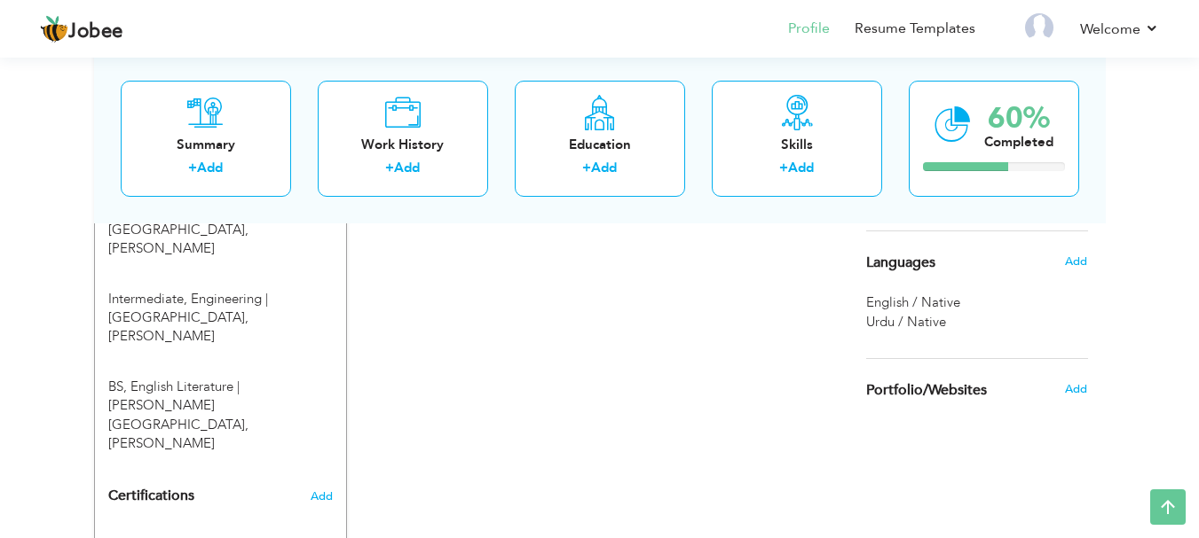
click at [178, 486] on span "Certifications" at bounding box center [151, 496] width 86 height 20
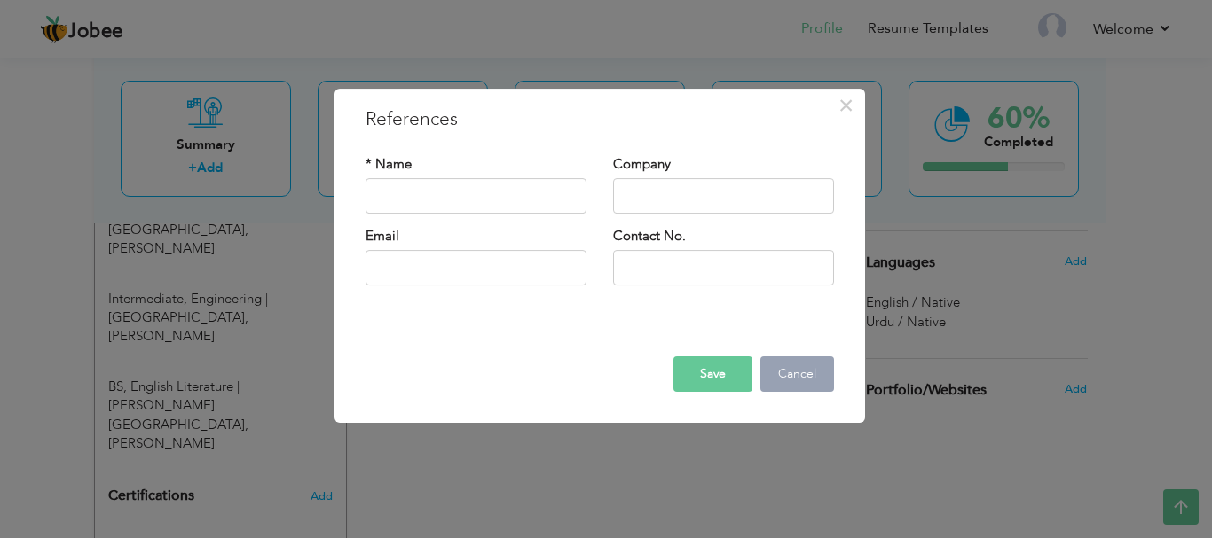
click at [767, 379] on button "Cancel" at bounding box center [797, 374] width 74 height 35
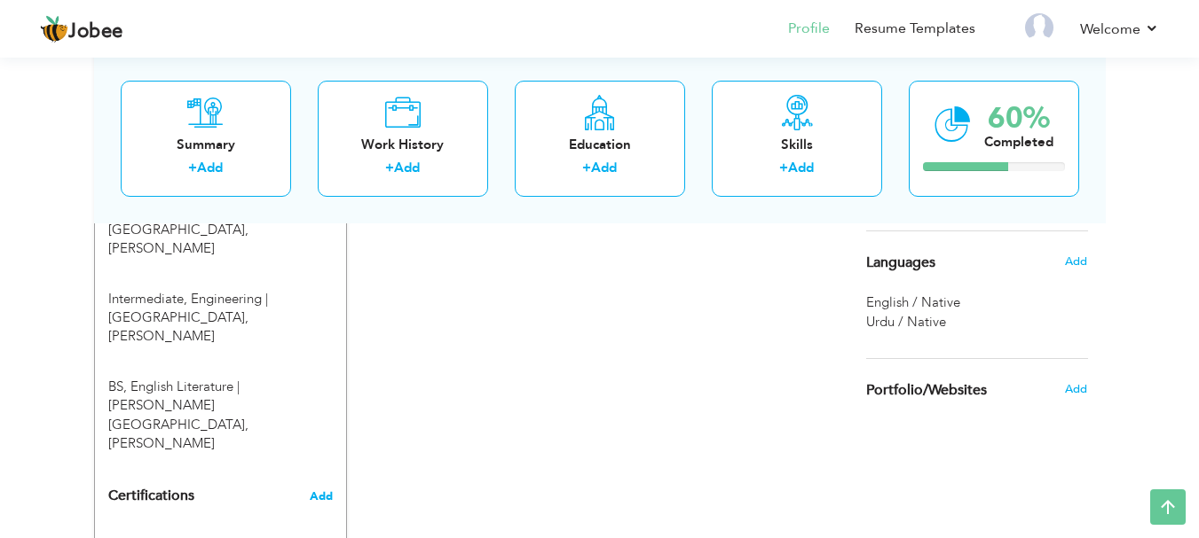
drag, startPoint x: 489, startPoint y: 412, endPoint x: 324, endPoint y: 443, distance: 167.9
click at [324, 443] on div "Change Remove Aiman Hameed RAHIM YAR KHAN , Pakistan Teacher × Preview ×" at bounding box center [599, 82] width 1011 height 1173
click at [324, 491] on span "Add" at bounding box center [321, 497] width 23 height 12
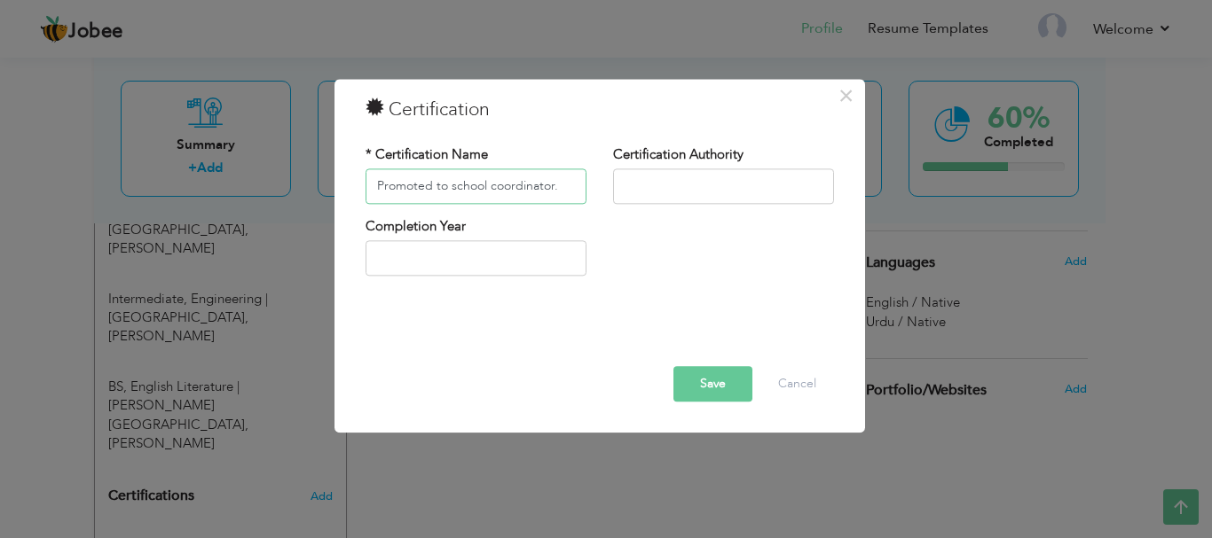
click at [491, 188] on input "Promoted to school coordinator." at bounding box center [475, 186] width 221 height 35
click at [495, 185] on input "Promoted to school coordinator." at bounding box center [475, 186] width 221 height 35
click at [452, 190] on input "Promoted to school Coordinator." at bounding box center [475, 186] width 221 height 35
type input "Promoted to School Coordinator."
click at [684, 274] on div "Completion Year" at bounding box center [599, 253] width 495 height 72
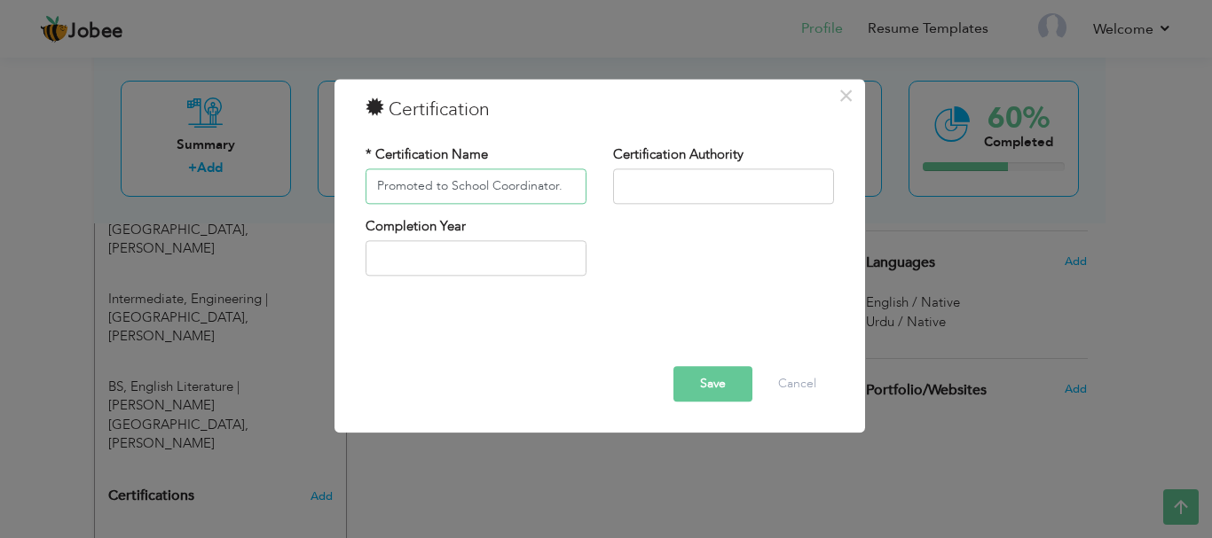
click at [569, 189] on input "Promoted to School Coordinator." at bounding box center [475, 186] width 221 height 35
click at [727, 381] on button "Save" at bounding box center [712, 383] width 79 height 35
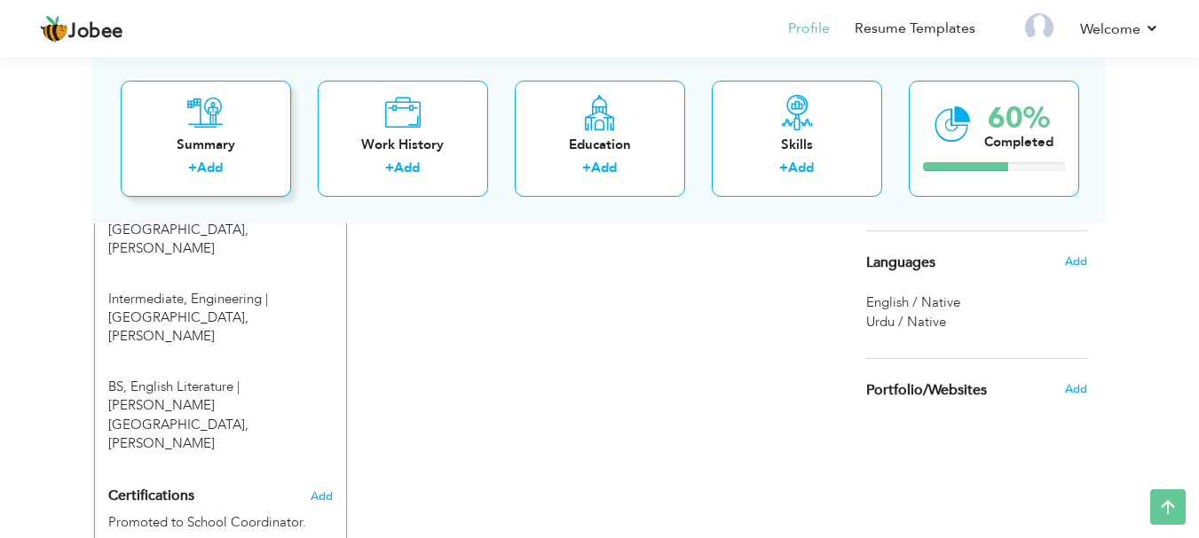
click at [208, 170] on link "Add" at bounding box center [210, 168] width 26 height 18
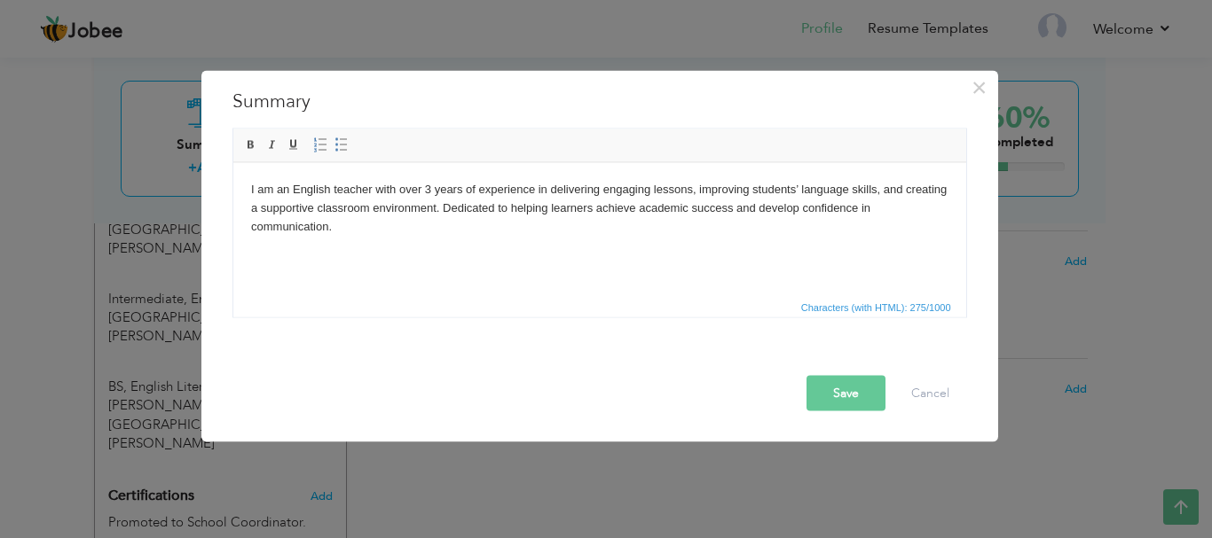
click at [863, 398] on button "Save" at bounding box center [845, 392] width 79 height 35
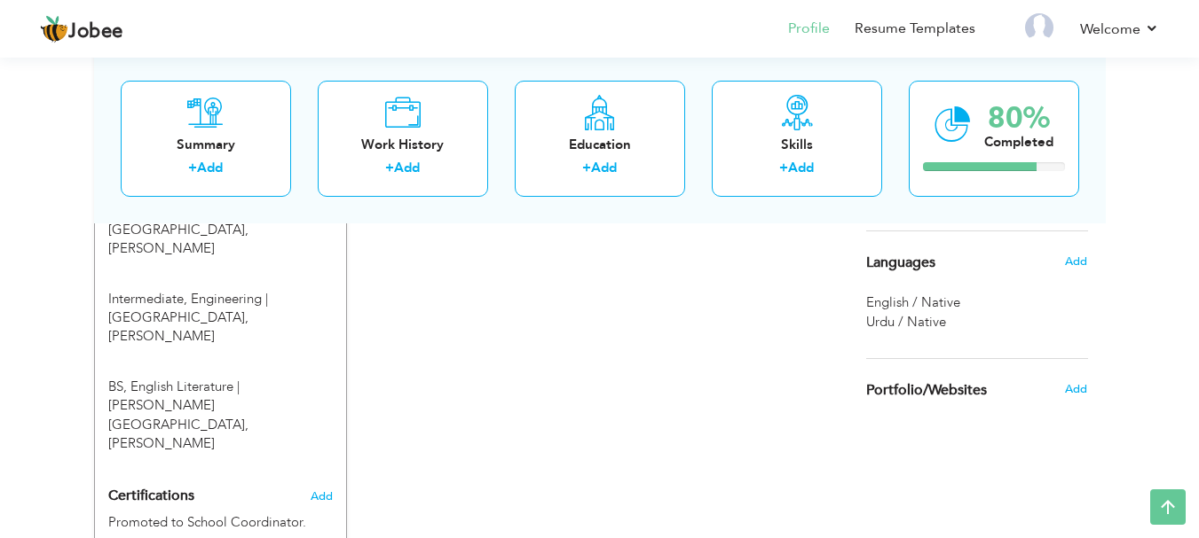
click at [586, 339] on div "CV Import Profile Strength 0% Select an Item from right menu Work History * Job…" at bounding box center [600, 68] width 506 height 1101
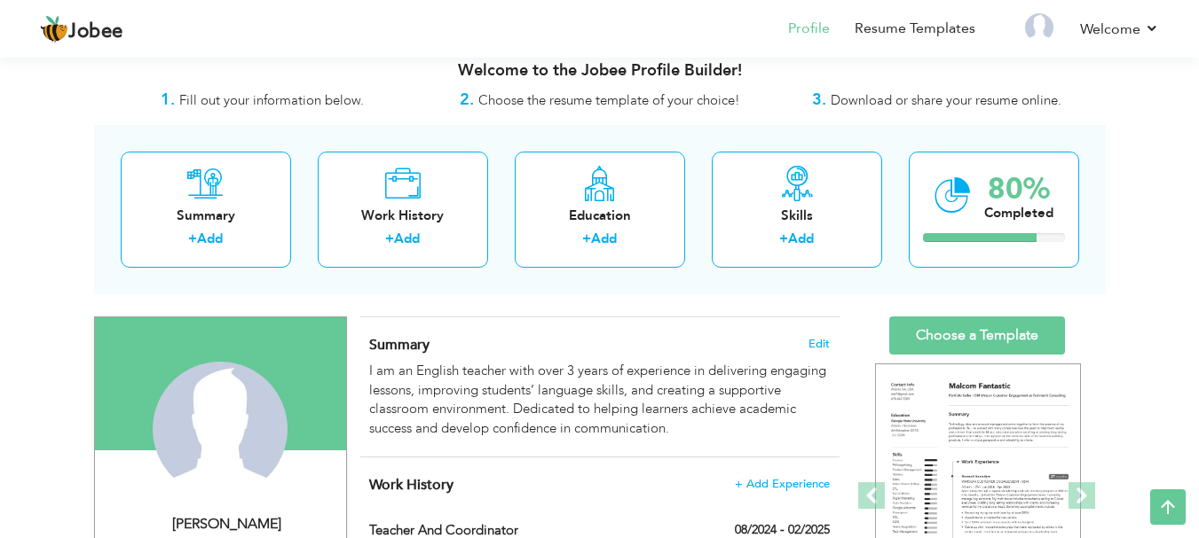
scroll to position [0, 0]
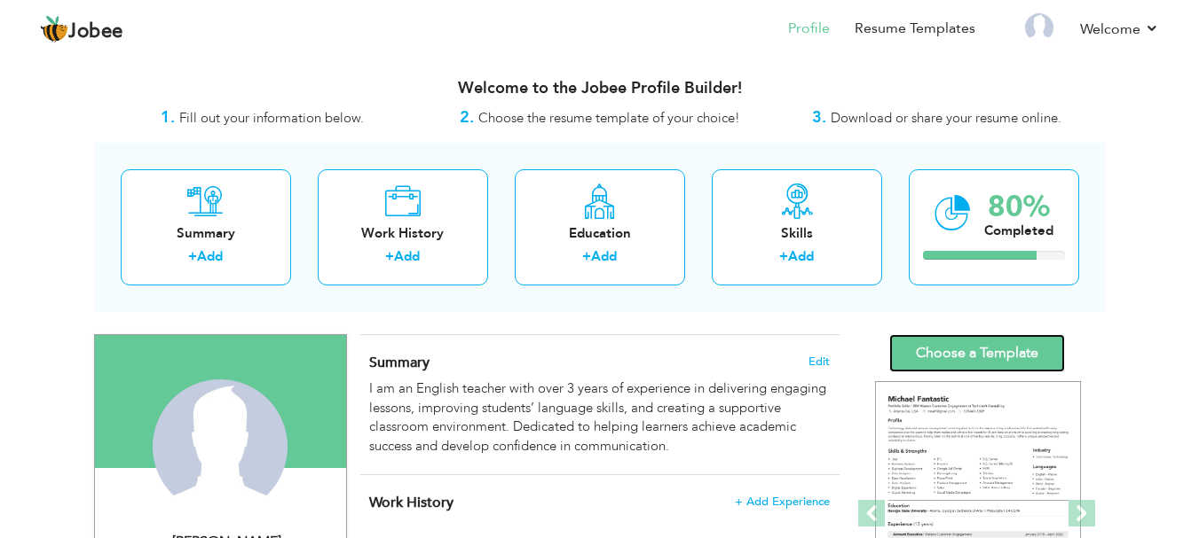
click at [935, 339] on link "Choose a Template" at bounding box center [977, 353] width 176 height 38
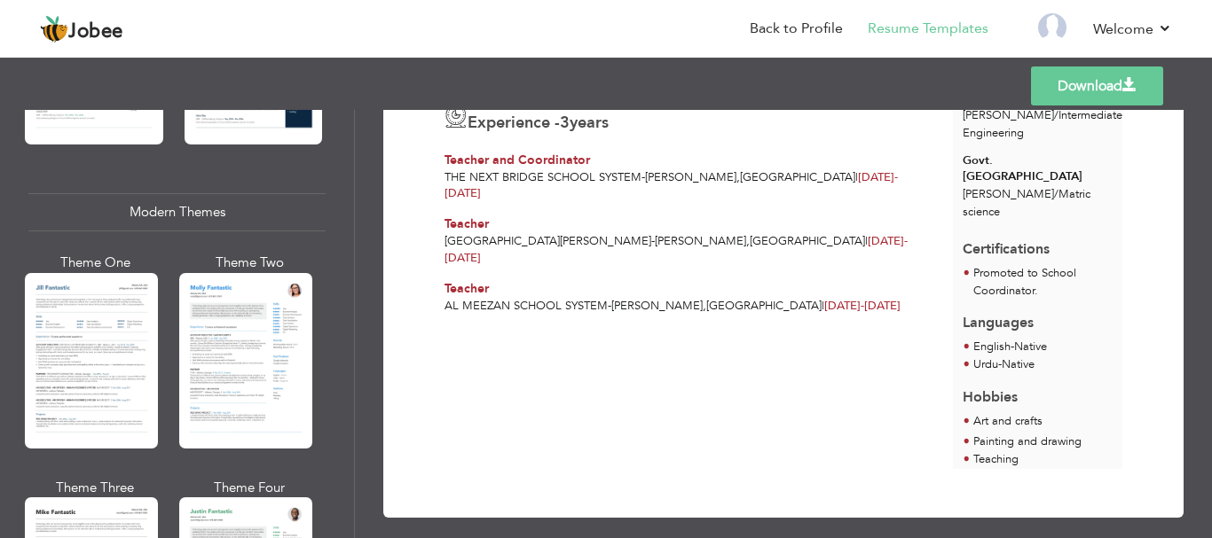
scroll to position [761, 0]
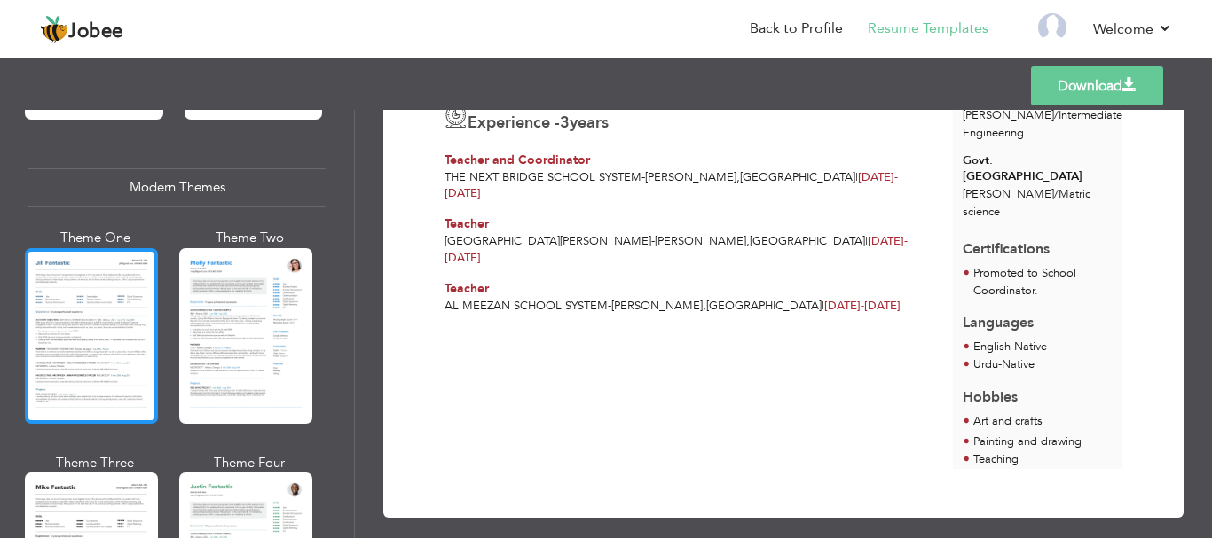
click at [68, 320] on div at bounding box center [91, 336] width 133 height 176
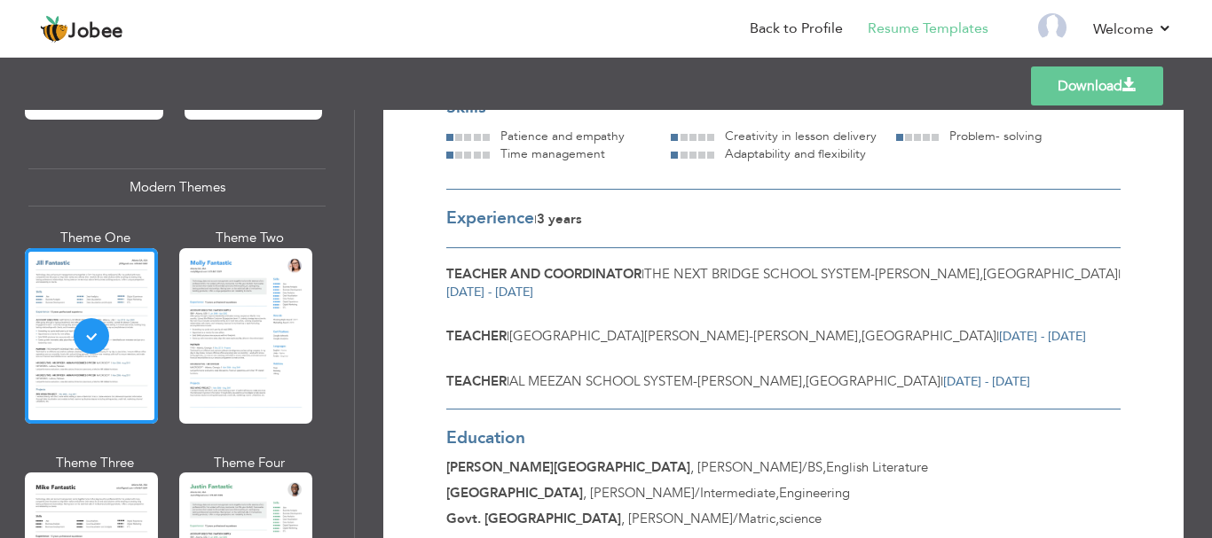
scroll to position [0, 0]
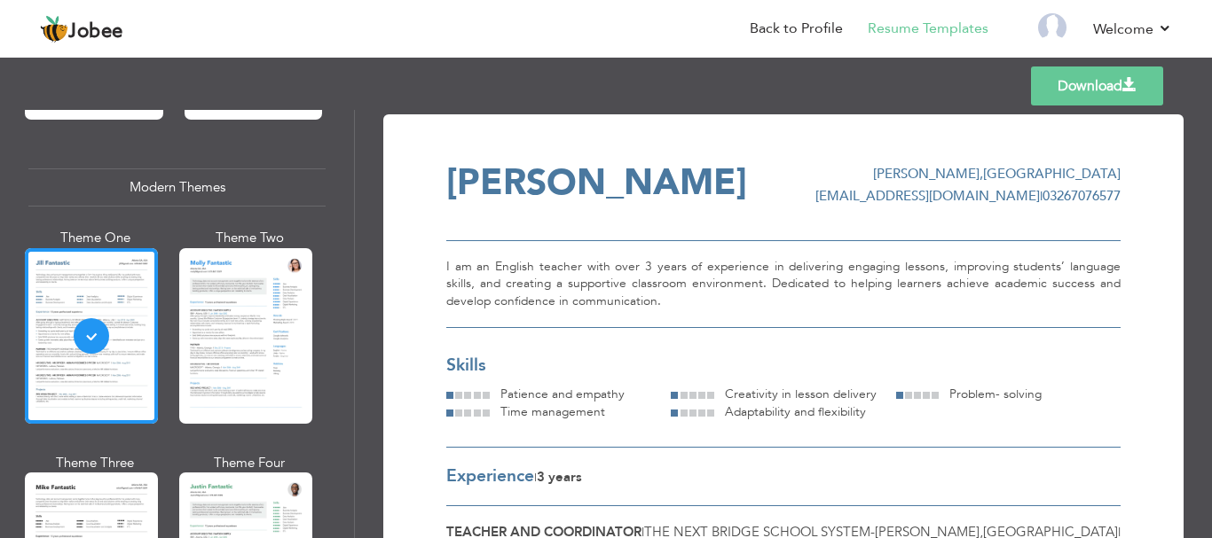
click at [1091, 94] on link "Download" at bounding box center [1097, 86] width 132 height 39
